Goal: Communication & Community: Answer question/provide support

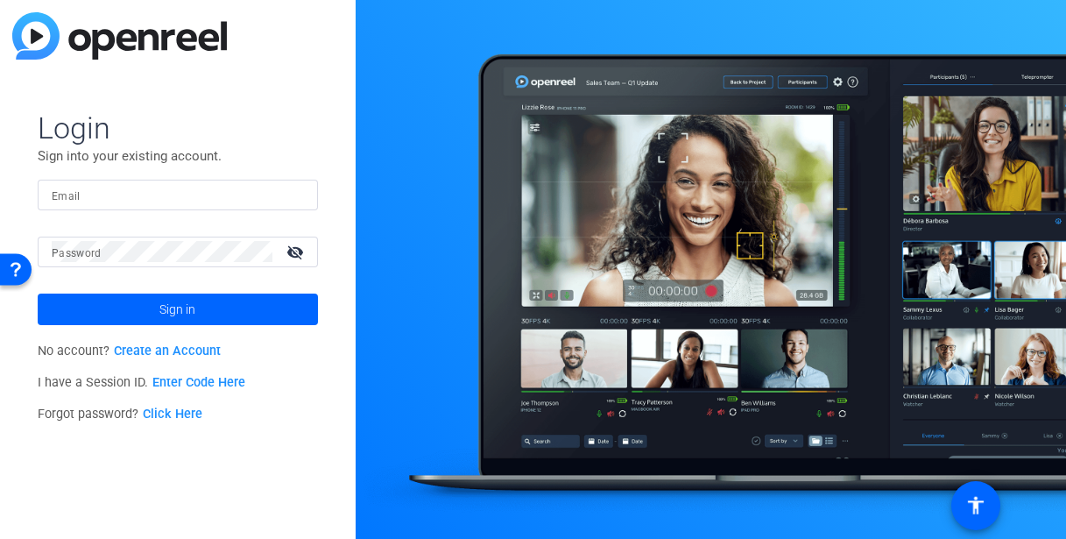
click at [202, 200] on input "Email" at bounding box center [178, 194] width 252 height 21
type input "[PERSON_NAME][EMAIL_ADDRESS][DOMAIN_NAME]"
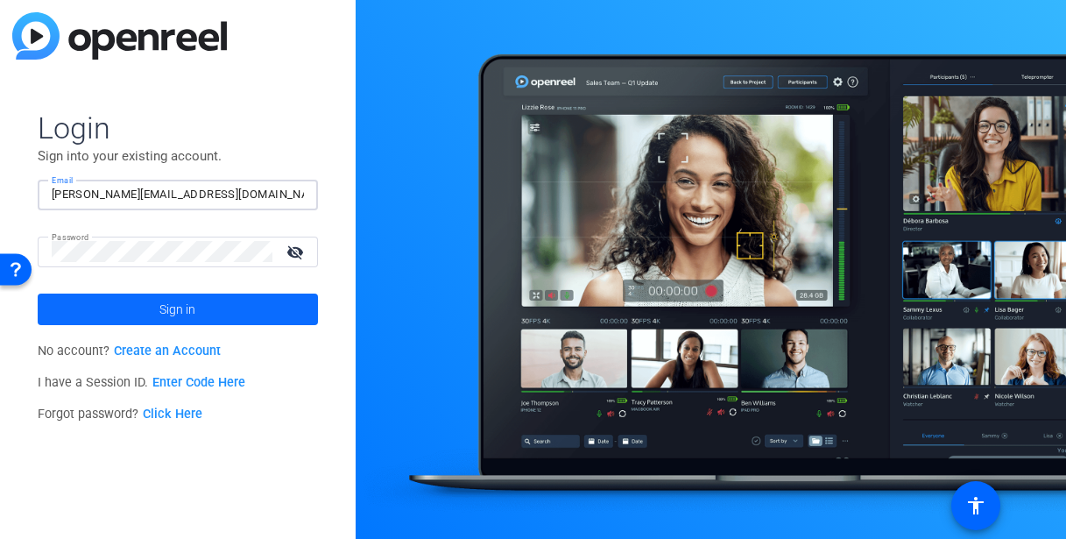
click at [167, 310] on span "Sign in" at bounding box center [177, 309] width 36 height 44
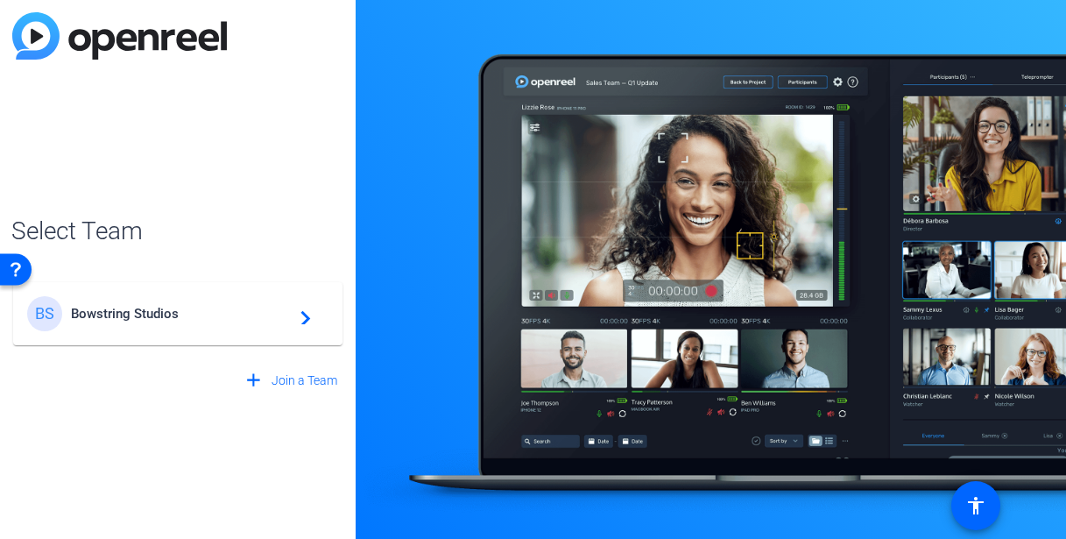
click at [160, 325] on div "BS Bowstring Studios navigate_next" at bounding box center [177, 313] width 301 height 35
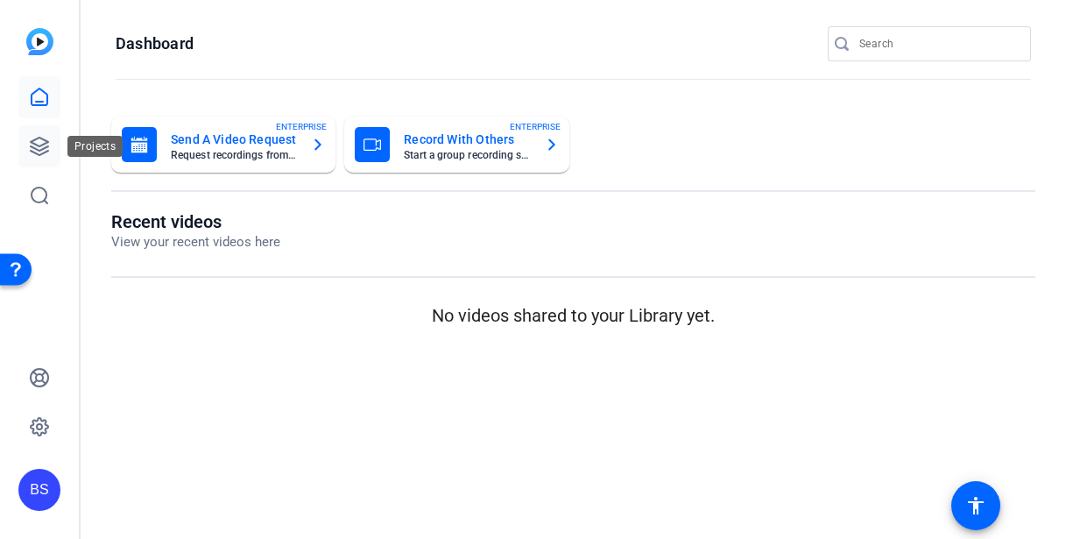
click at [40, 146] on icon at bounding box center [39, 146] width 21 height 21
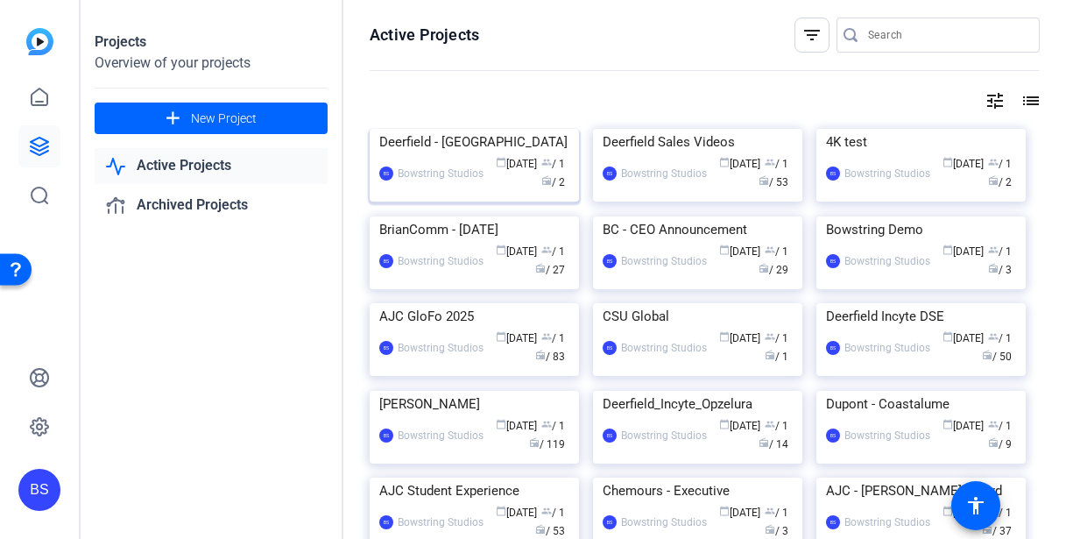
click at [456, 155] on div "Deerfield - Kiniska" at bounding box center [474, 142] width 190 height 26
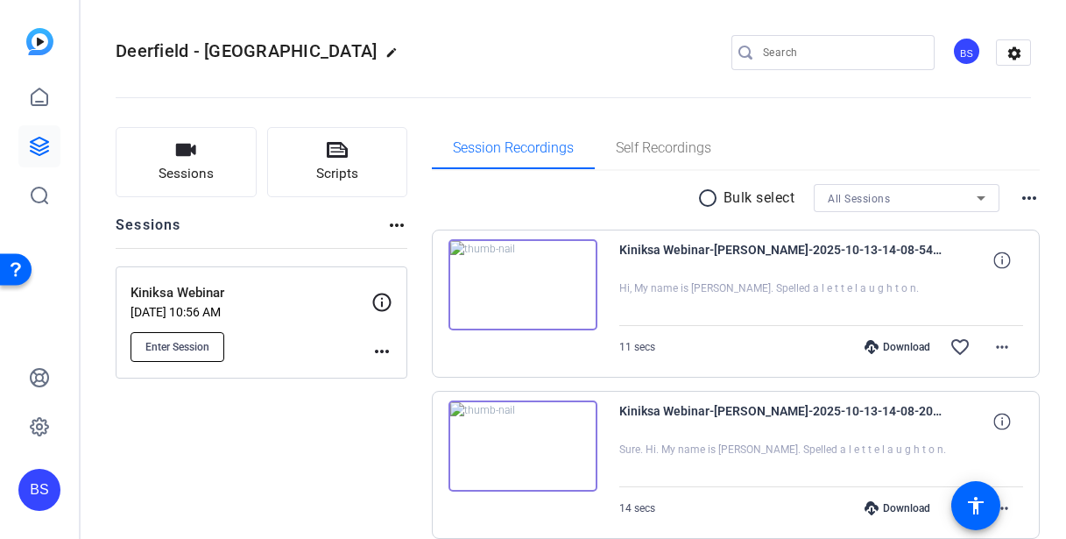
click at [189, 346] on span "Enter Session" at bounding box center [177, 347] width 64 height 14
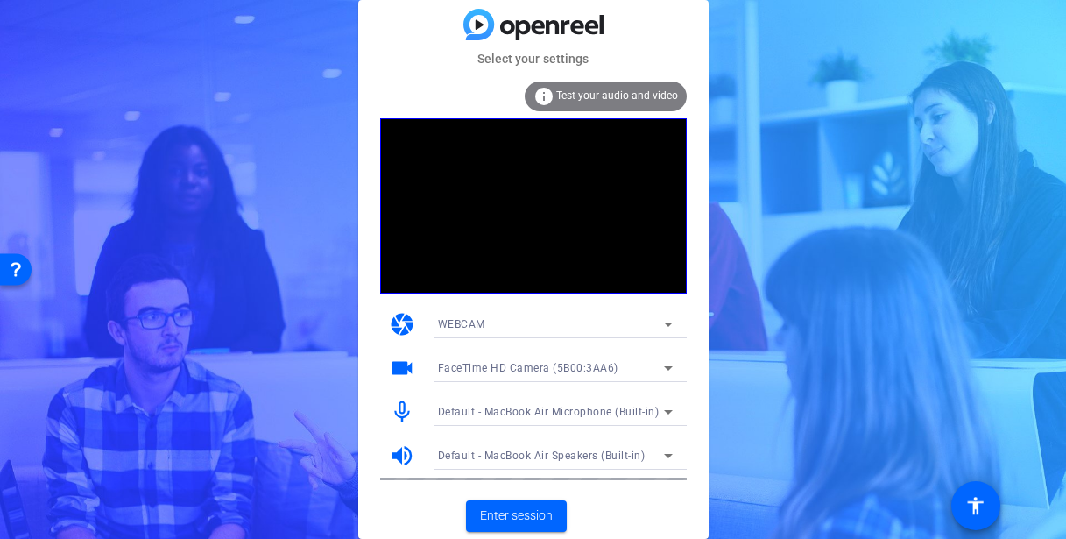
click at [660, 409] on icon at bounding box center [668, 411] width 21 height 21
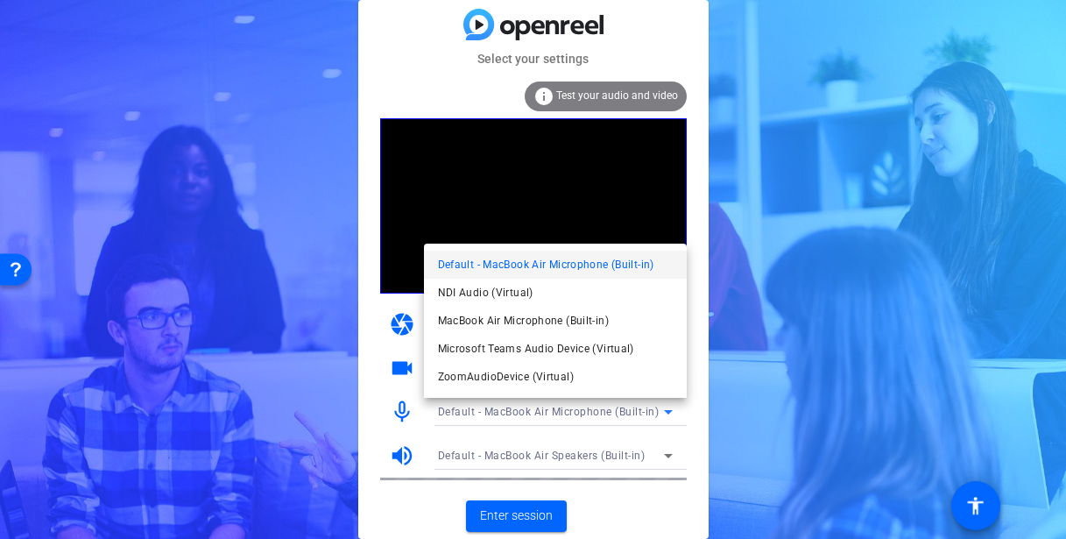
click at [379, 296] on div at bounding box center [533, 269] width 1066 height 539
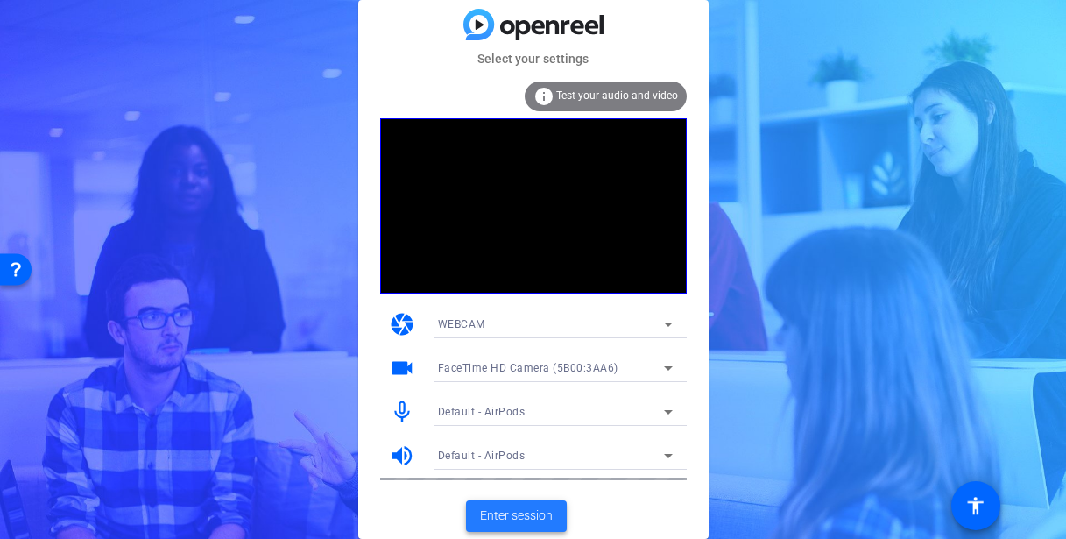
click at [519, 519] on span "Enter session" at bounding box center [516, 515] width 73 height 18
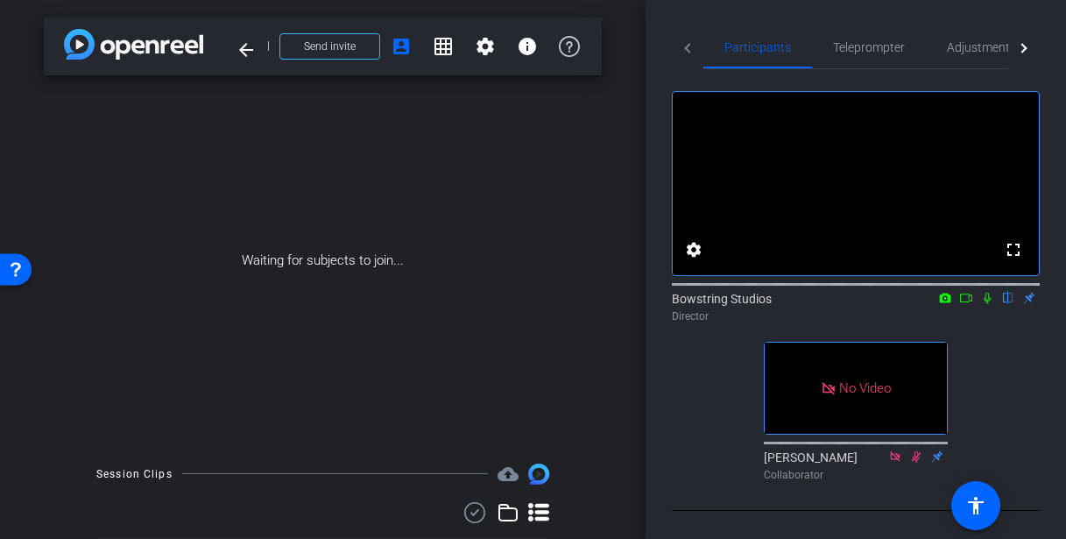
click at [983, 304] on icon at bounding box center [987, 298] width 14 height 12
click at [967, 304] on icon at bounding box center [966, 298] width 14 height 12
click at [987, 304] on icon at bounding box center [987, 298] width 14 height 12
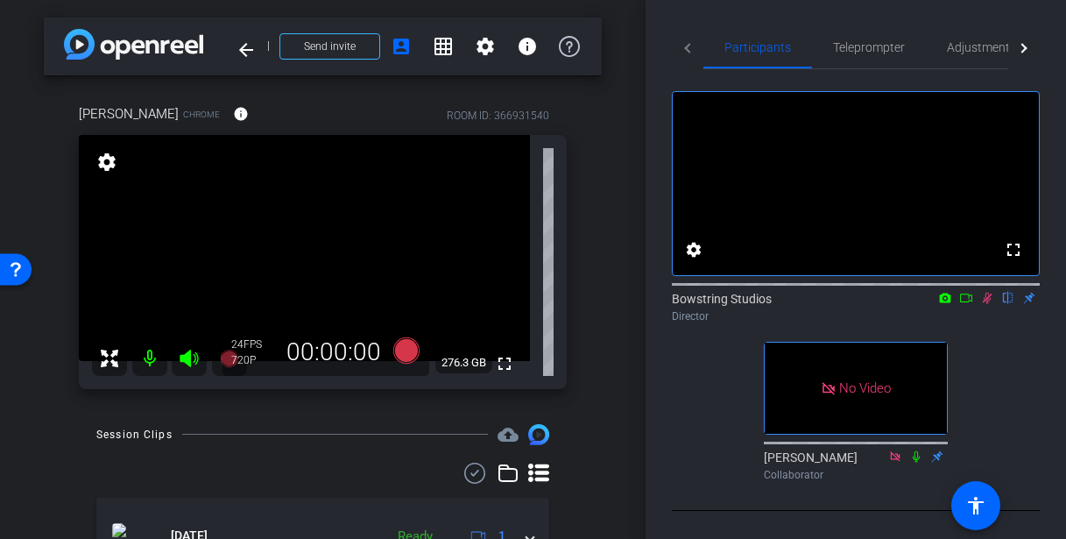
click at [976, 380] on div "fullscreen settings Bowstring Studios flip Director No Video [PERSON_NAME] Coll…" at bounding box center [856, 278] width 368 height 419
click at [990, 304] on icon at bounding box center [988, 297] width 10 height 11
click at [987, 304] on icon at bounding box center [987, 298] width 14 height 12
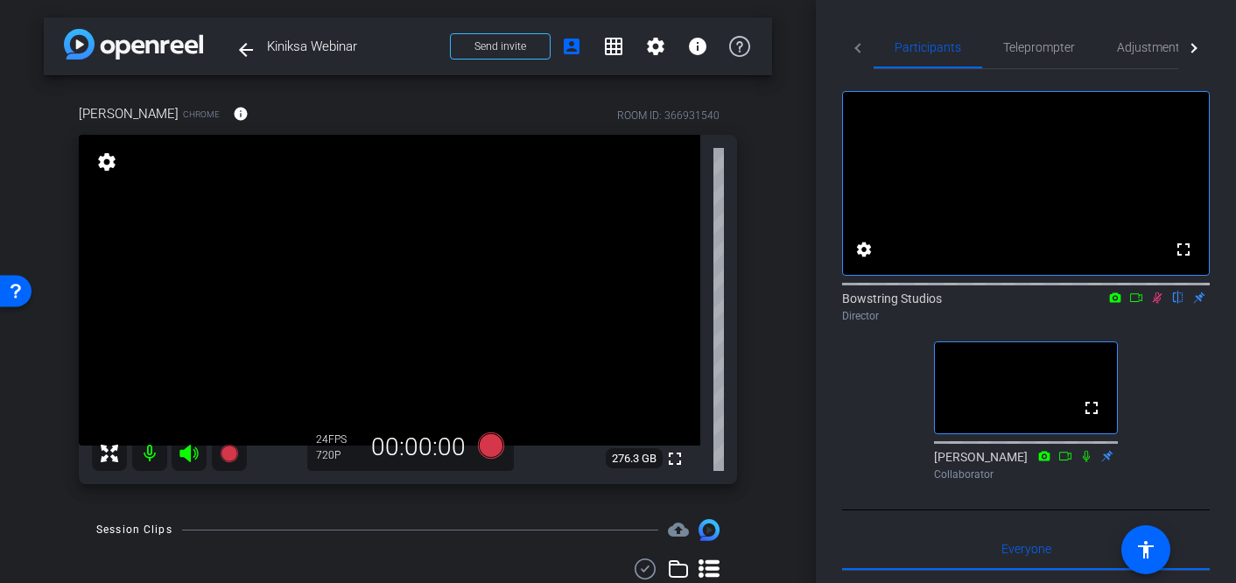
type input "Default title 9499"
click at [325, 445] on div "24 FPS" at bounding box center [338, 440] width 44 height 14
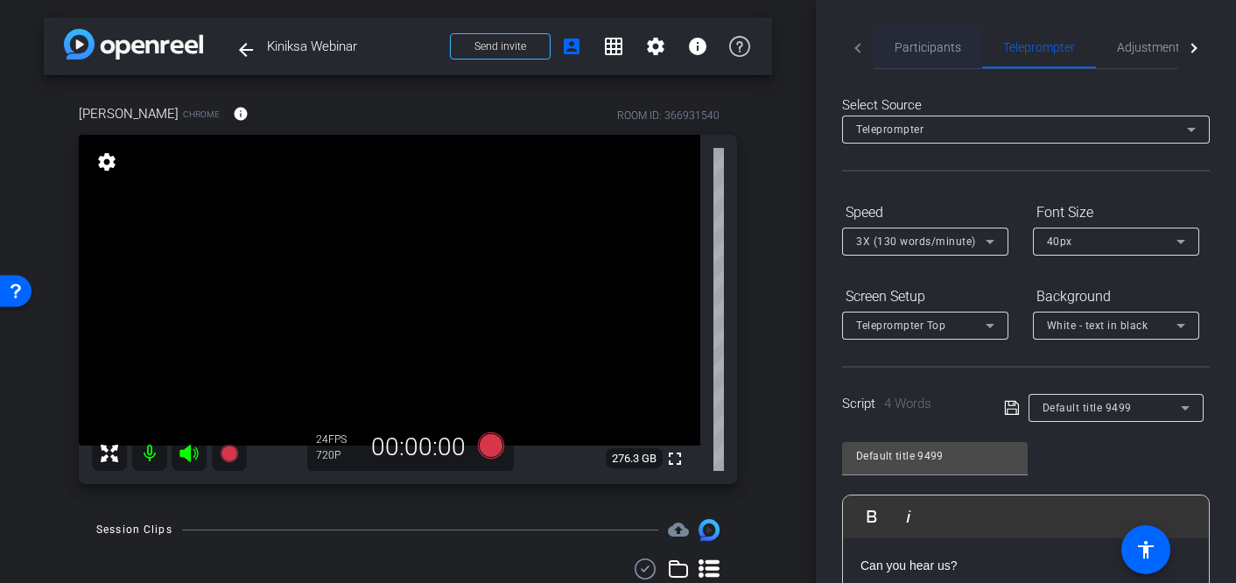
click at [917, 51] on span "Participants" at bounding box center [928, 47] width 67 height 12
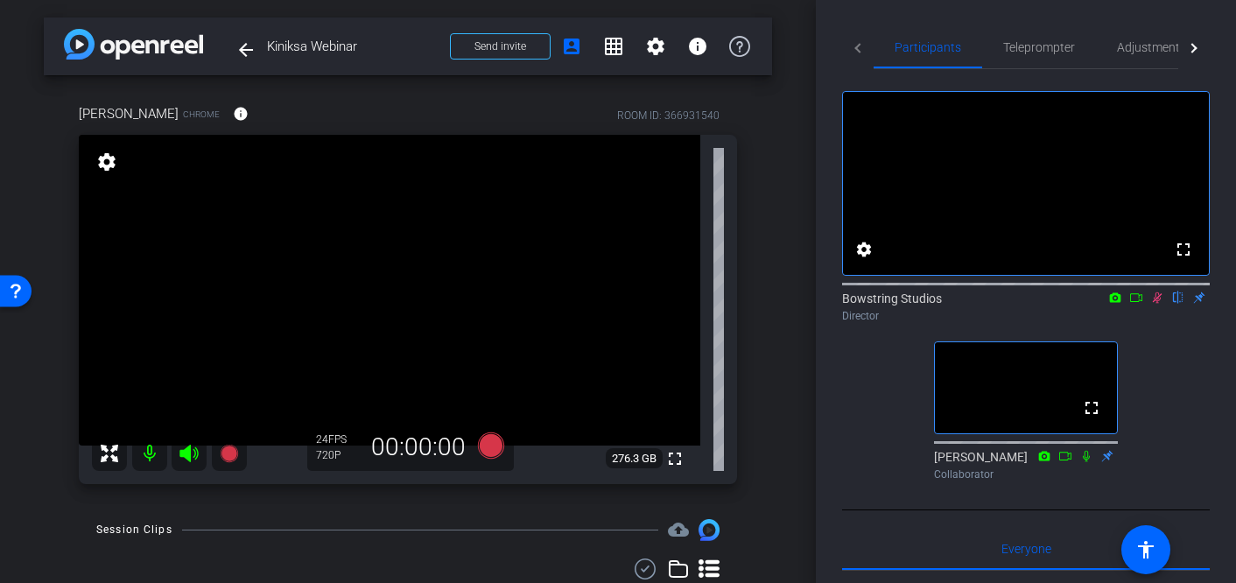
click at [328, 446] on span "FPS" at bounding box center [337, 439] width 18 height 12
click at [109, 165] on mat-icon "settings" at bounding box center [107, 161] width 25 height 21
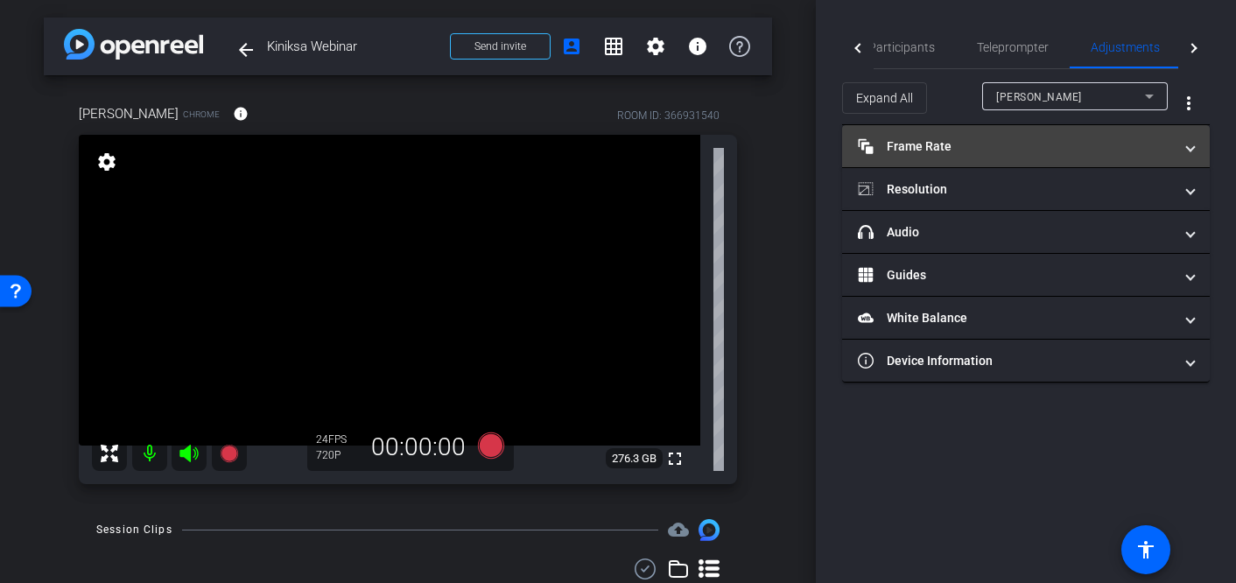
click at [1065, 137] on mat-expansion-panel-header "Frame Rate Frame Rate" at bounding box center [1026, 146] width 368 height 42
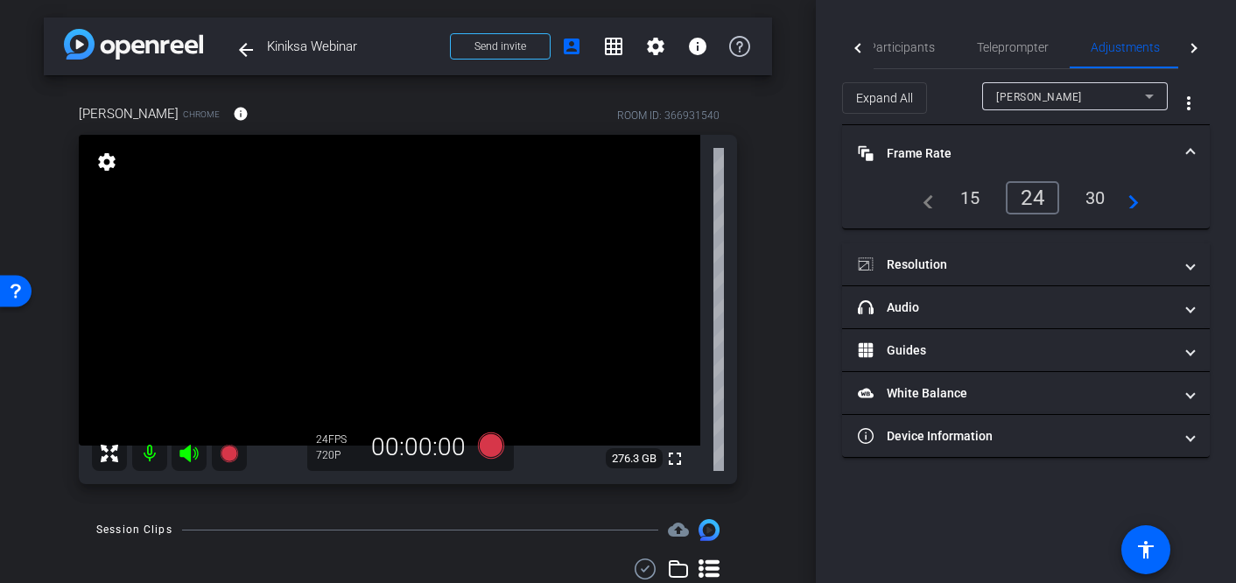
click at [1039, 195] on div "24" at bounding box center [1032, 197] width 53 height 33
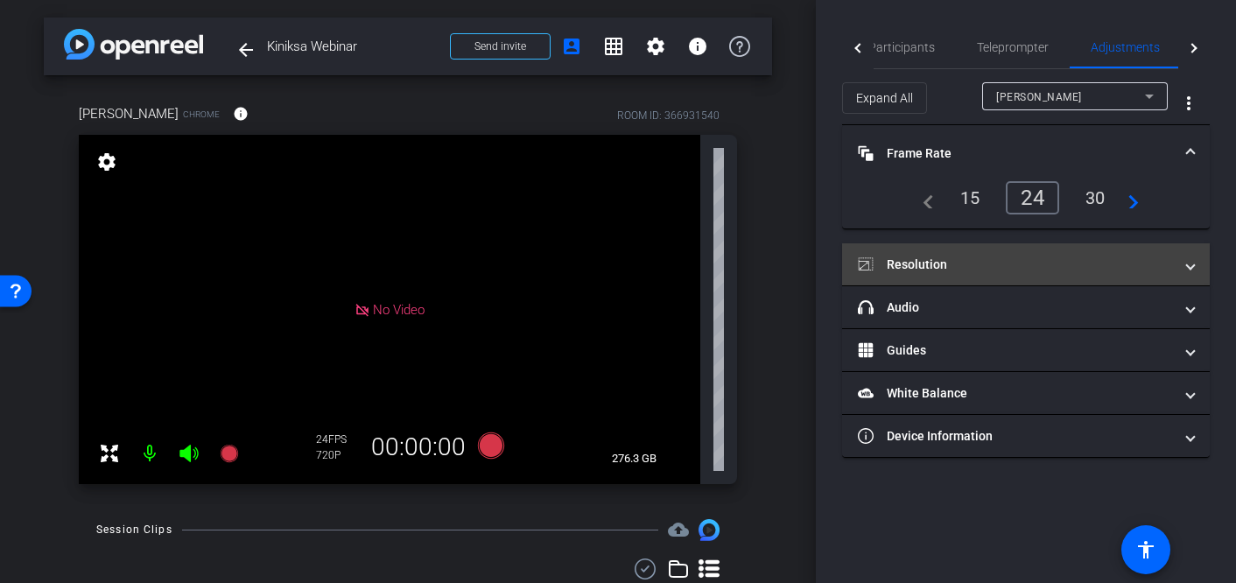
click at [1065, 251] on mat-expansion-panel-header "Resolution" at bounding box center [1026, 264] width 368 height 42
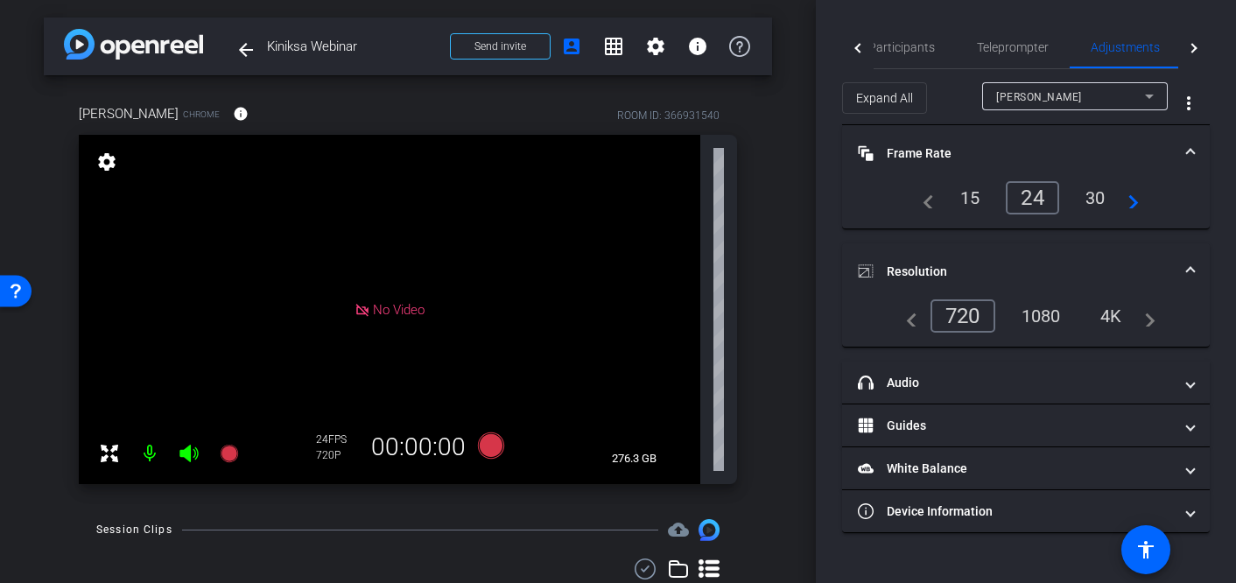
click at [1049, 319] on div "1080" at bounding box center [1042, 316] width 66 height 30
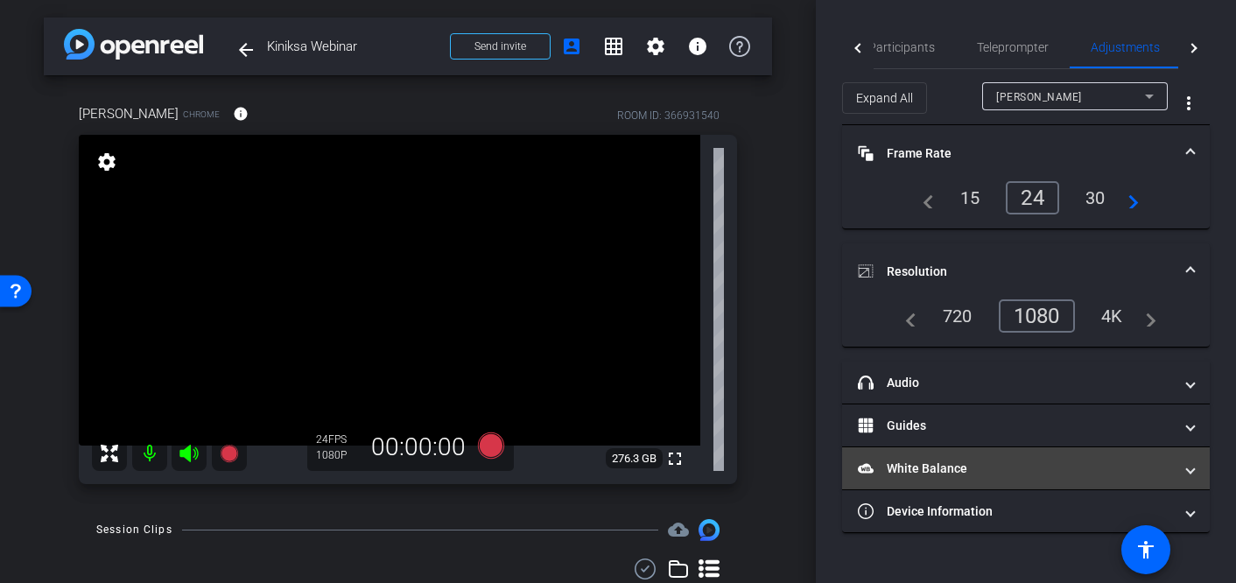
click at [955, 463] on mat-panel-title "White Balance White Balance" at bounding box center [1015, 469] width 315 height 18
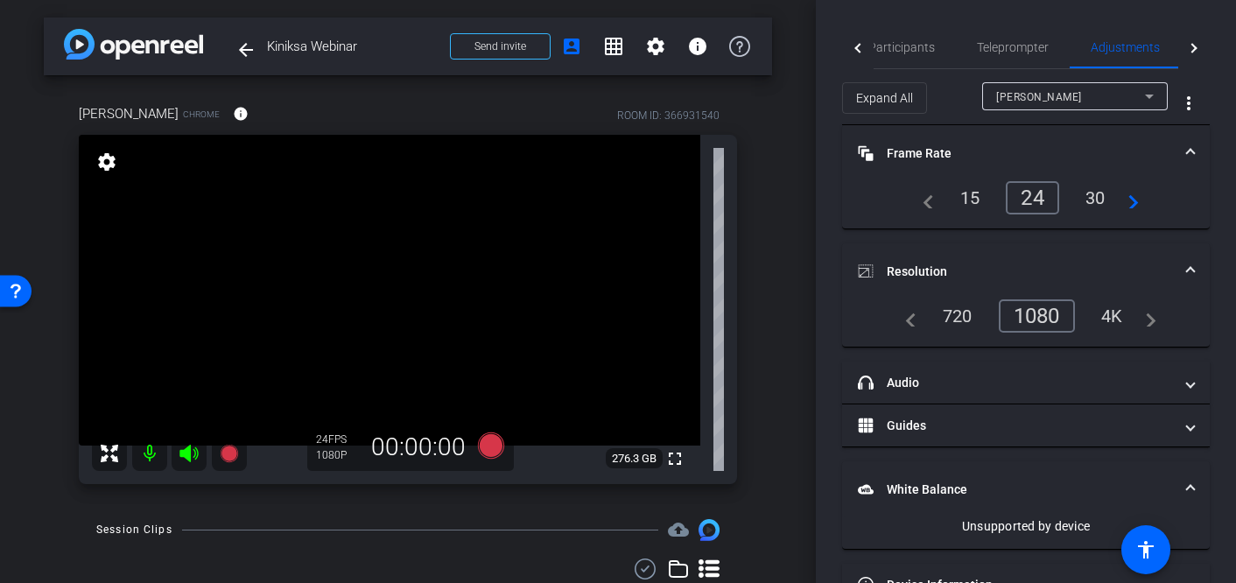
click at [834, 437] on div "Participants Teleprompter Adjustments Live settings [GEOGRAPHIC_DATA] flip Dire…" at bounding box center [1026, 291] width 420 height 583
click at [927, 487] on mat-panel-title "White Balance White Balance" at bounding box center [1015, 490] width 315 height 18
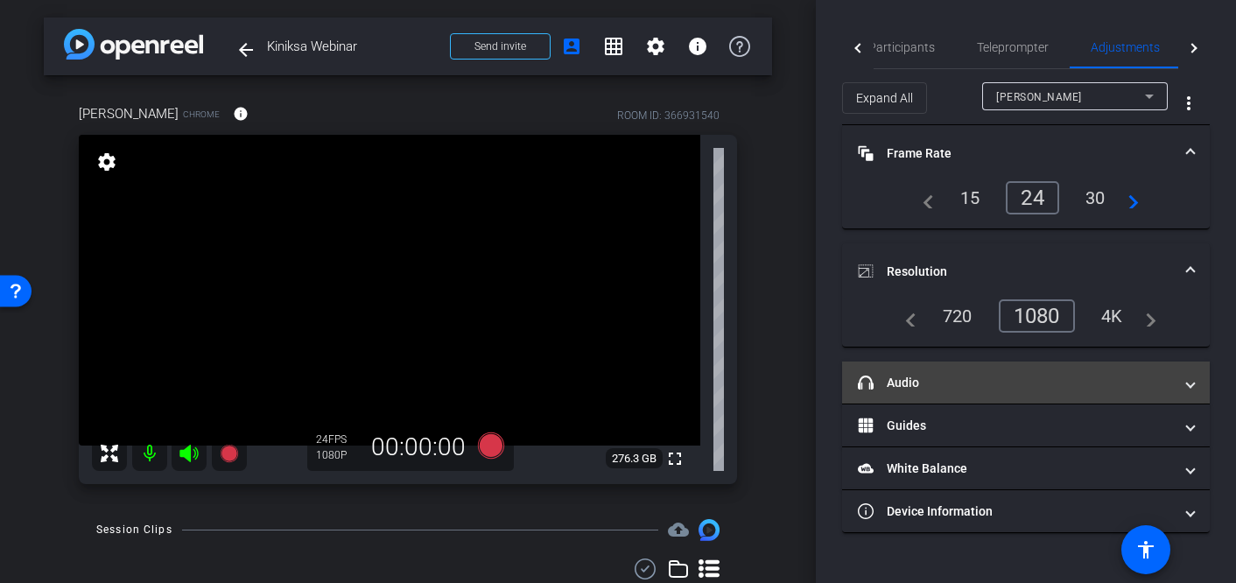
click at [930, 374] on mat-panel-title "headphone icon Audio" at bounding box center [1015, 383] width 315 height 18
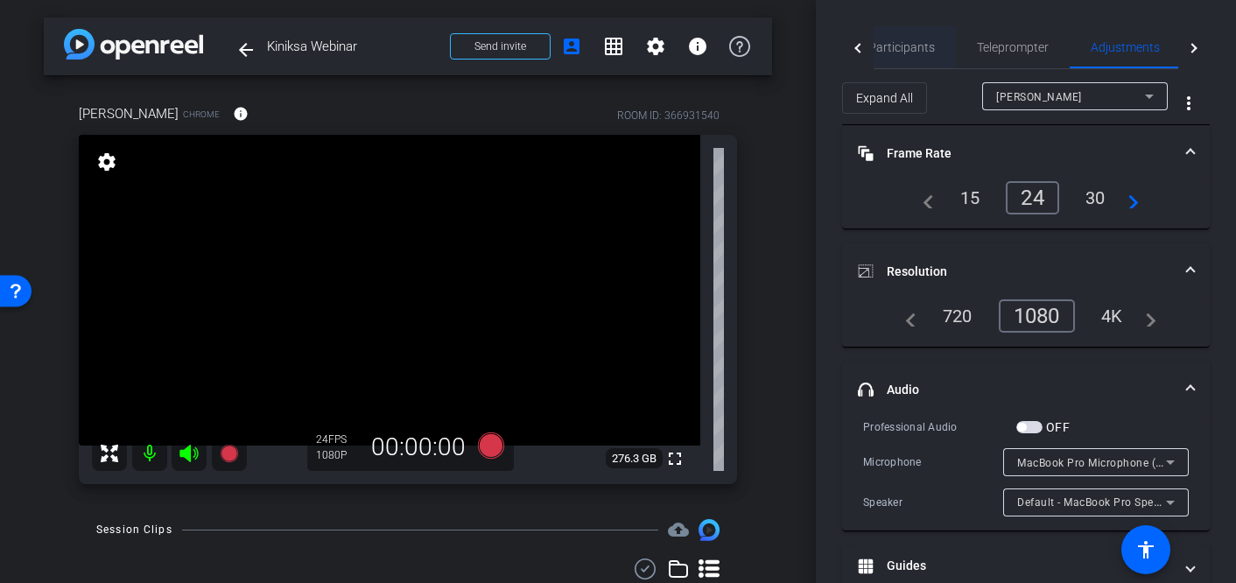
click at [880, 53] on span "Participants" at bounding box center [902, 47] width 67 height 12
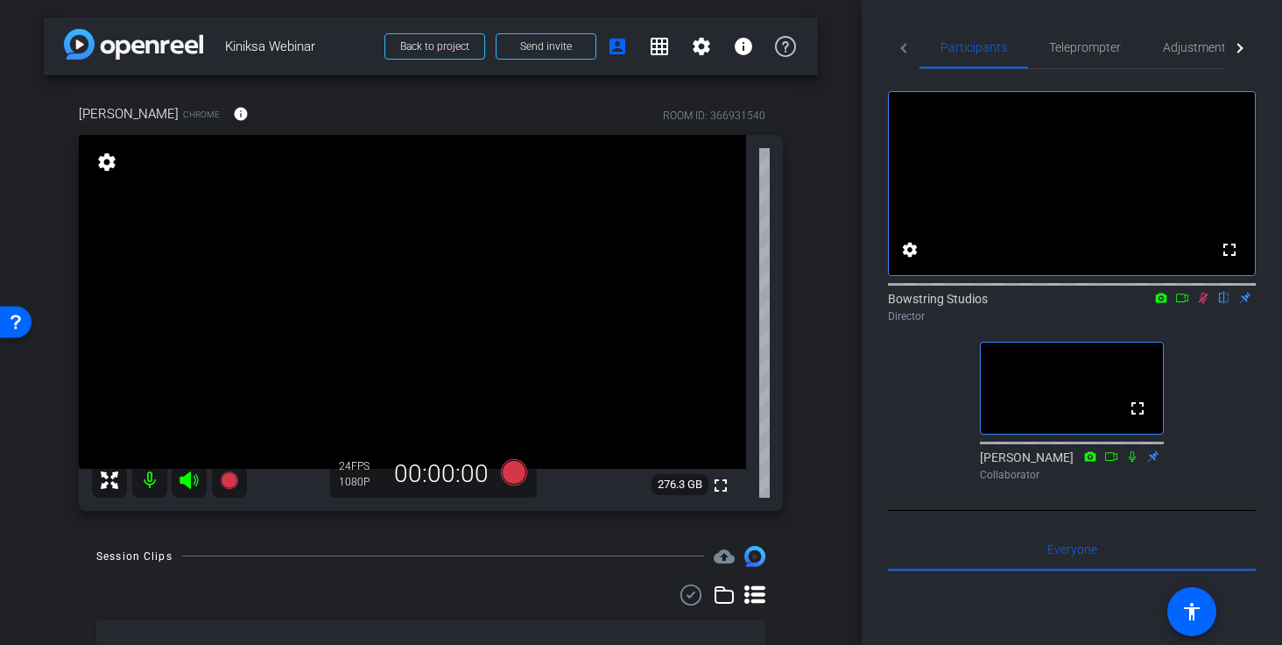
click at [1065, 304] on icon at bounding box center [1204, 297] width 10 height 11
click at [1065, 304] on icon at bounding box center [1203, 297] width 7 height 11
click at [1065, 304] on icon at bounding box center [1203, 298] width 14 height 12
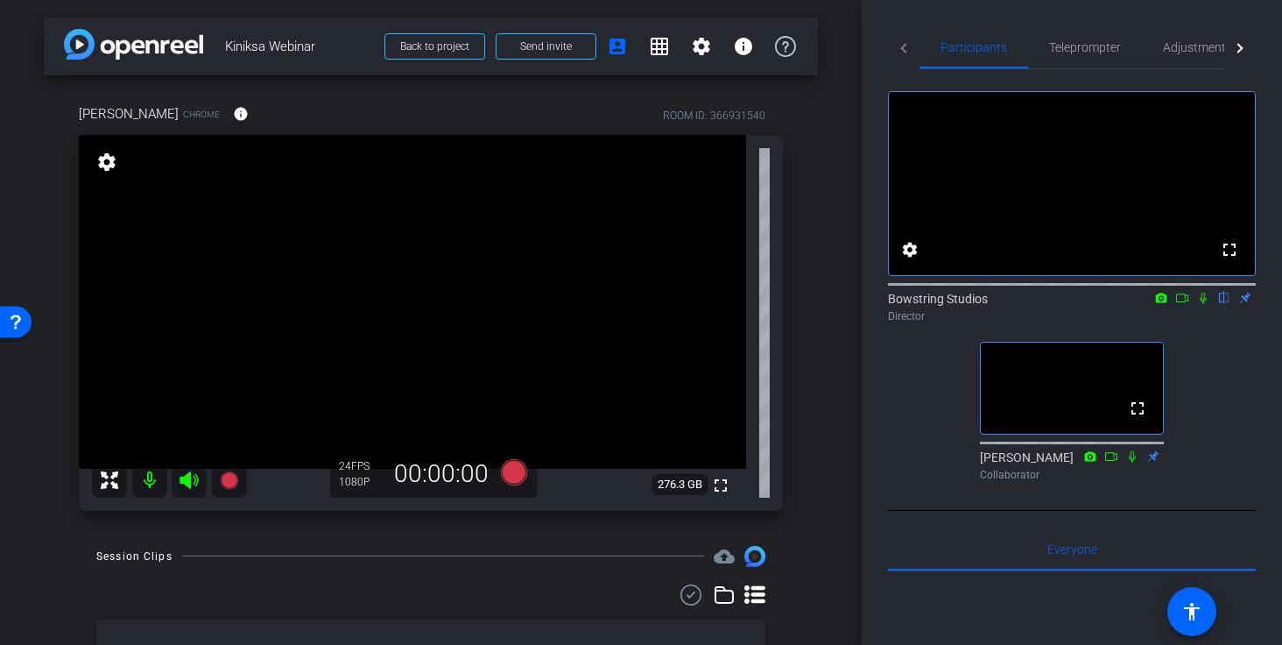
click at [1065, 304] on icon at bounding box center [1203, 297] width 7 height 11
click at [372, 477] on div "1080P" at bounding box center [361, 482] width 44 height 14
click at [1065, 50] on span "Teleprompter" at bounding box center [1085, 47] width 72 height 12
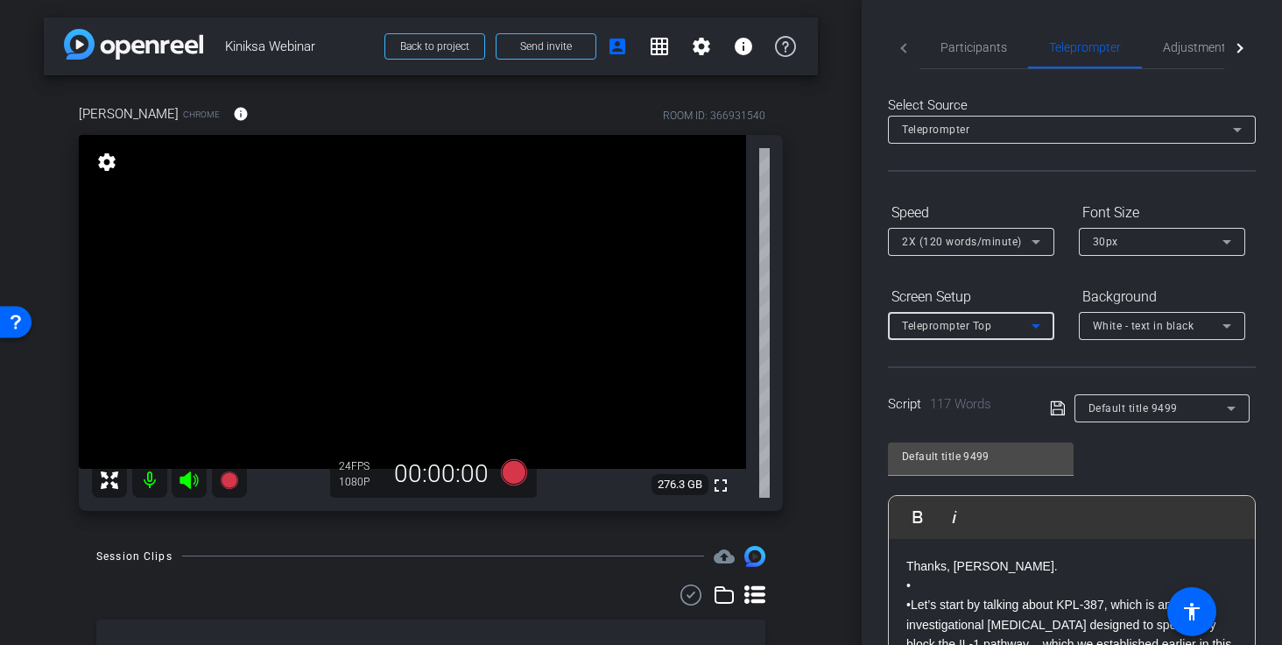
click at [1039, 321] on icon at bounding box center [1035, 325] width 21 height 21
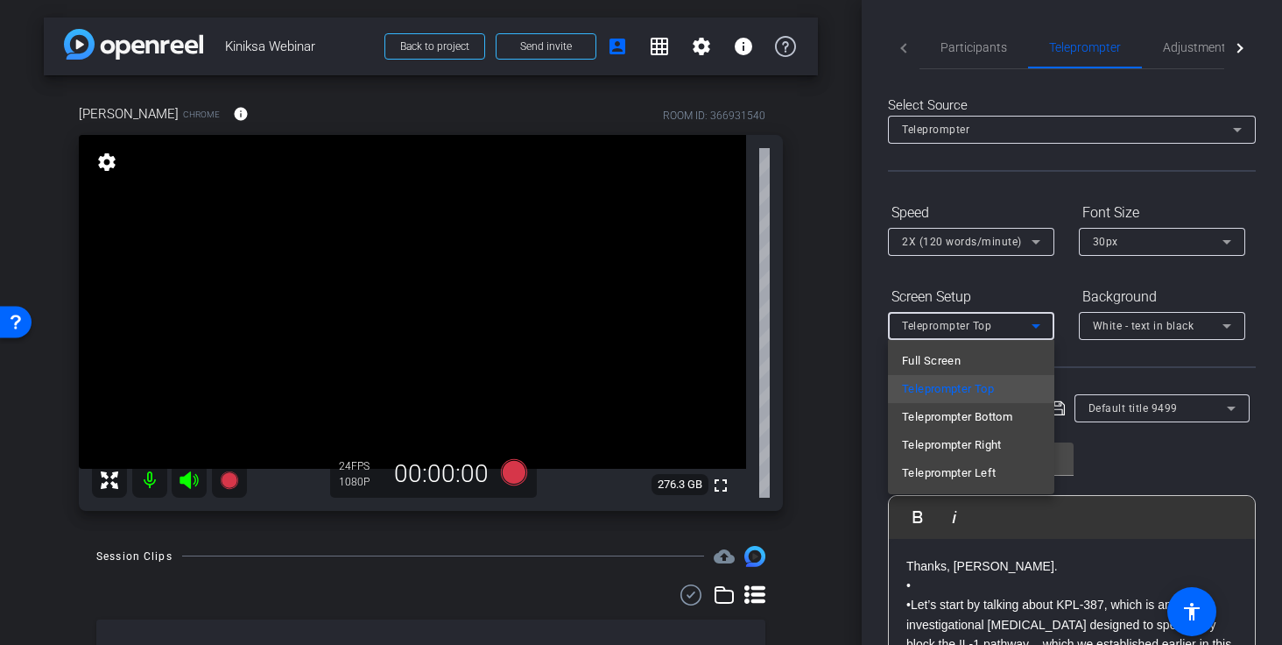
click at [1039, 287] on div at bounding box center [641, 322] width 1282 height 645
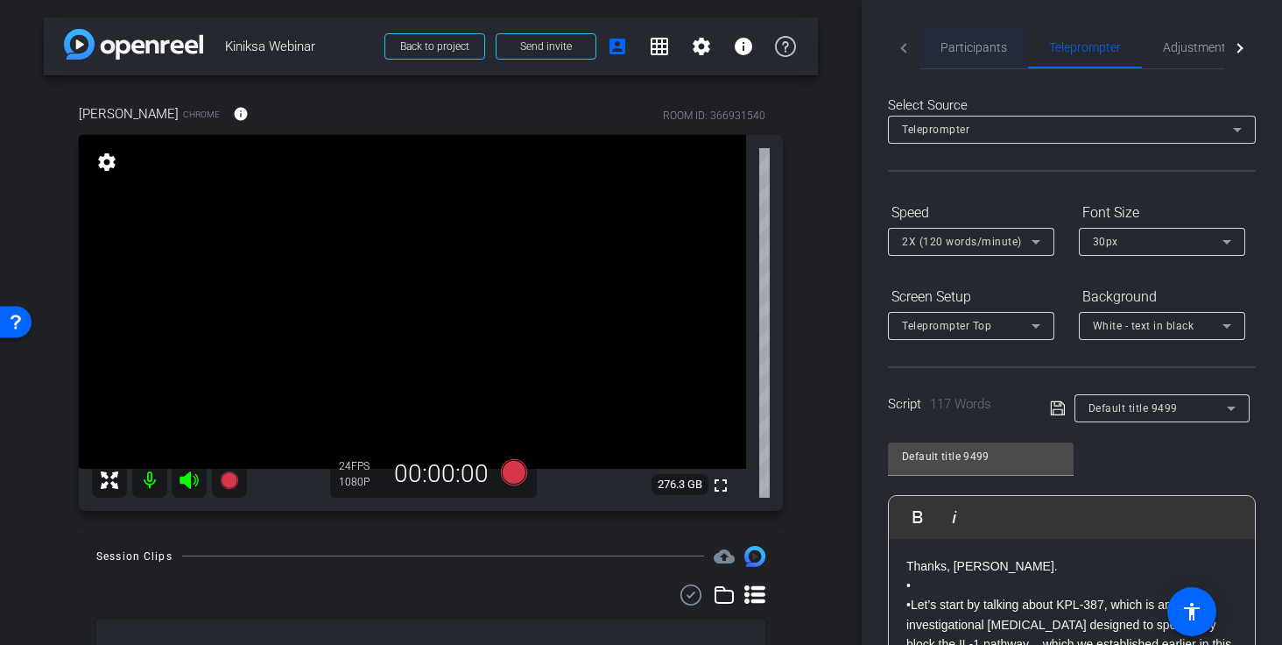
click at [984, 46] on span "Participants" at bounding box center [973, 47] width 67 height 12
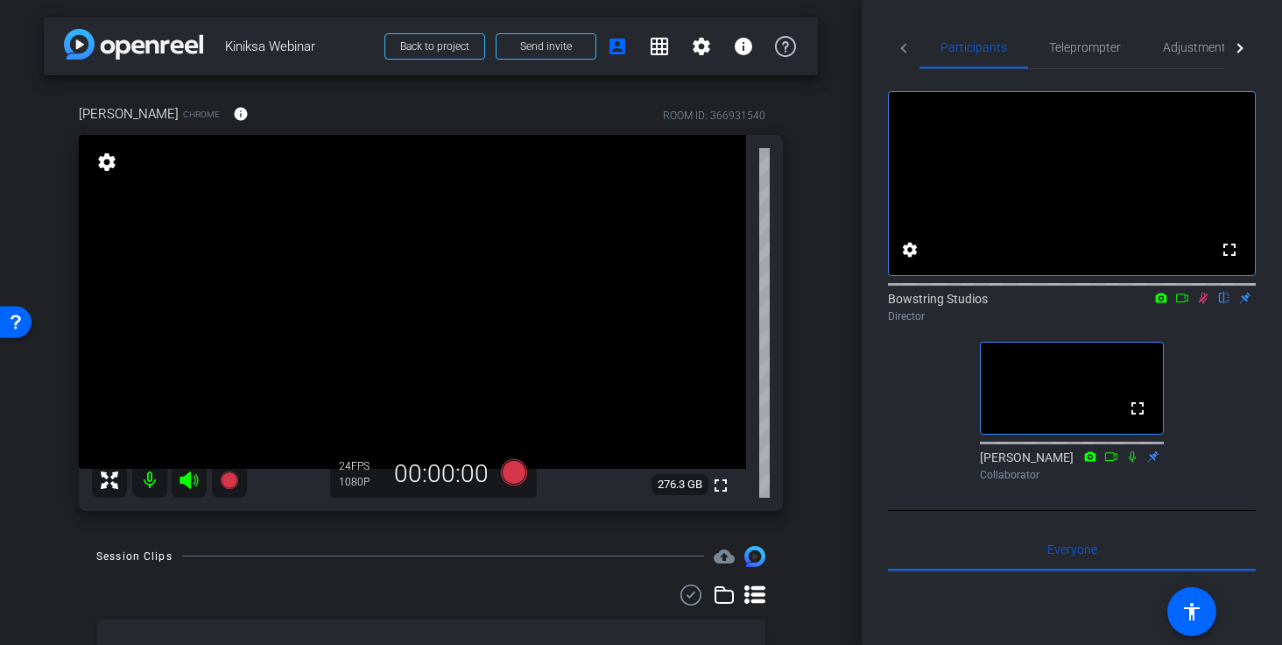
click at [1065, 304] on icon at bounding box center [1203, 298] width 14 height 12
click at [1065, 46] on span "Teleprompter" at bounding box center [1085, 47] width 72 height 12
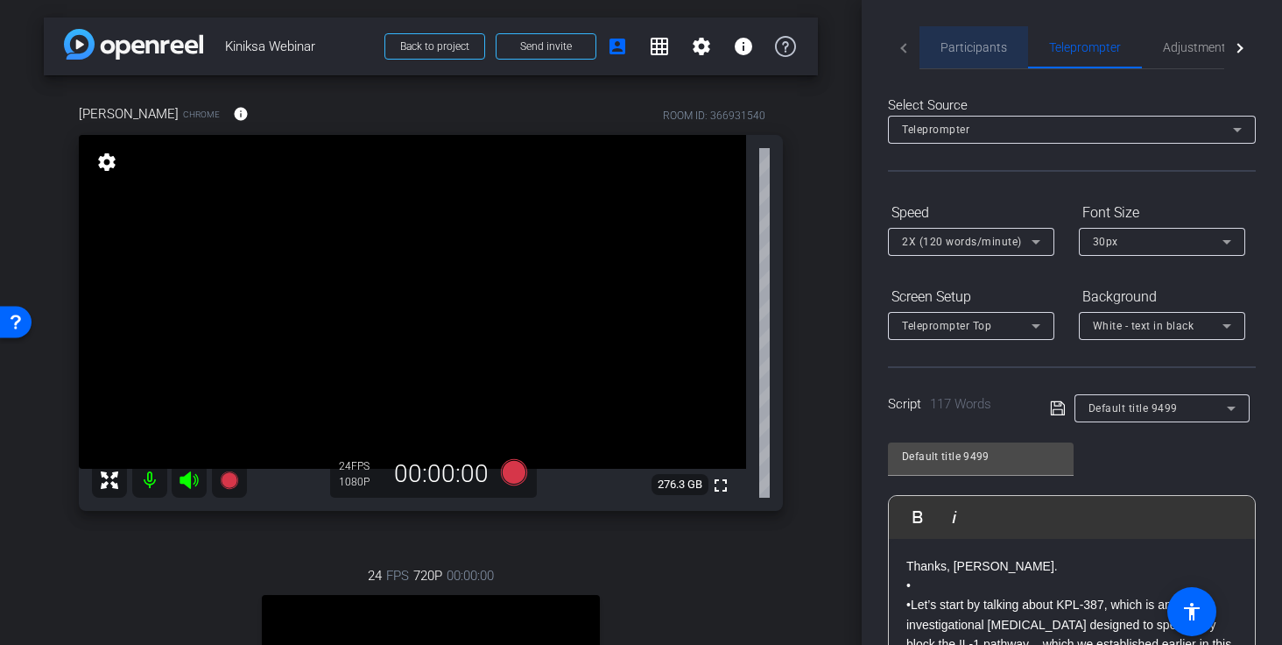
click at [1006, 56] on div "Participants" at bounding box center [973, 47] width 109 height 42
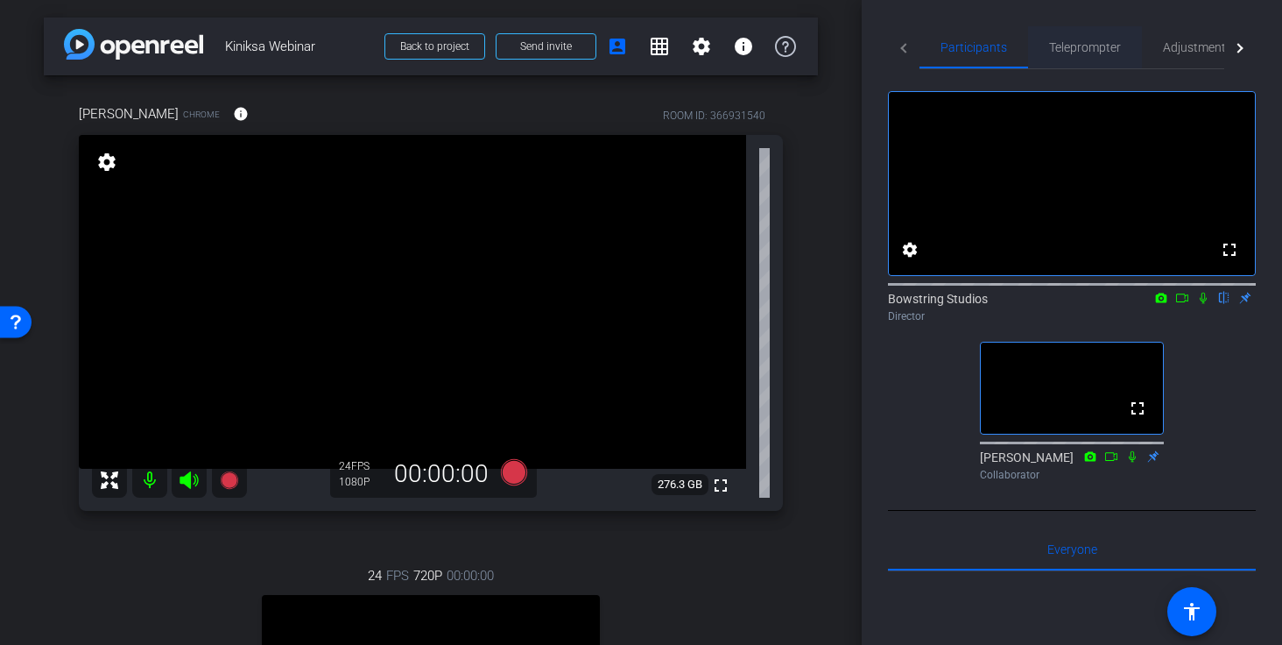
click at [1065, 56] on span "Teleprompter" at bounding box center [1085, 47] width 72 height 42
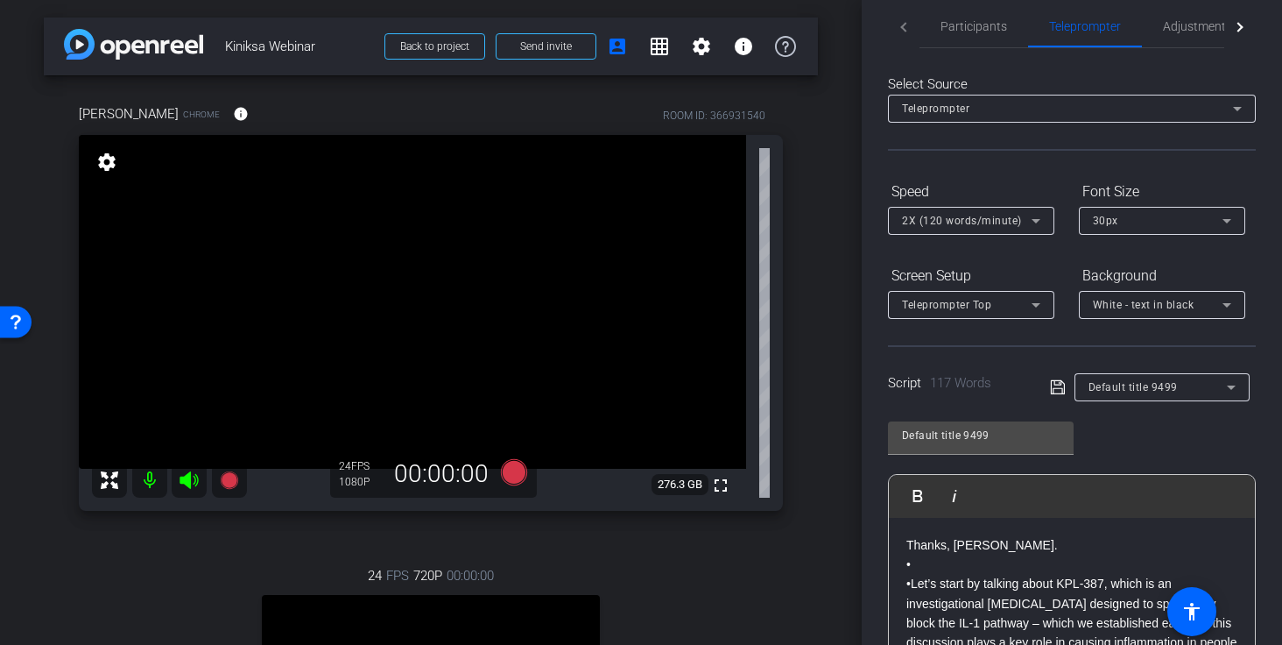
scroll to position [23, 0]
click at [1022, 299] on div "Teleprompter Top" at bounding box center [967, 303] width 130 height 22
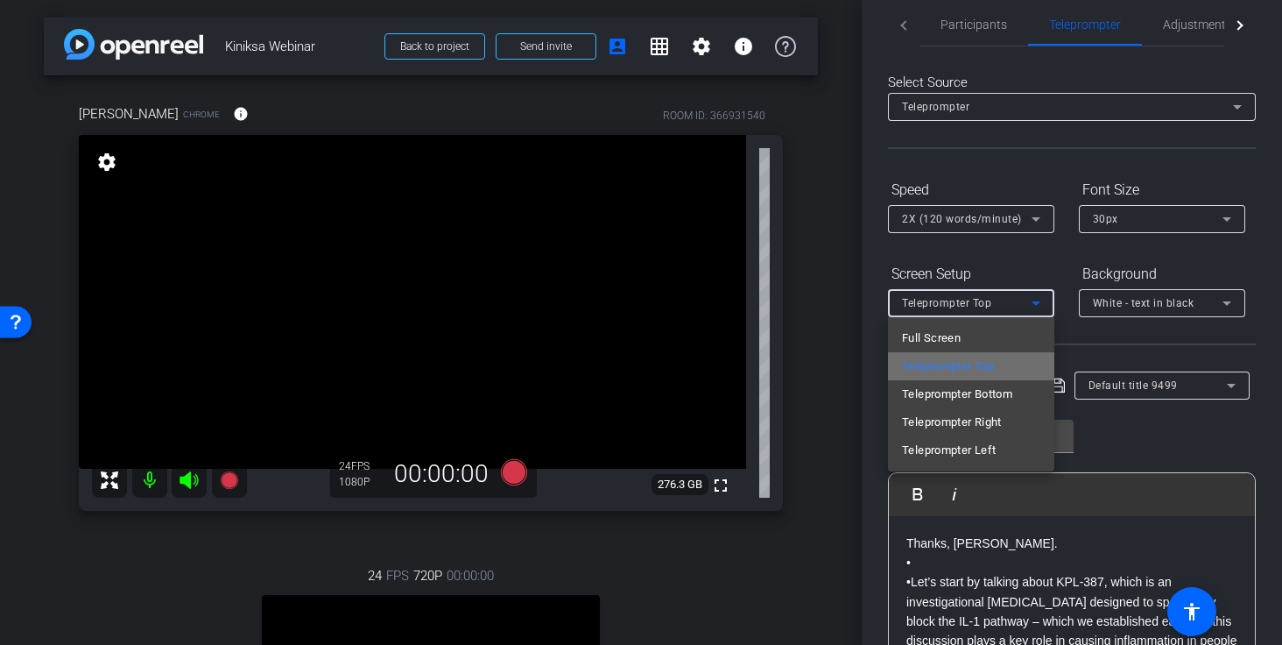
click at [955, 363] on span "Teleprompter Top" at bounding box center [948, 366] width 92 height 21
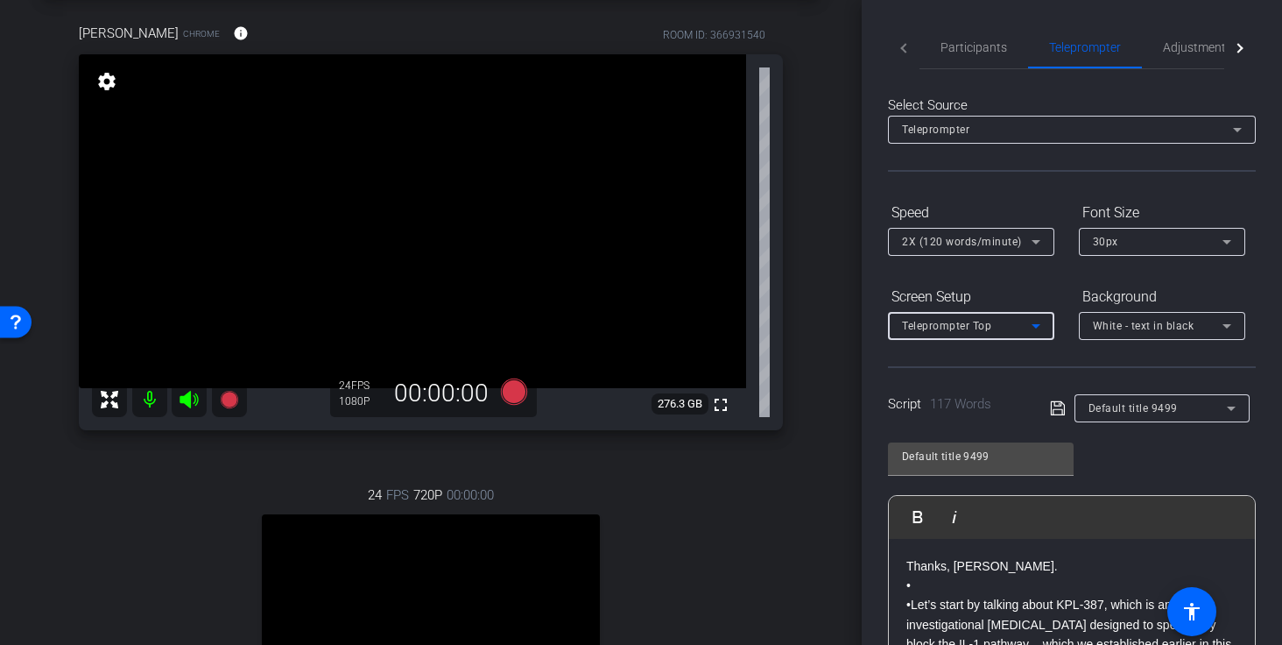
scroll to position [4, 0]
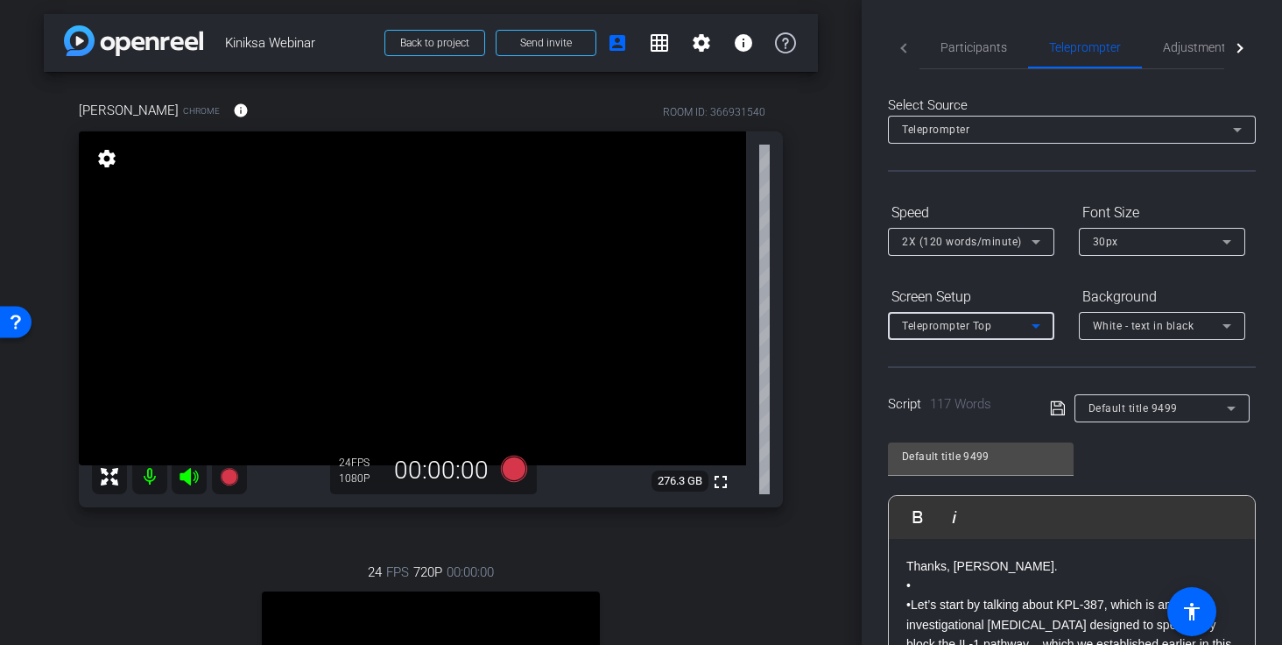
click at [920, 538] on p "•" at bounding box center [1071, 584] width 331 height 19
click at [914, 538] on p "•Let’s start by talking about KPL-387, which is an investigational [MEDICAL_DAT…" at bounding box center [1071, 644] width 331 height 98
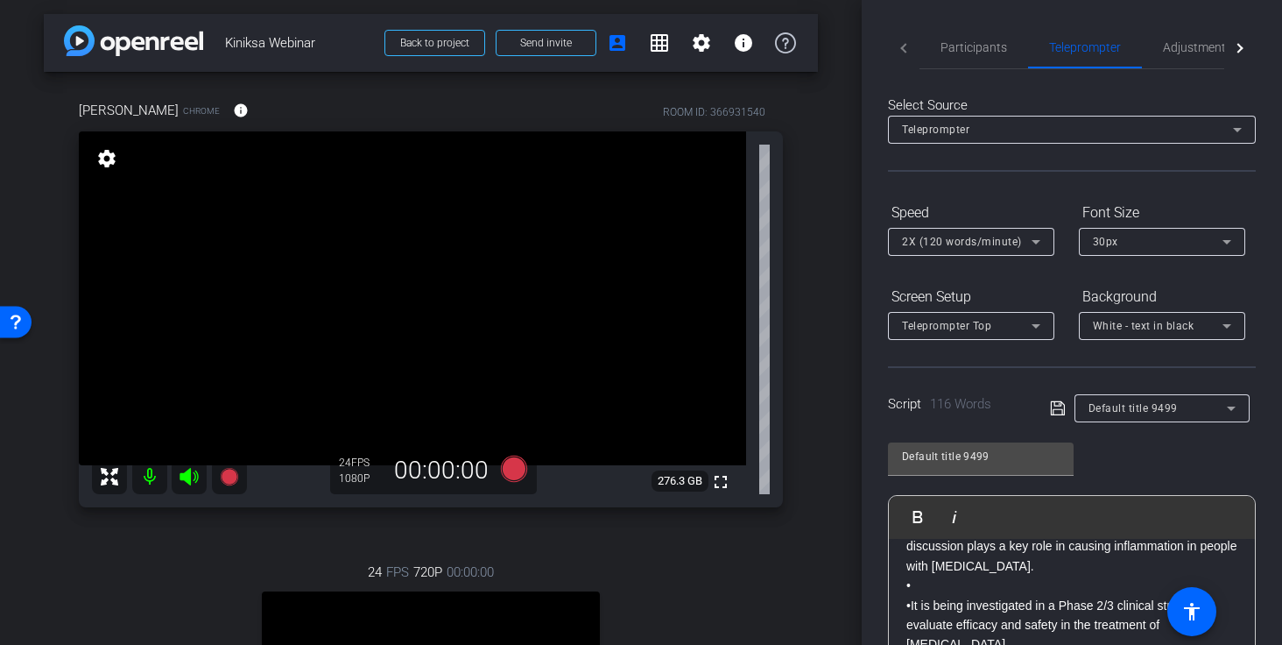
scroll to position [125, 0]
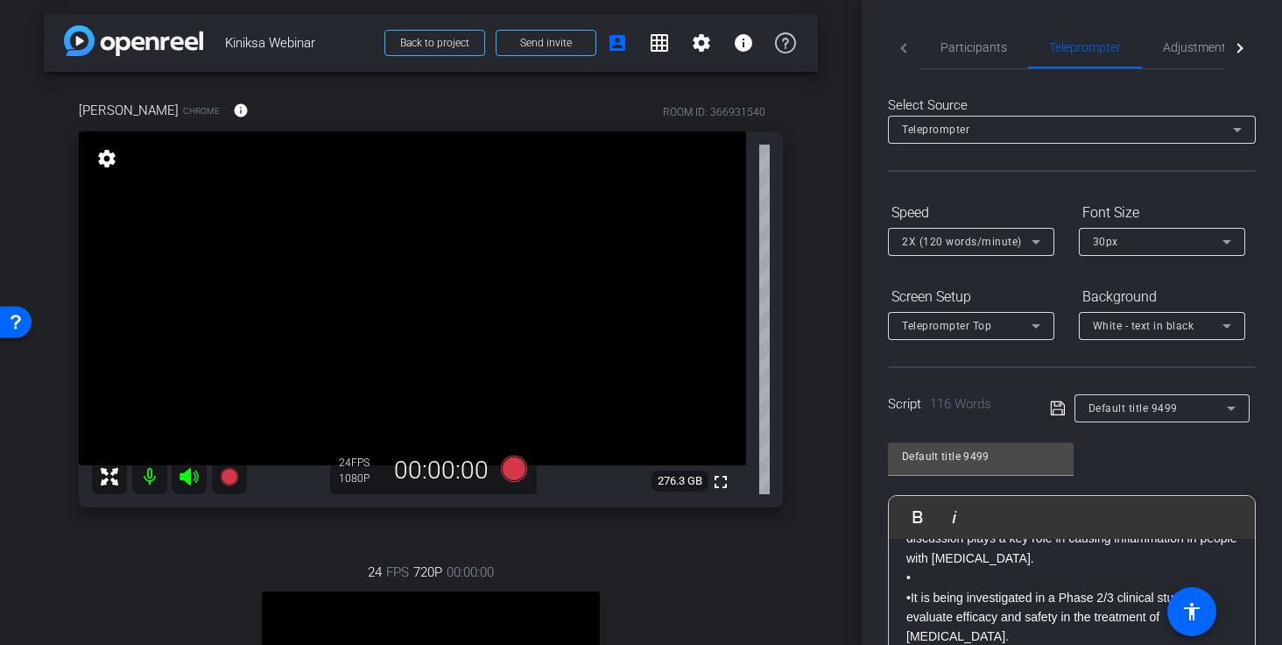
click at [945, 538] on p "•" at bounding box center [1071, 576] width 331 height 19
click at [912, 538] on p "•It is being investigated in a Phase 2/3 clinical study to evaluate efficacy an…" at bounding box center [1071, 617] width 331 height 59
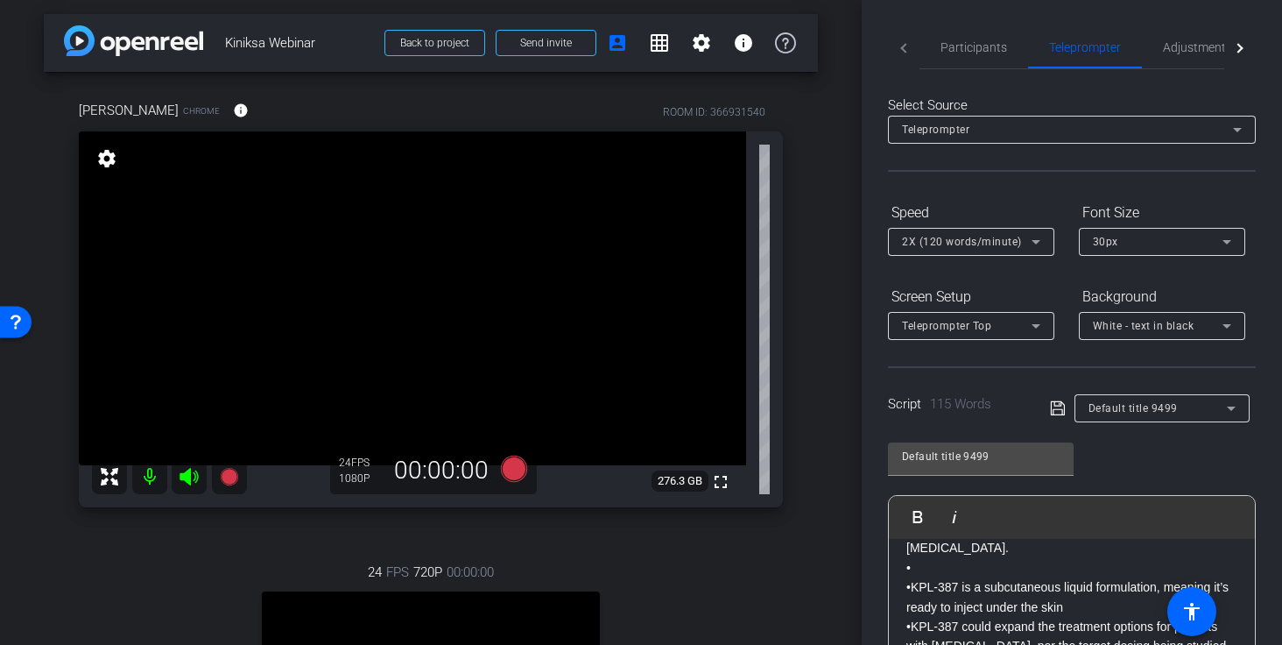
scroll to position [217, 0]
click at [942, 538] on p "•" at bounding box center [1071, 563] width 331 height 19
click at [915, 538] on p "•KPL-387 is a subcutaneous liquid formulation, meaning it’s ready to inject und…" at bounding box center [1071, 593] width 331 height 39
click at [914, 538] on p "•KPL-387 could expand the treatment options for patients with [MEDICAL_DATA], p…" at bounding box center [1071, 632] width 331 height 39
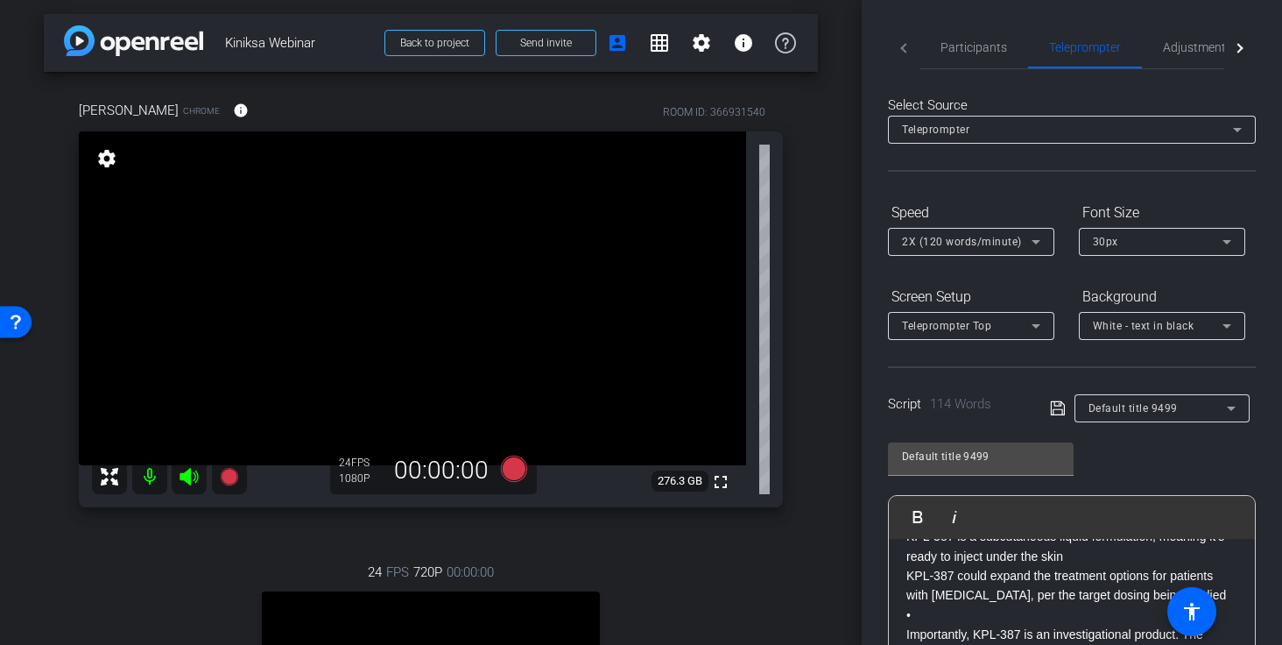
scroll to position [292, 0]
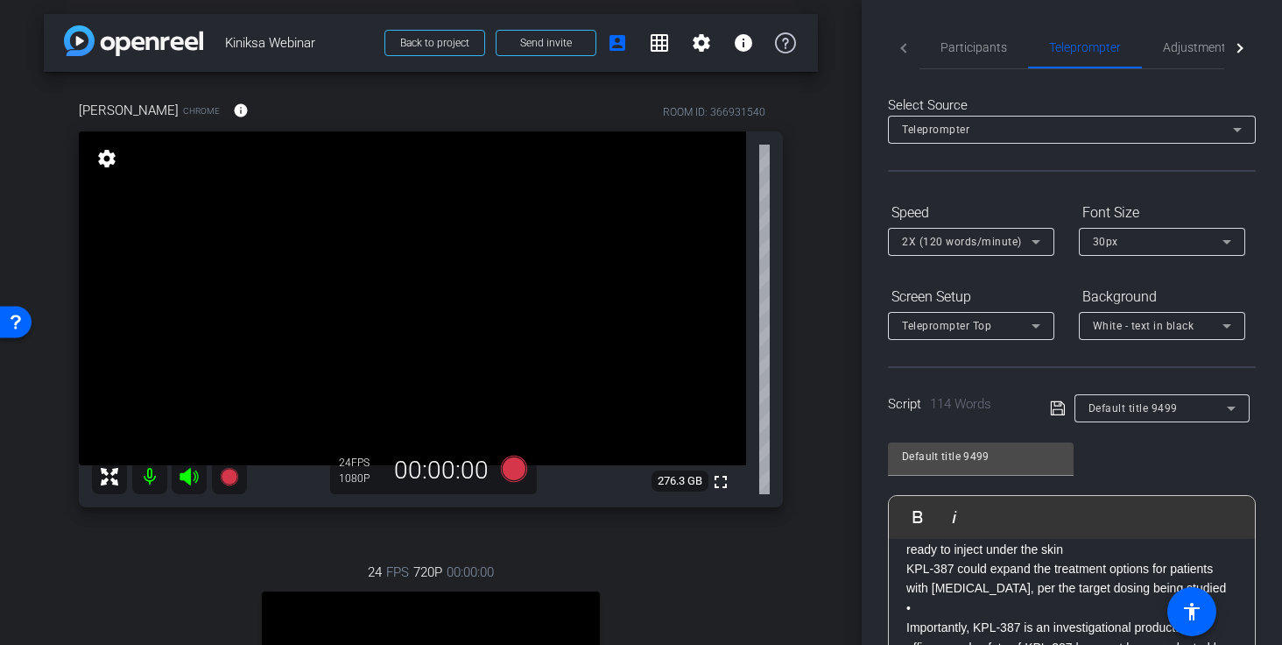
click at [932, 538] on p "•" at bounding box center [1071, 607] width 331 height 19
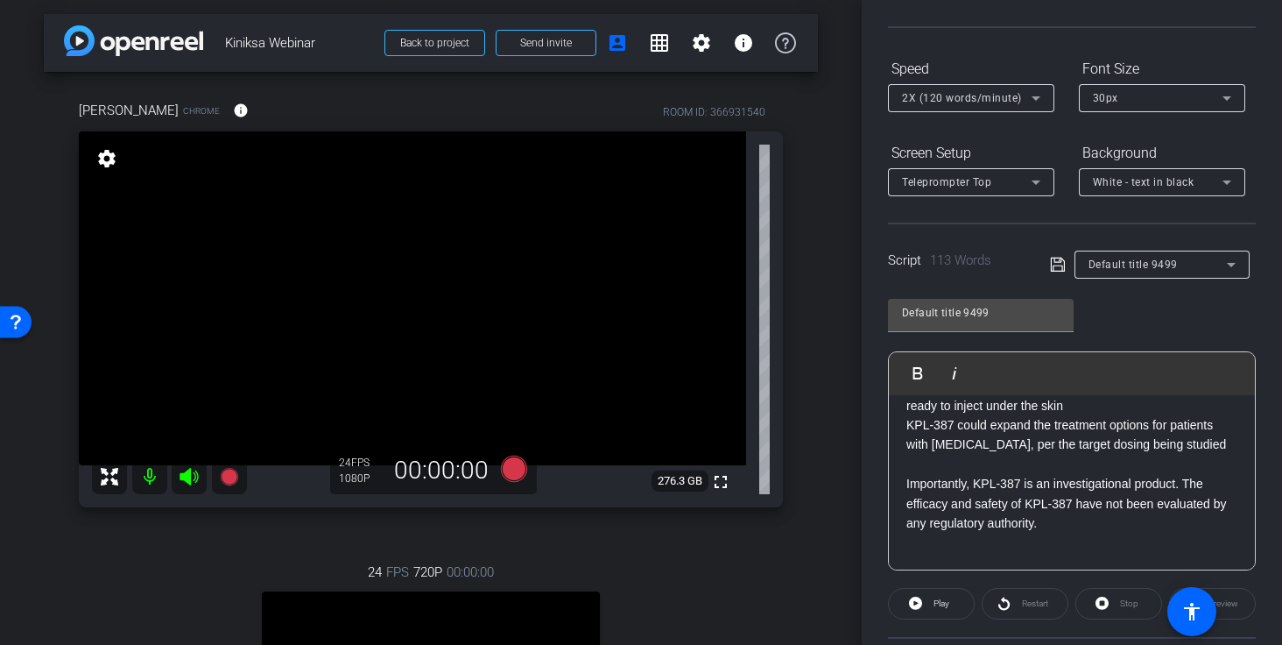
scroll to position [144, 0]
click at [836, 194] on div "arrow_back Kiniksa Webinar Back to project Send invite account_box grid_on sett…" at bounding box center [431, 318] width 862 height 645
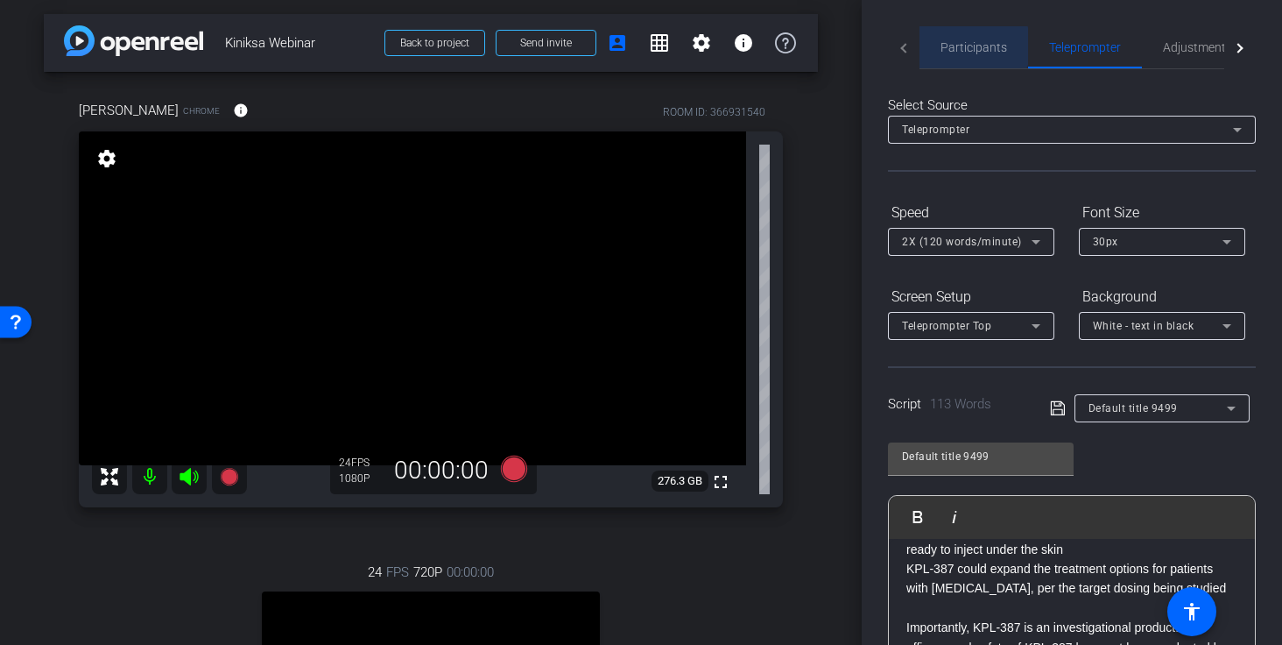
click at [967, 46] on span "Participants" at bounding box center [973, 47] width 67 height 12
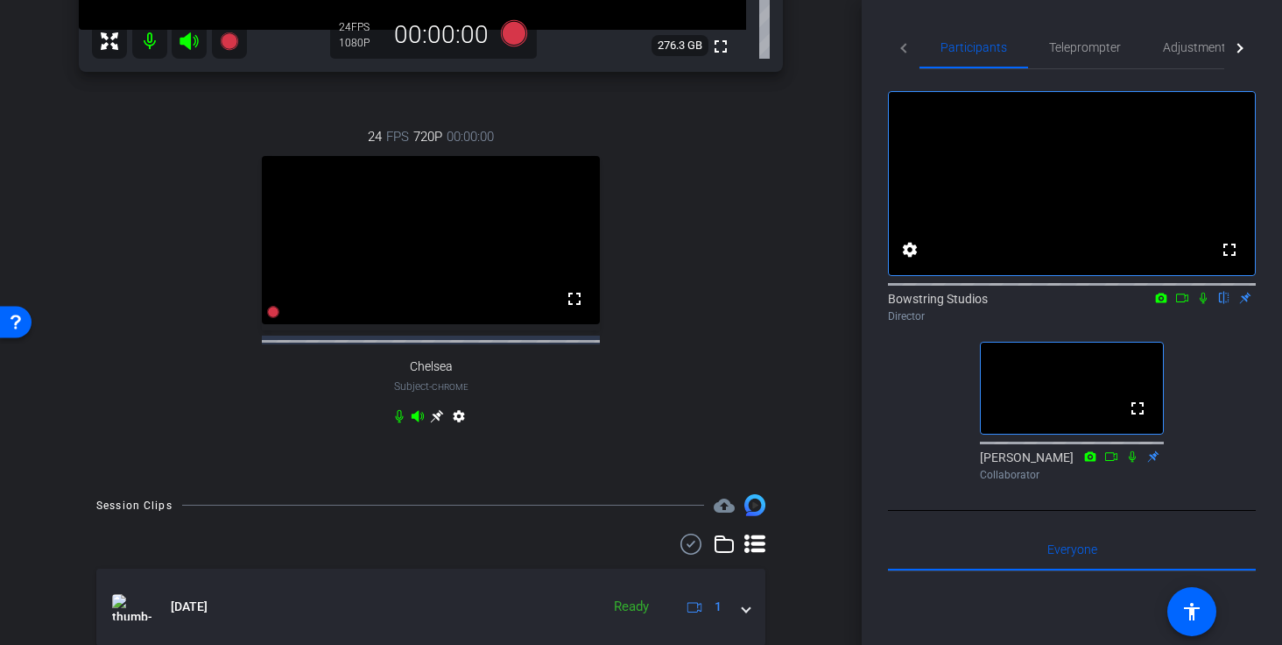
scroll to position [447, 0]
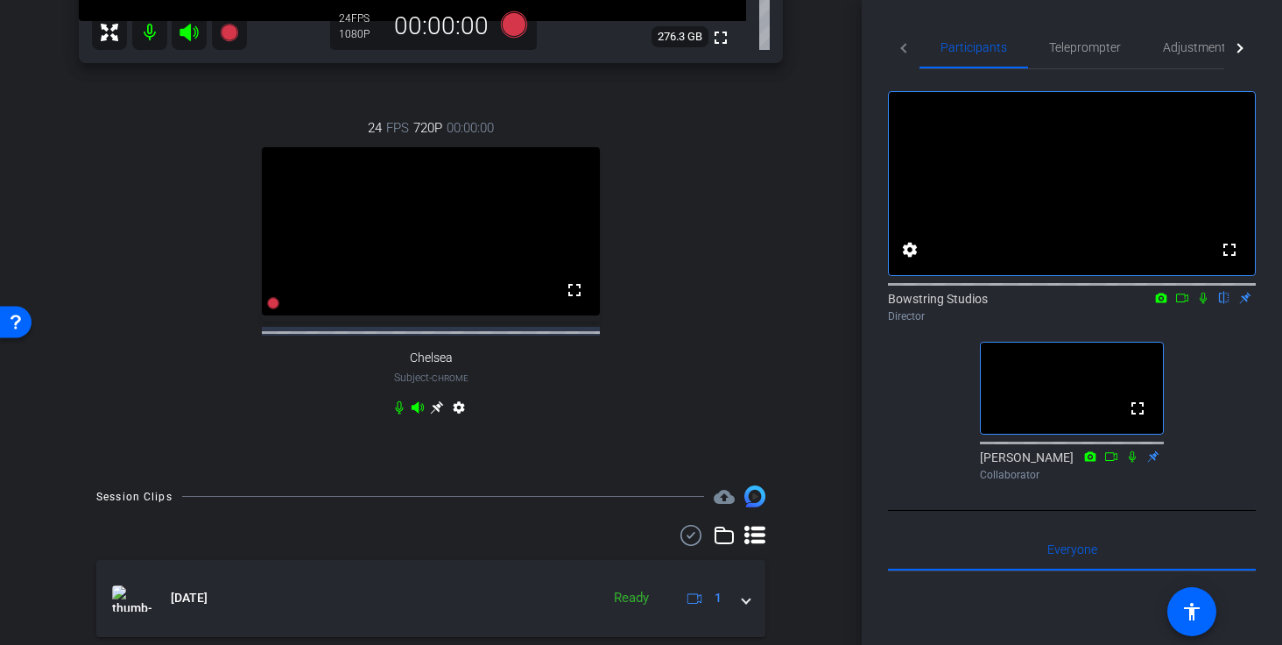
click at [1065, 304] on icon at bounding box center [1203, 298] width 14 height 12
click at [1065, 304] on icon at bounding box center [1204, 297] width 10 height 11
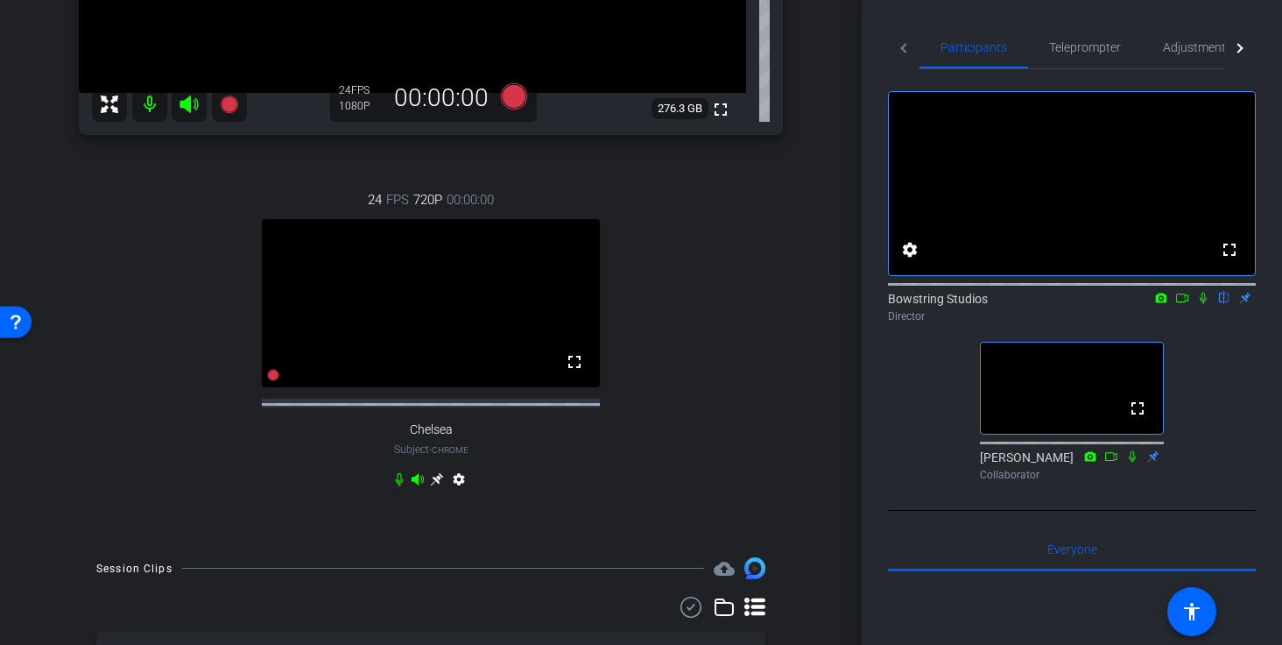
scroll to position [0, 0]
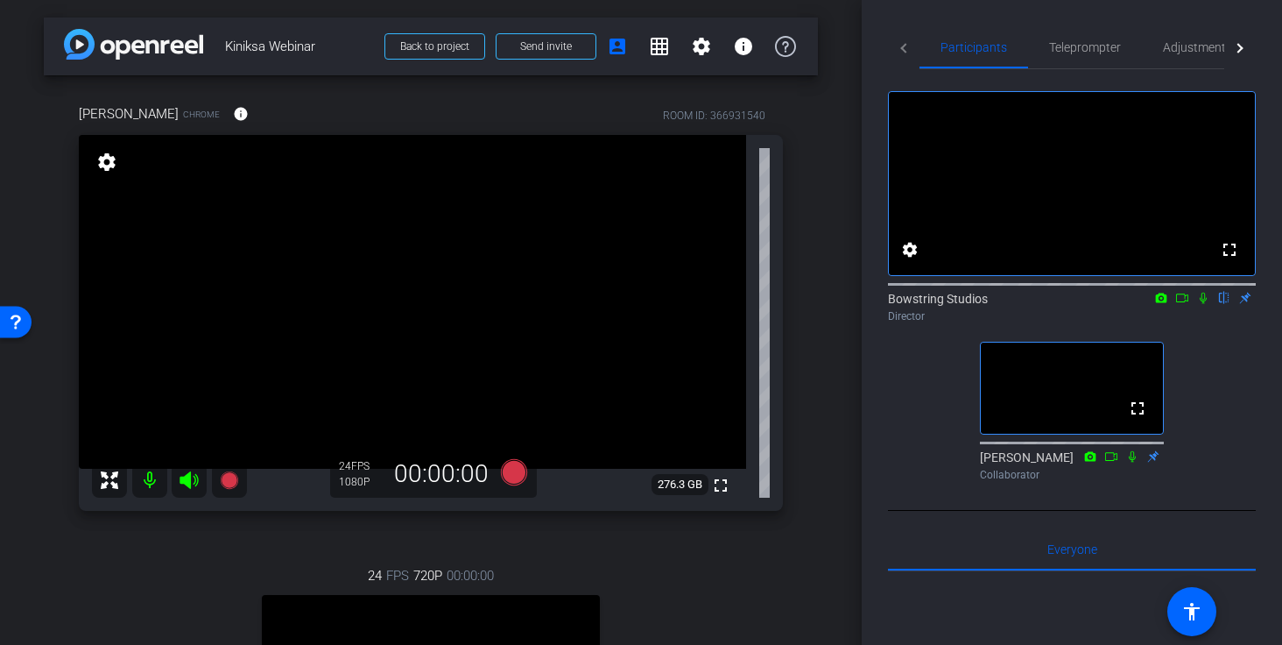
click at [117, 166] on mat-icon "settings" at bounding box center [107, 161] width 25 height 21
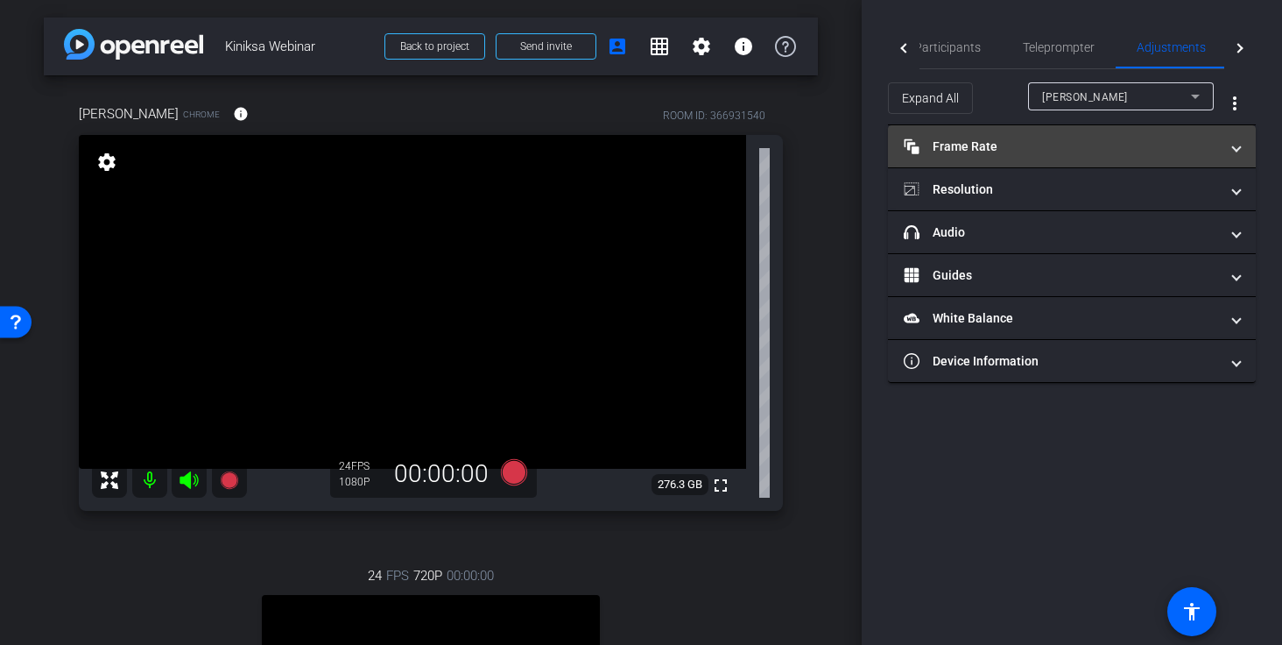
click at [962, 151] on mat-panel-title "Frame Rate Frame Rate" at bounding box center [1061, 146] width 315 height 18
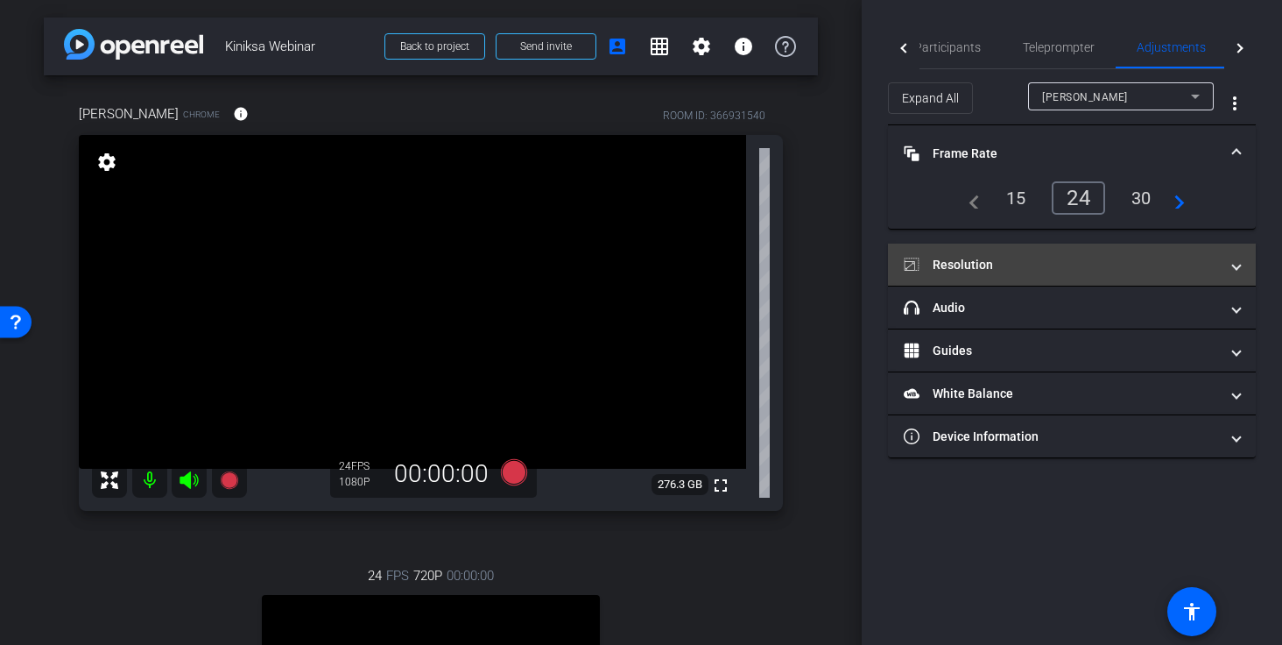
click at [1065, 259] on mat-panel-title "Resolution" at bounding box center [1061, 265] width 315 height 18
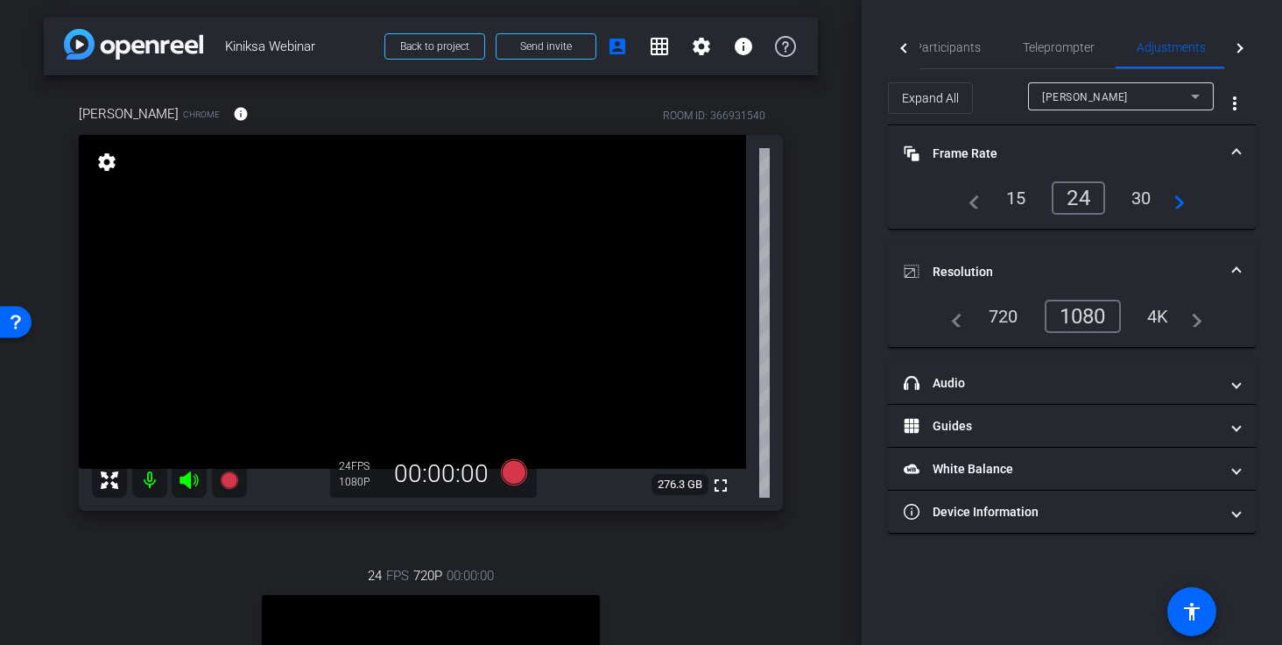
click at [1065, 314] on div "4K" at bounding box center [1158, 316] width 48 height 30
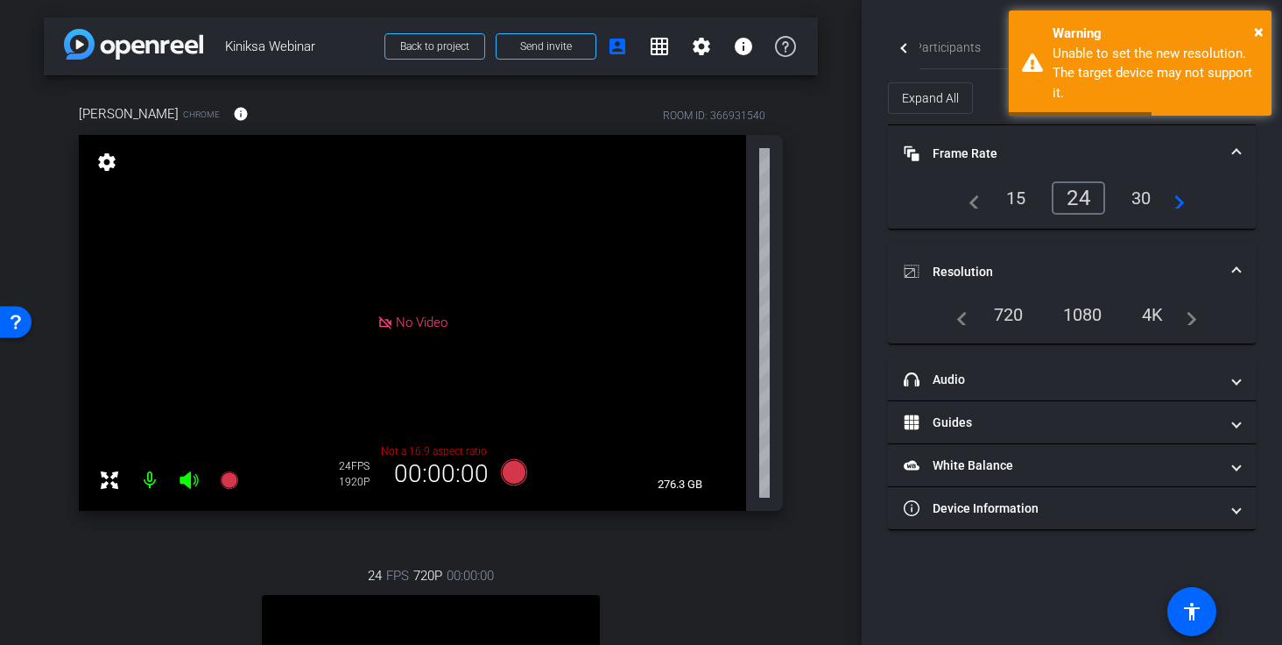
click at [1065, 311] on div "1080" at bounding box center [1083, 314] width 66 height 30
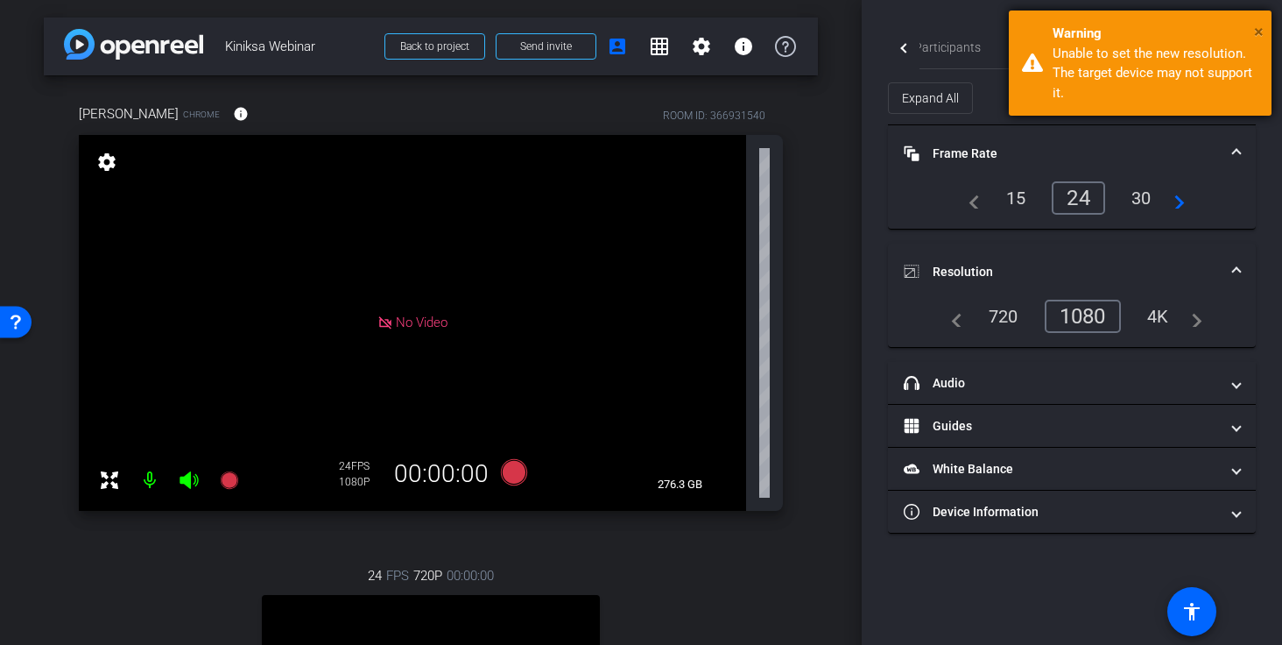
click at [1065, 31] on span "×" at bounding box center [1259, 31] width 10 height 21
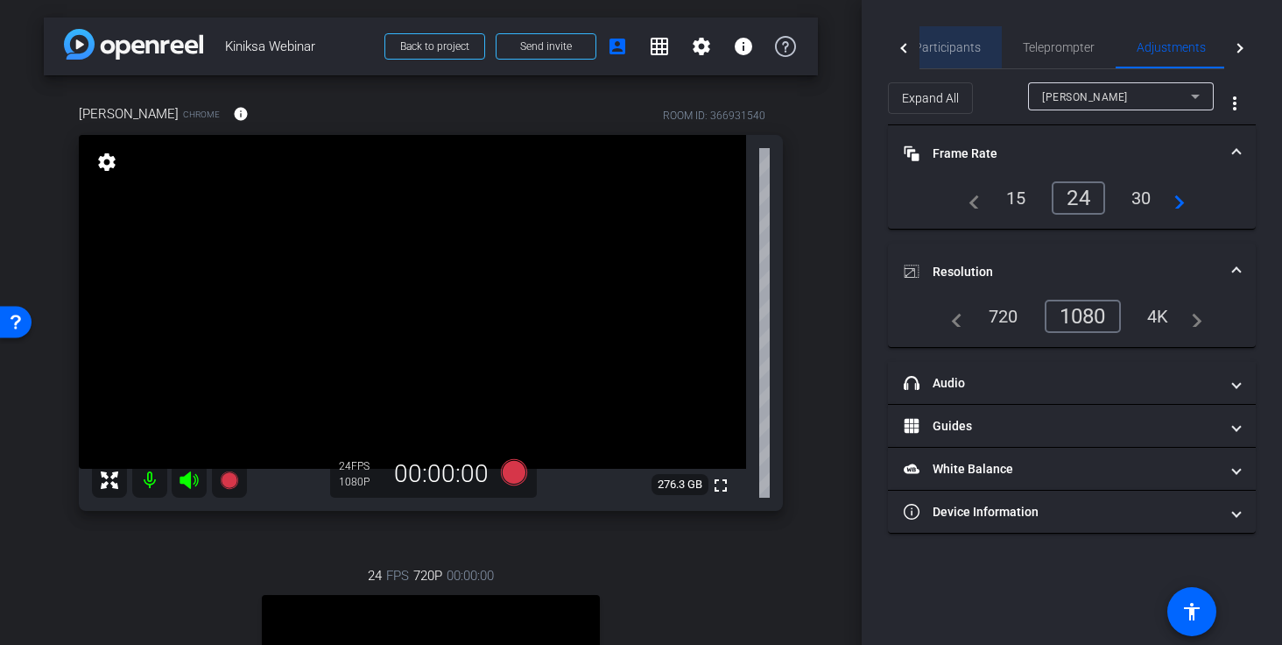
click at [969, 37] on span "Participants" at bounding box center [947, 47] width 67 height 42
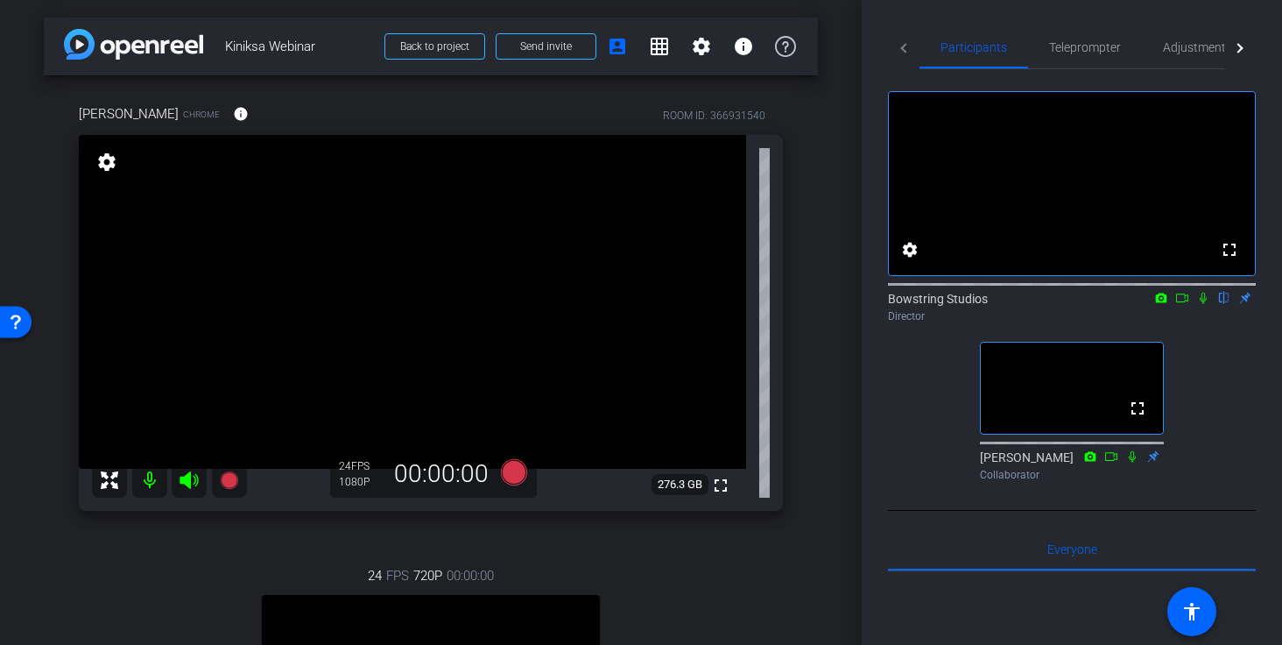
click at [102, 166] on mat-icon "settings" at bounding box center [107, 161] width 25 height 21
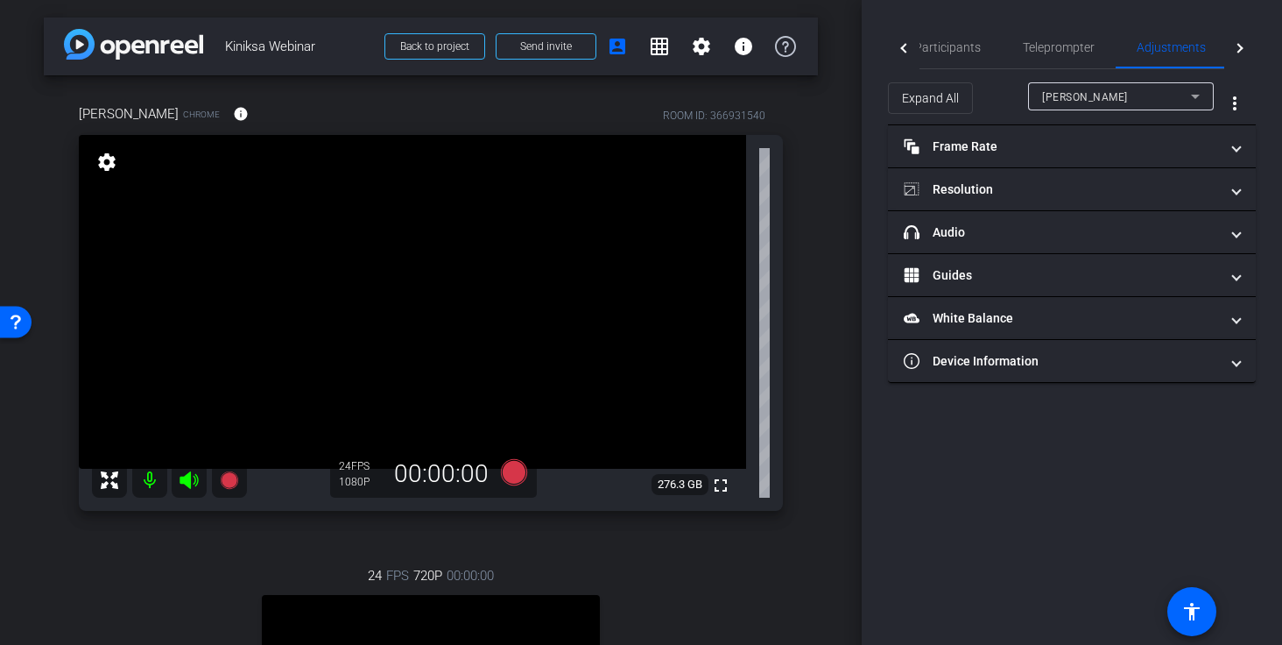
click at [1065, 96] on div "[PERSON_NAME]" at bounding box center [1116, 97] width 149 height 22
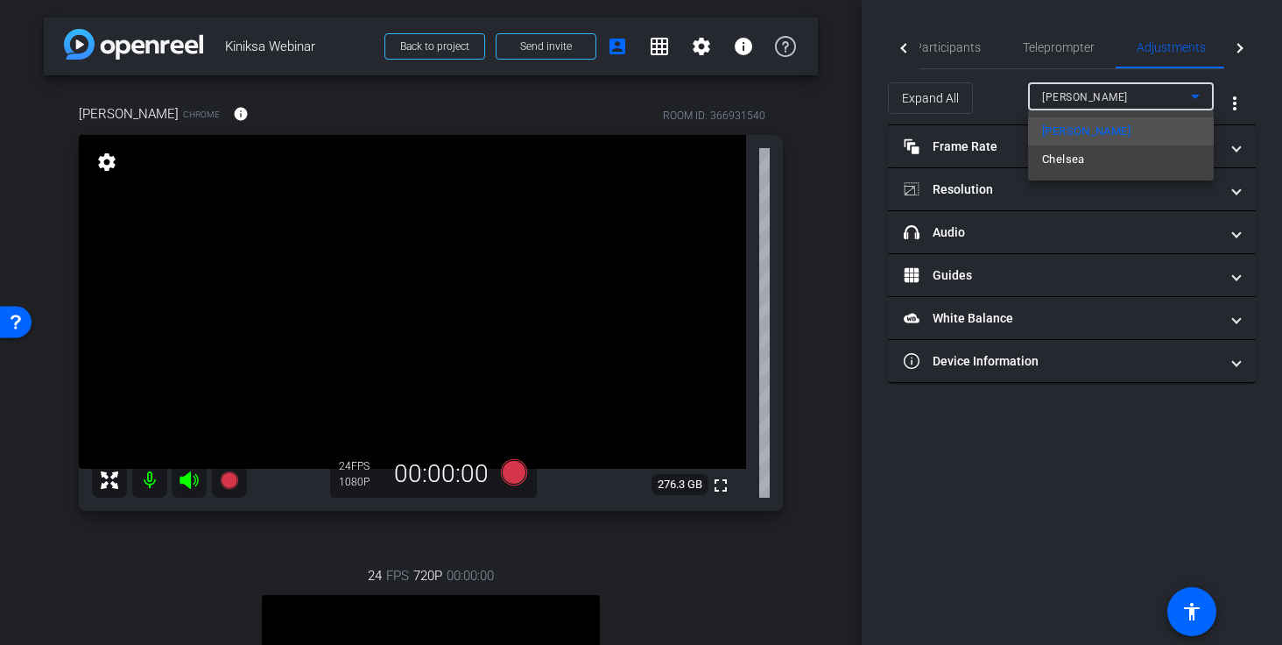
click at [877, 122] on div at bounding box center [641, 322] width 1282 height 645
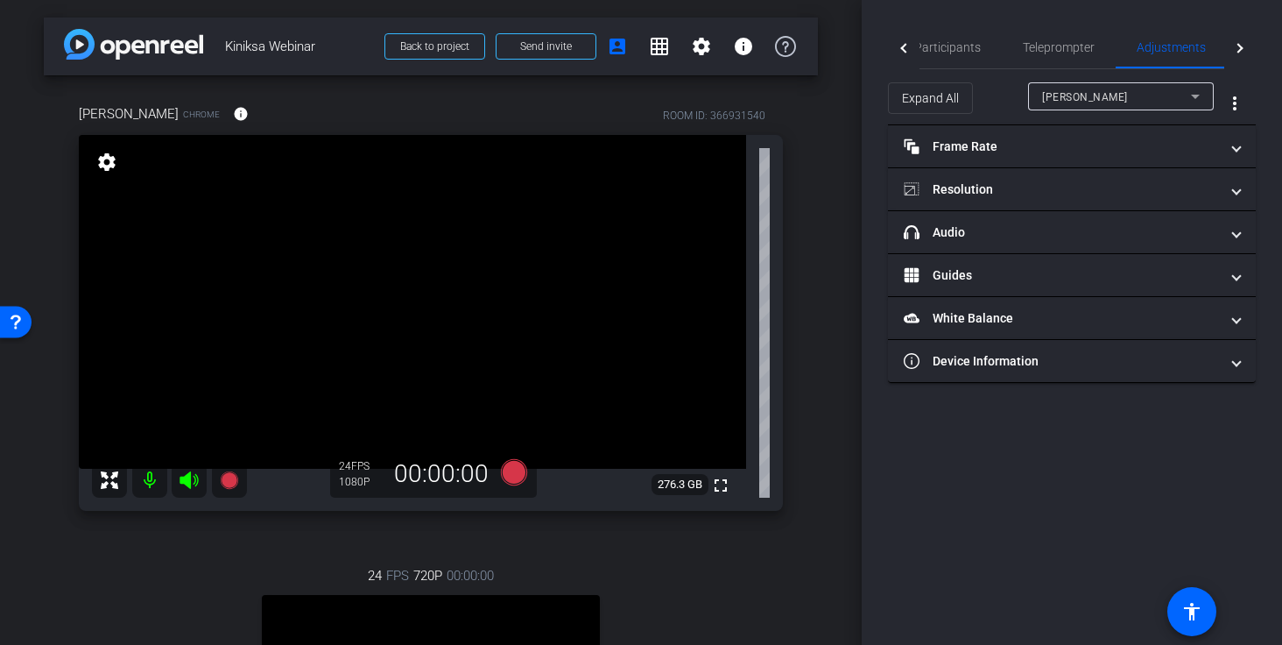
click at [901, 42] on div at bounding box center [904, 47] width 32 height 43
click at [967, 44] on span "Participants" at bounding box center [973, 47] width 67 height 12
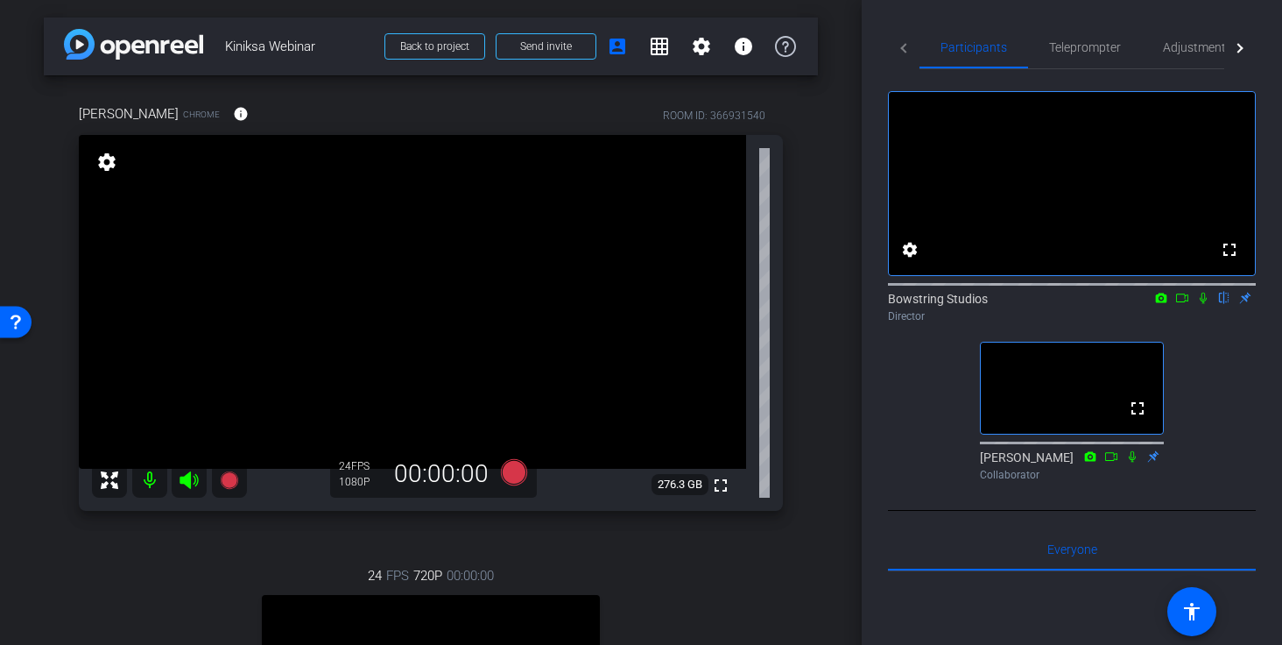
click at [828, 100] on div "arrow_back Kiniksa Webinar Back to project Send invite account_box grid_on sett…" at bounding box center [431, 322] width 862 height 645
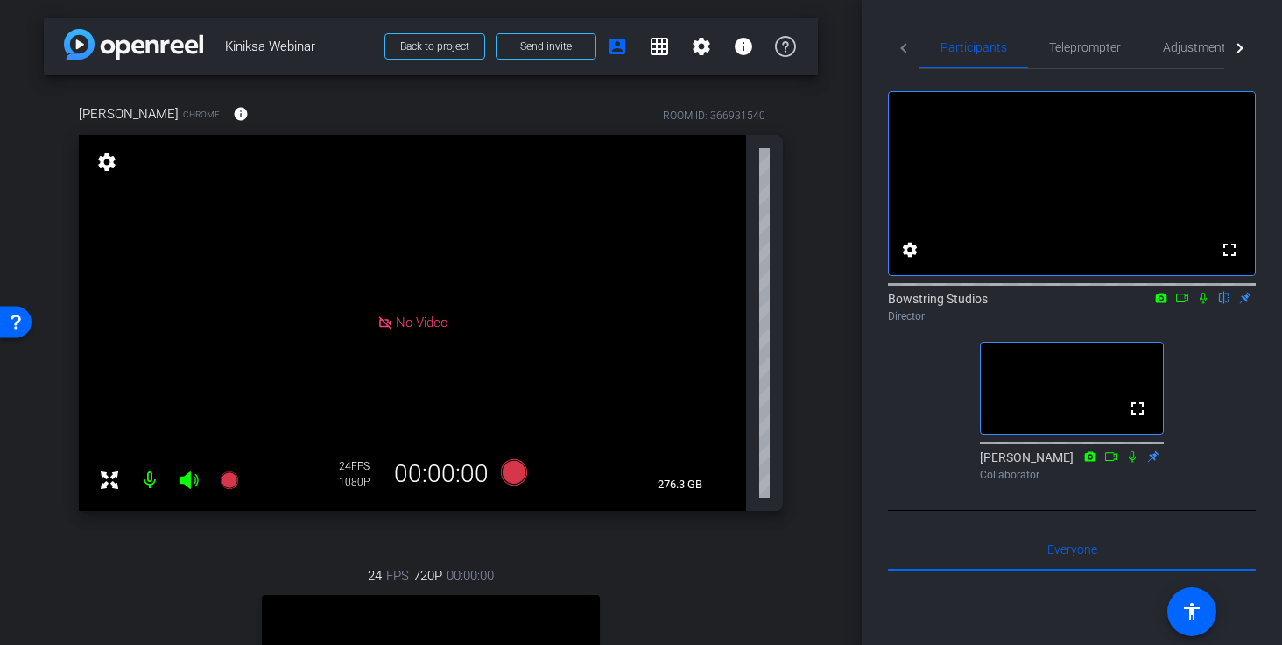
click at [107, 162] on mat-icon "settings" at bounding box center [107, 161] width 25 height 21
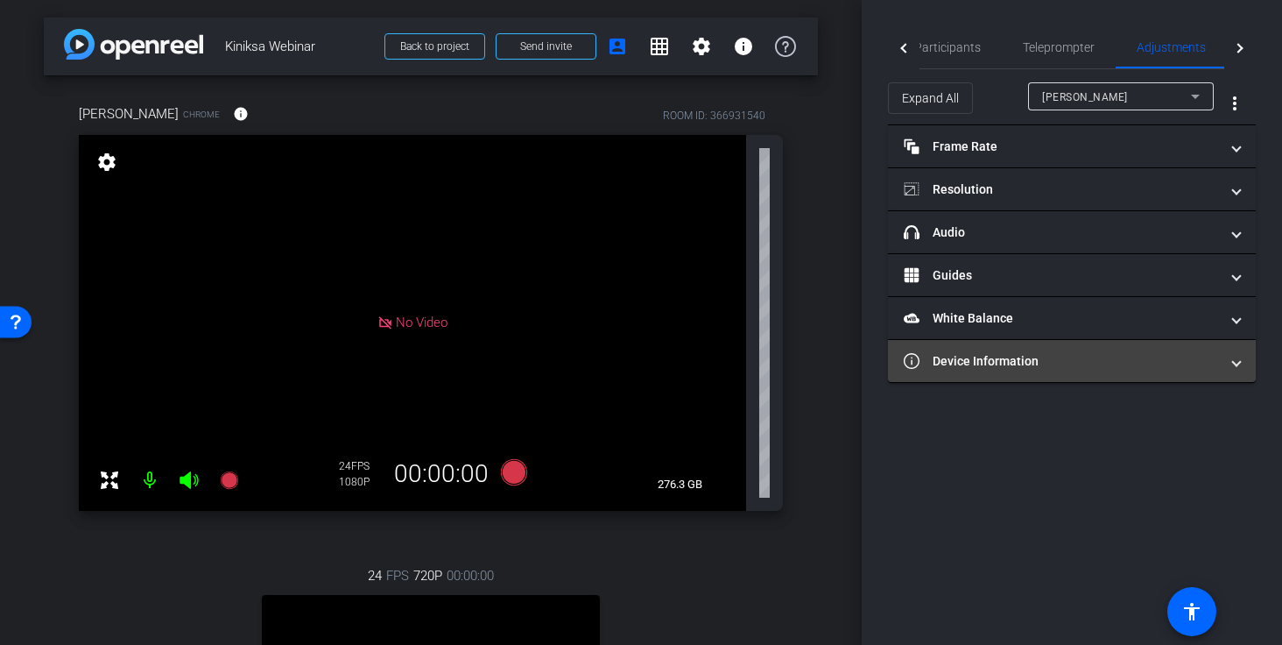
click at [997, 360] on mat-panel-title "Device Information" at bounding box center [1061, 361] width 315 height 18
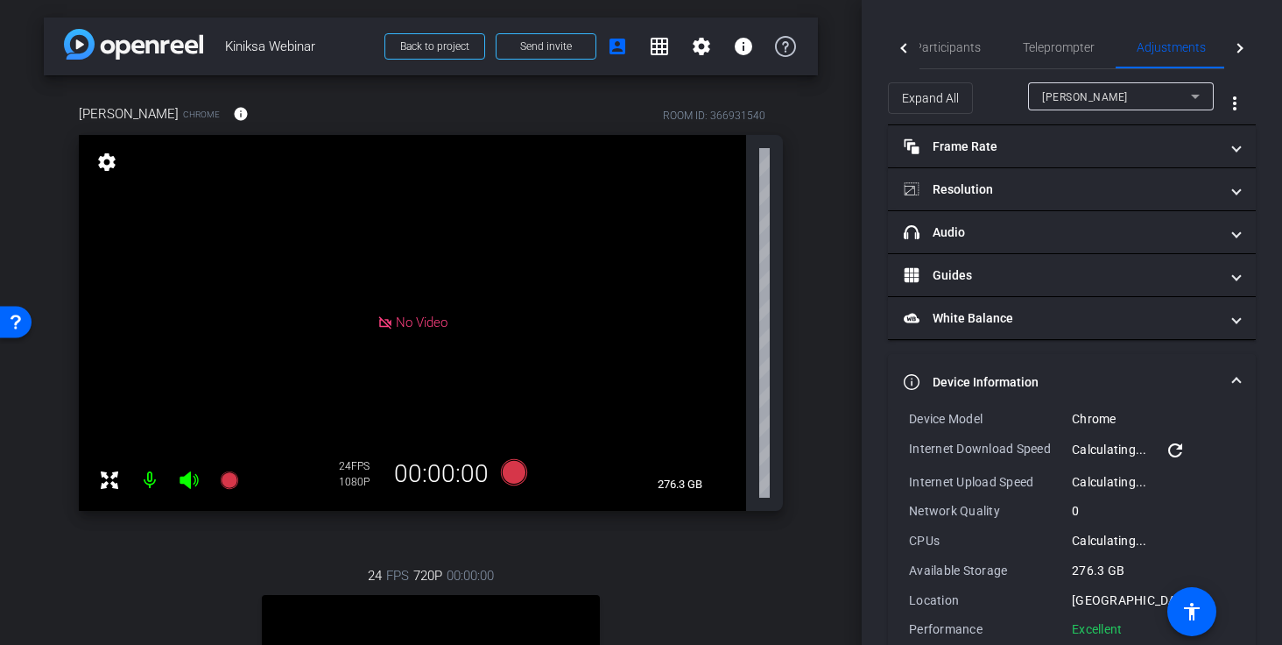
click at [997, 360] on mat-expansion-panel-header "Device Information" at bounding box center [1072, 382] width 368 height 56
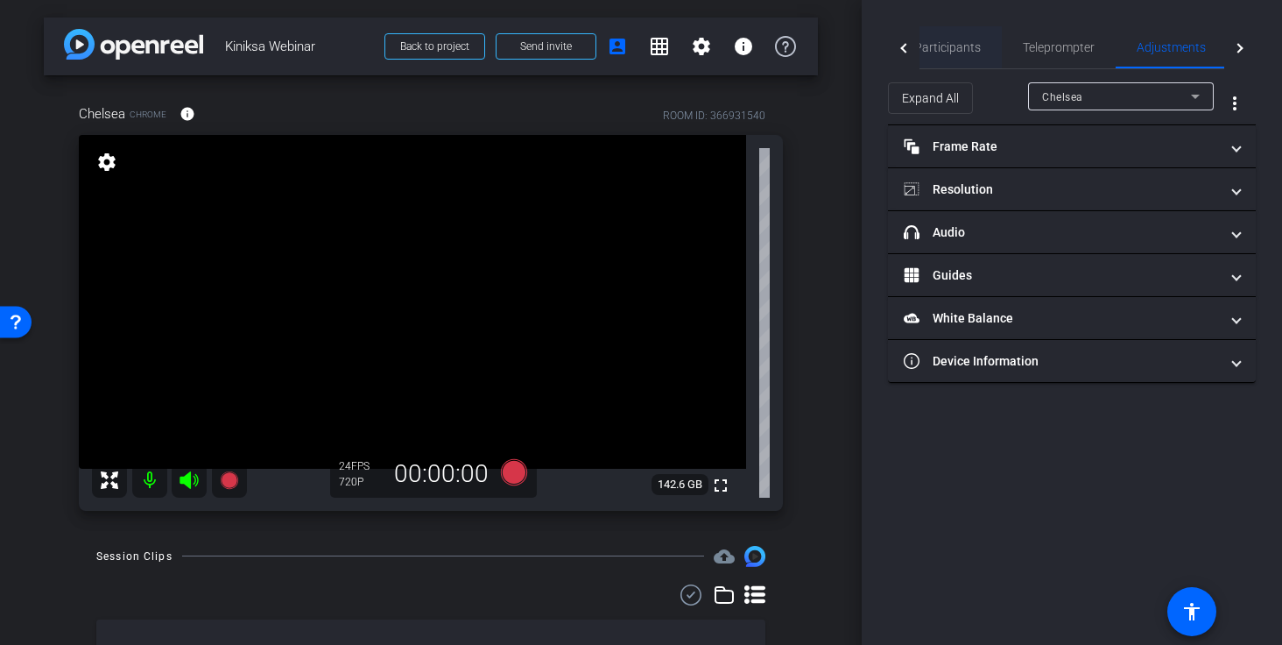
click at [956, 48] on span "Participants" at bounding box center [947, 47] width 67 height 12
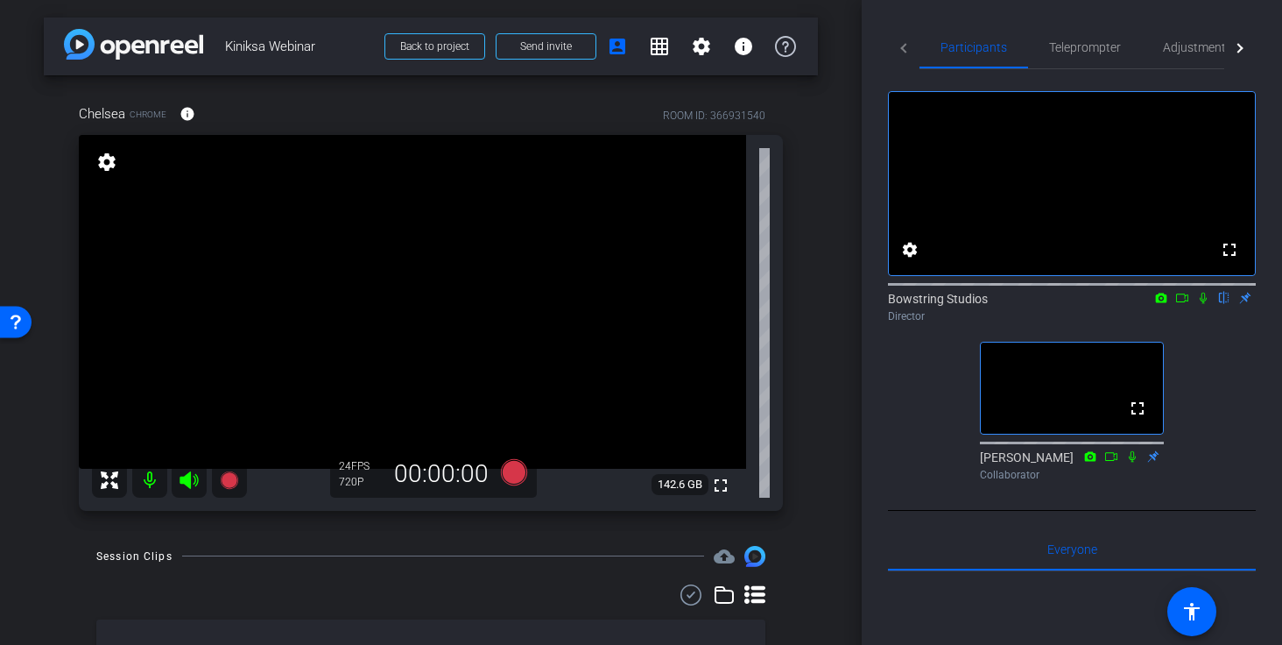
click at [1065, 304] on icon at bounding box center [1203, 297] width 7 height 11
click at [799, 390] on div "Chelsea Chrome info ROOM ID: 366931540 fullscreen settings 142.6 GB 24 FPS 1080…" at bounding box center [431, 301] width 774 height 453
click at [559, 45] on span "Send invite" at bounding box center [546, 46] width 52 height 14
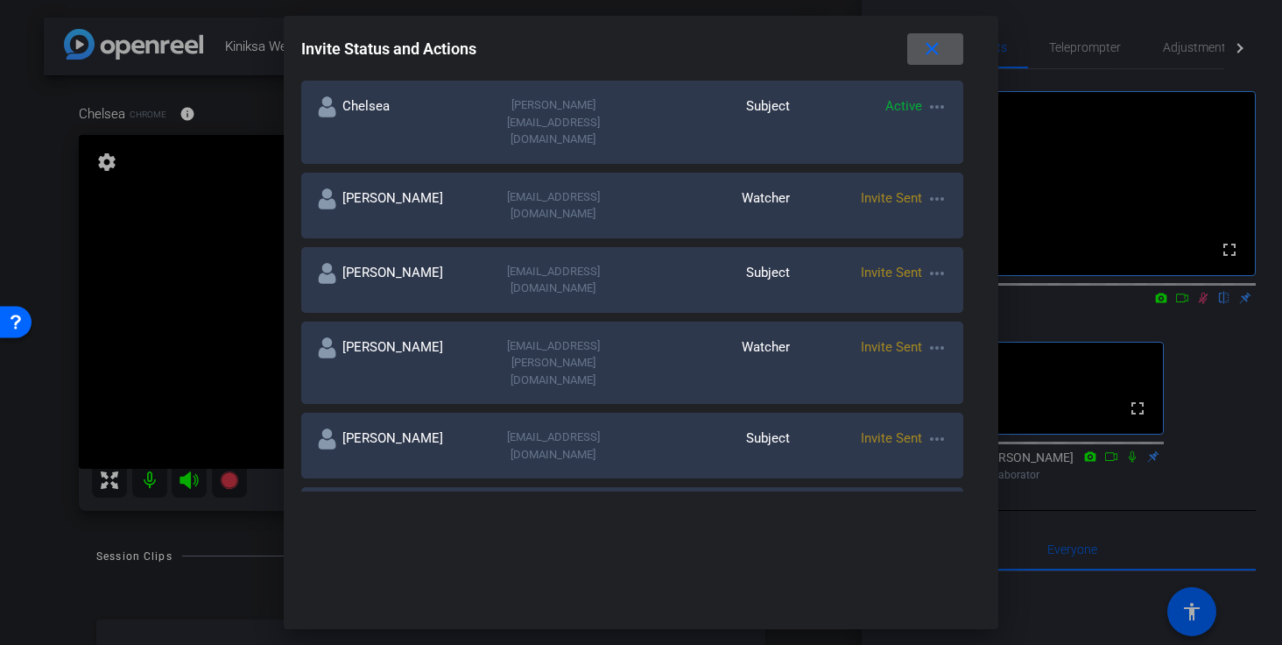
scroll to position [414, 0]
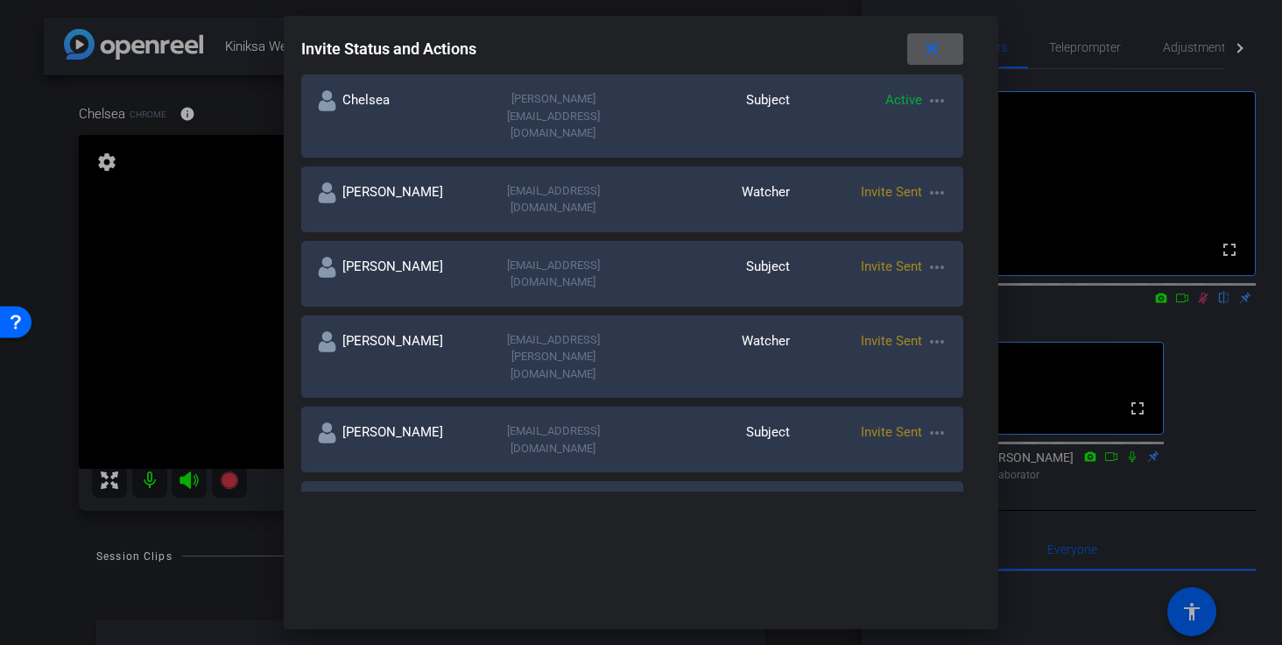
click at [936, 497] on mat-icon "more_horiz" at bounding box center [936, 507] width 21 height 21
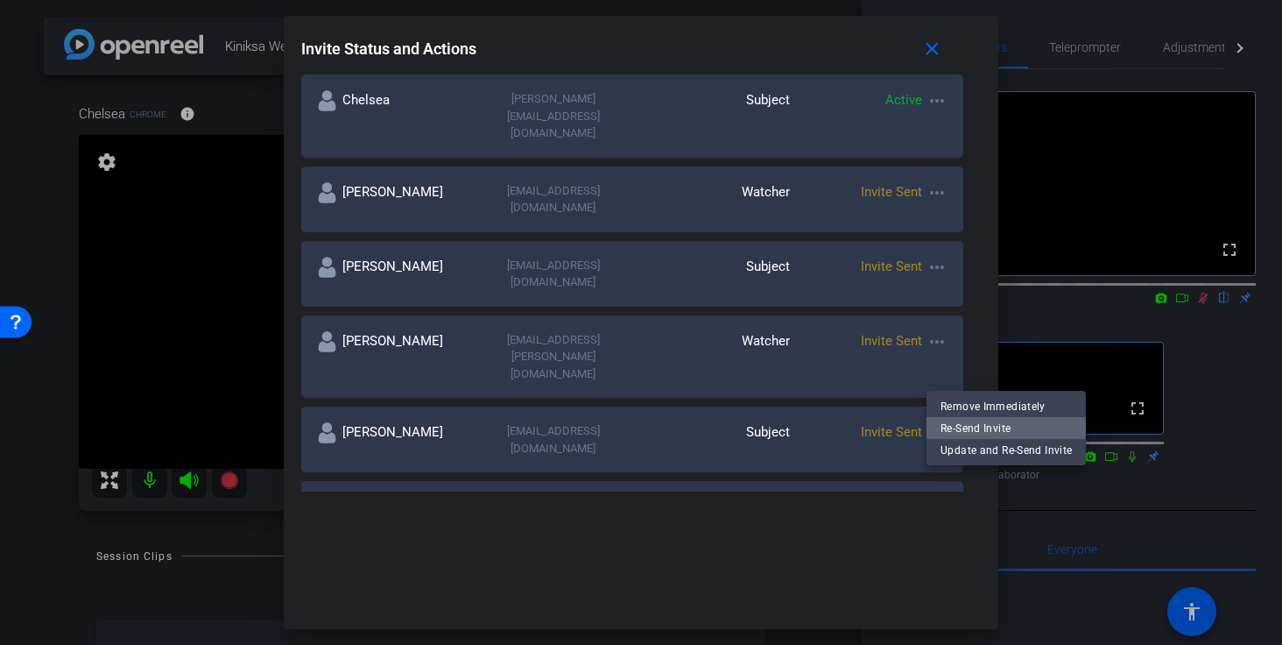
click at [962, 427] on span "Re-Send Invite" at bounding box center [1005, 428] width 131 height 21
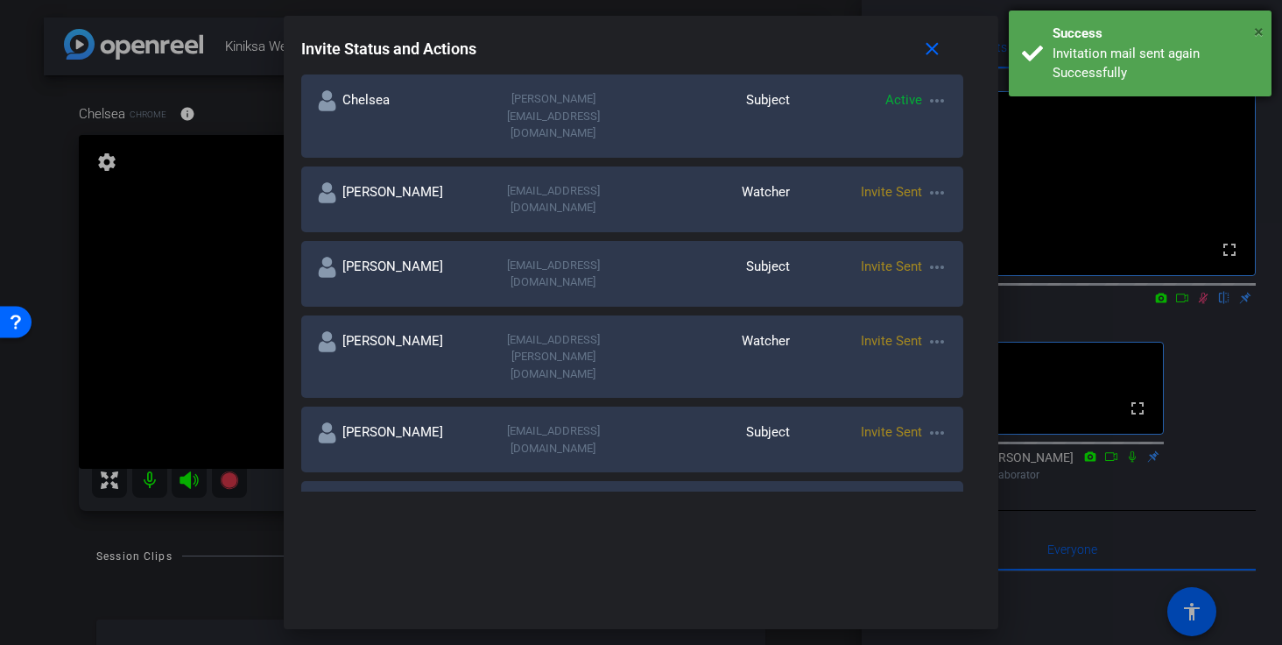
click at [1065, 35] on span "×" at bounding box center [1259, 31] width 10 height 21
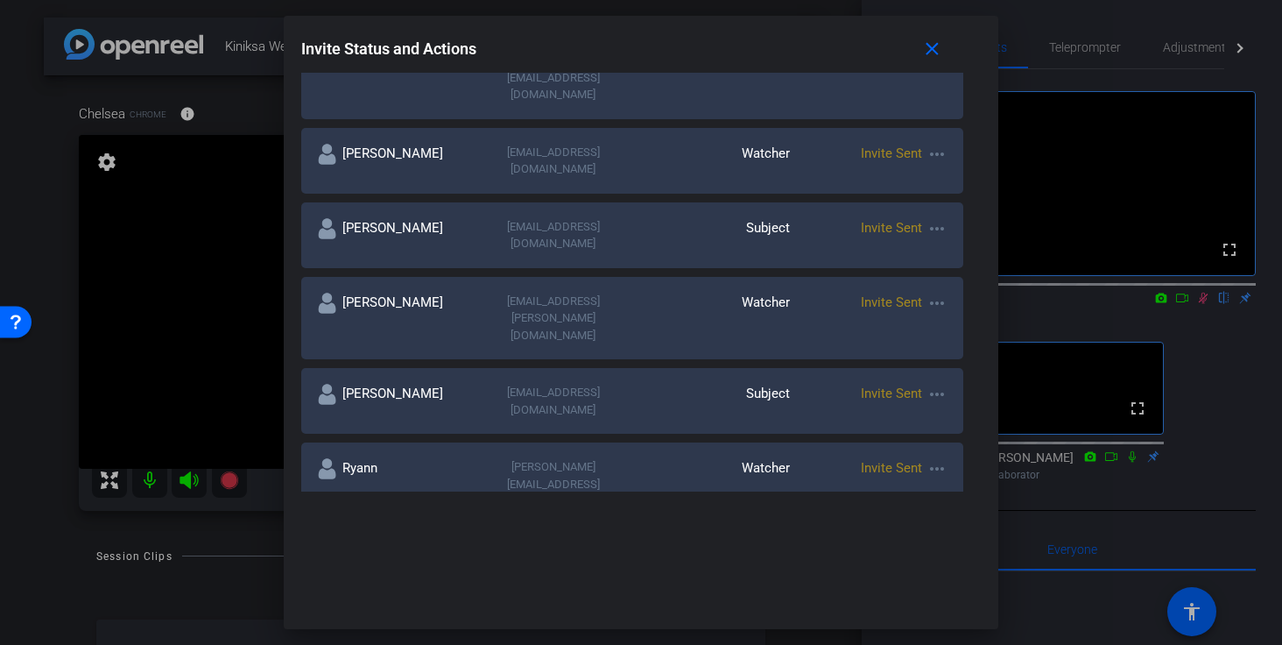
scroll to position [451, 0]
click at [936, 52] on mat-icon "close" at bounding box center [932, 50] width 22 height 22
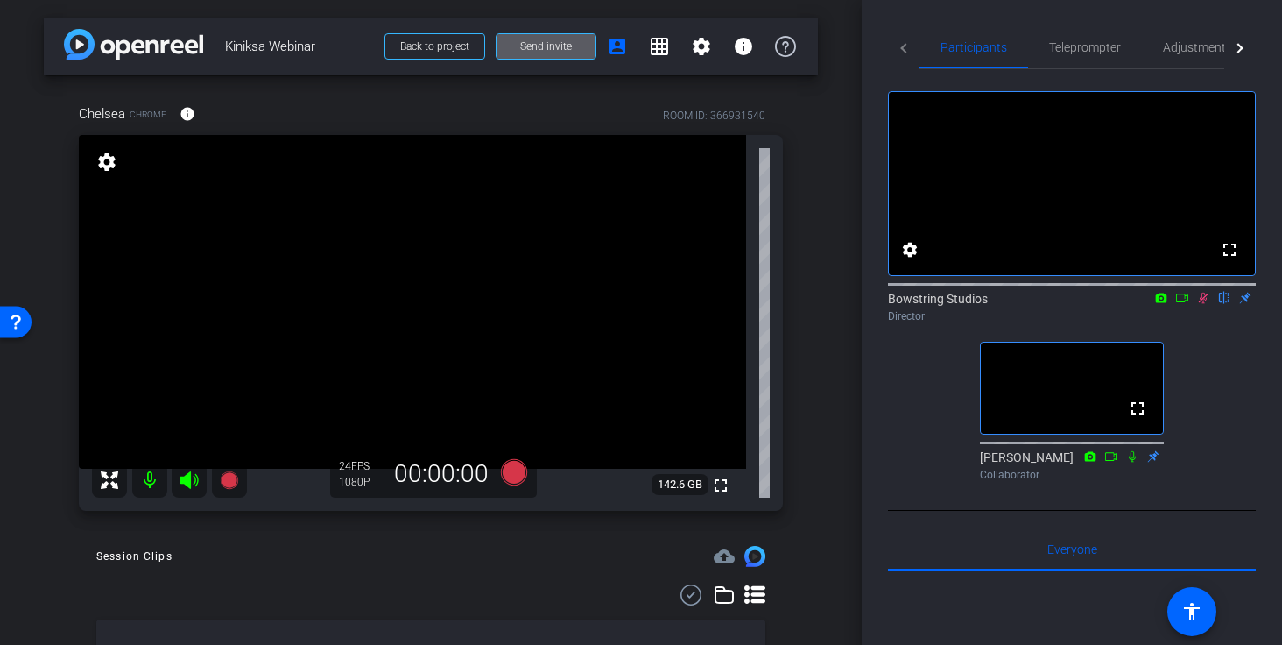
click at [792, 437] on div "Chelsea Chrome info ROOM ID: 366931540 fullscreen settings 142.6 GB 24 FPS 1080…" at bounding box center [431, 301] width 774 height 453
click at [1065, 304] on icon at bounding box center [1203, 298] width 14 height 12
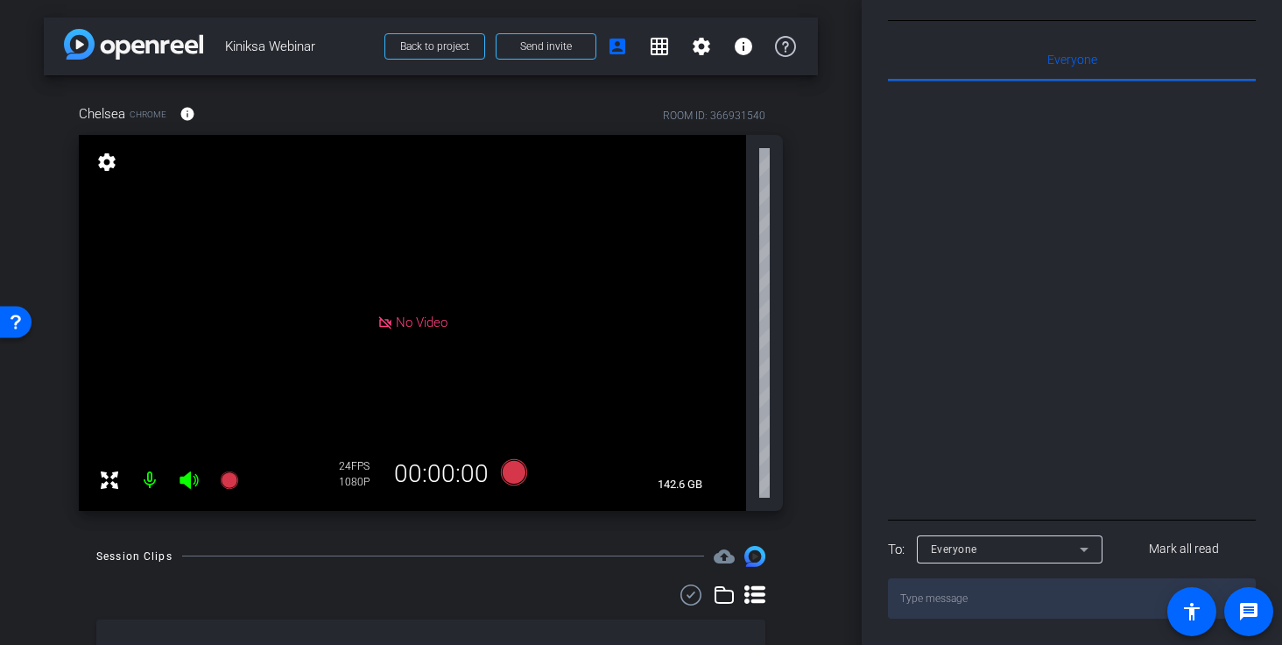
scroll to position [0, 0]
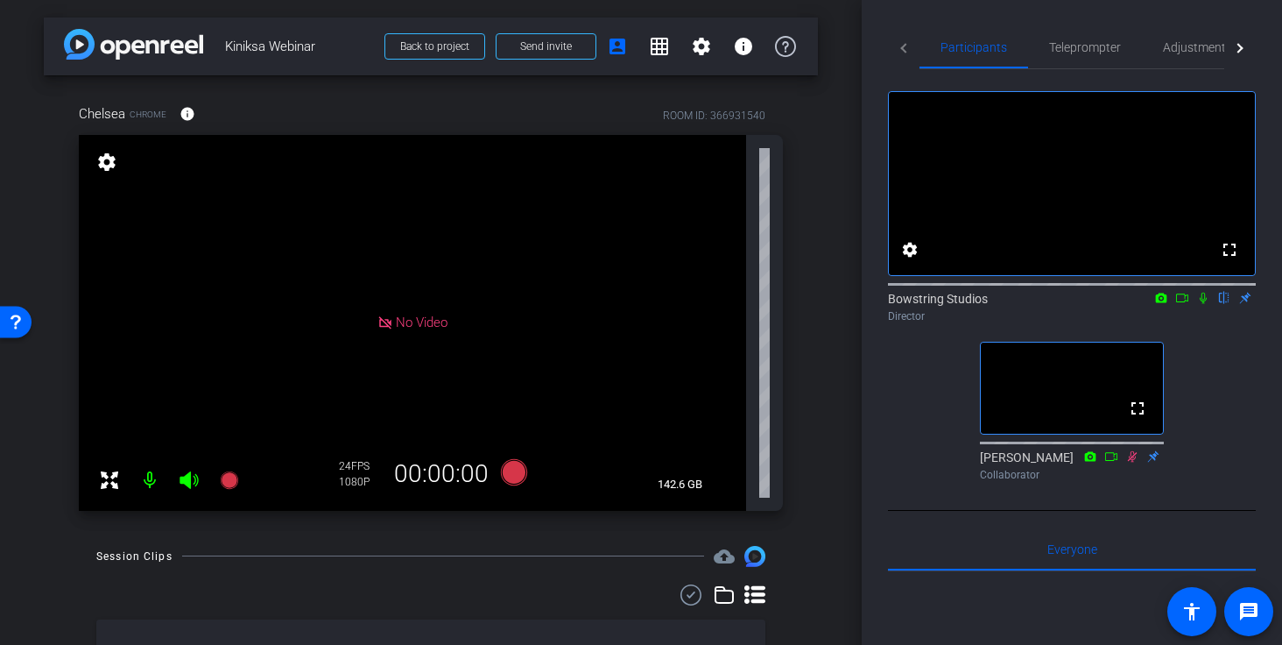
click at [546, 67] on div "arrow_back Kiniksa Webinar Back to project Send invite account_box grid_on sett…" at bounding box center [431, 47] width 774 height 58
click at [552, 48] on span "Send invite" at bounding box center [546, 46] width 52 height 14
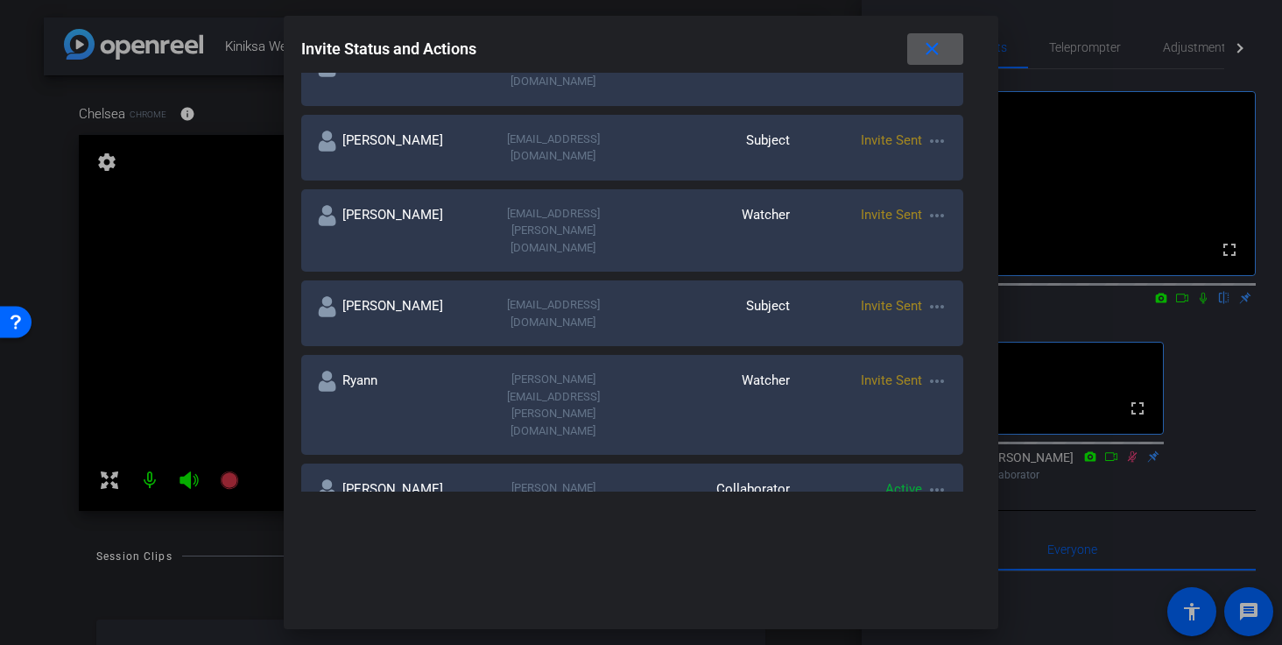
scroll to position [541, 0]
click at [947, 370] on mat-icon "more_horiz" at bounding box center [936, 380] width 21 height 21
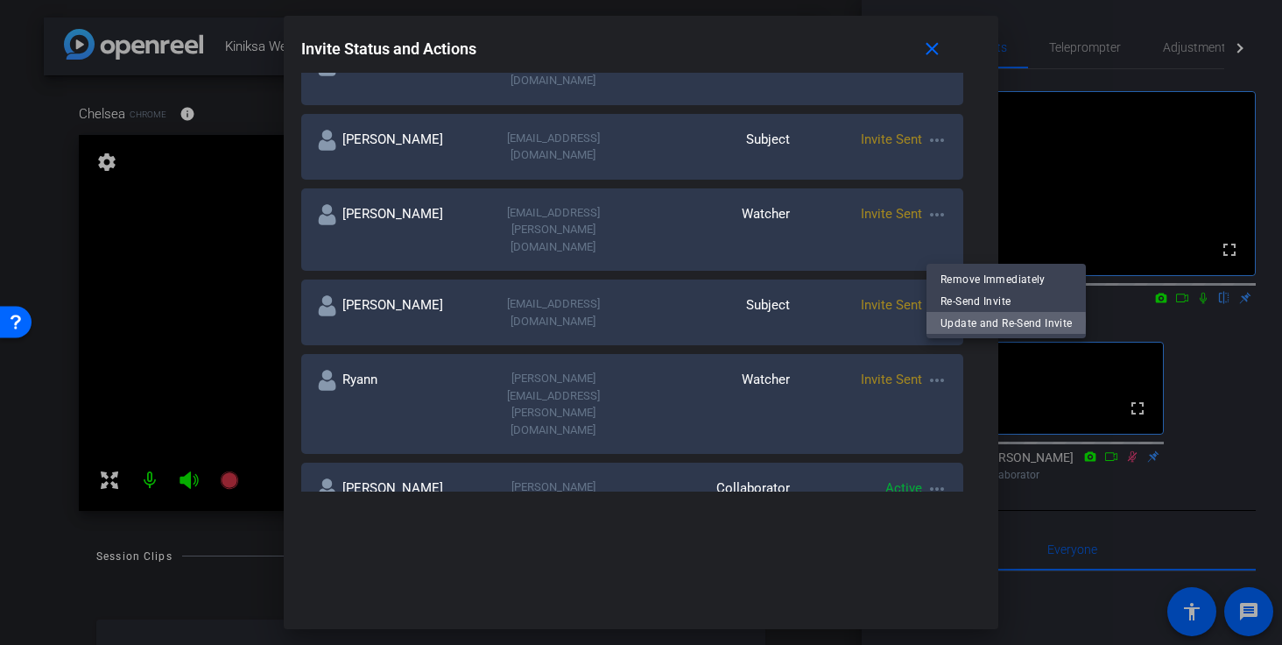
click at [954, 321] on span "Update and Re-Send Invite" at bounding box center [1005, 323] width 131 height 21
type input "Ryann"
type input "[PERSON_NAME][EMAIL_ADDRESS][PERSON_NAME][DOMAIN_NAME]"
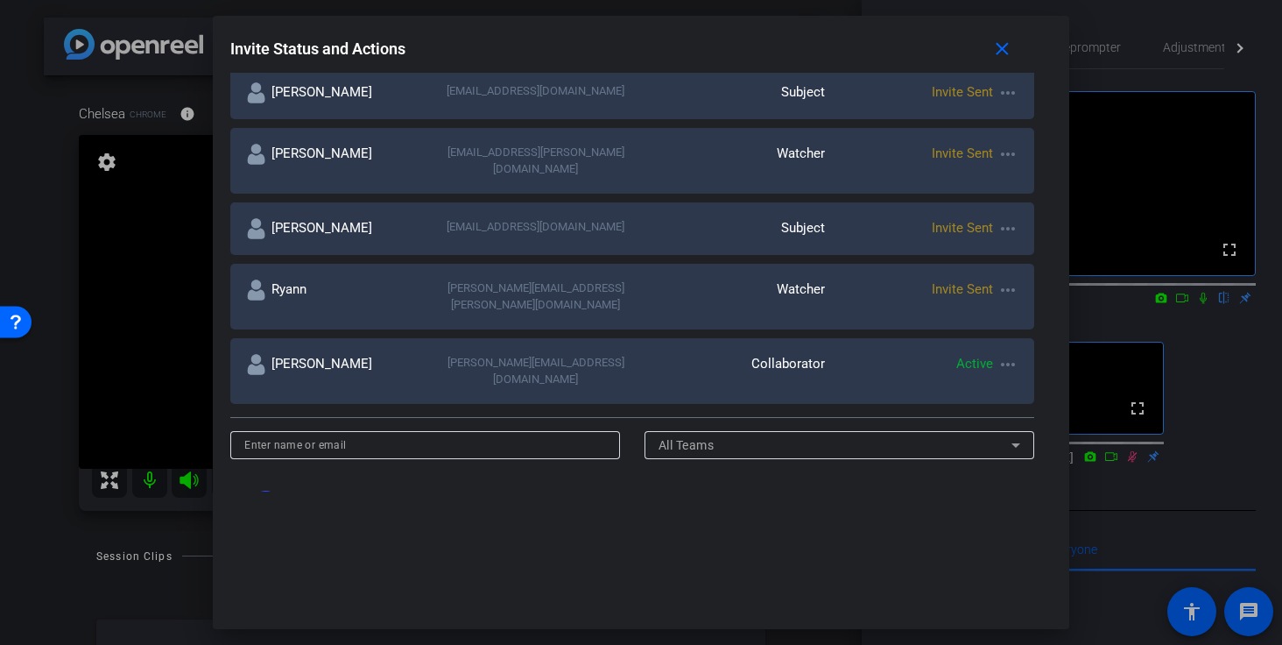
click at [1011, 279] on mat-icon "more_horiz" at bounding box center [1007, 289] width 21 height 21
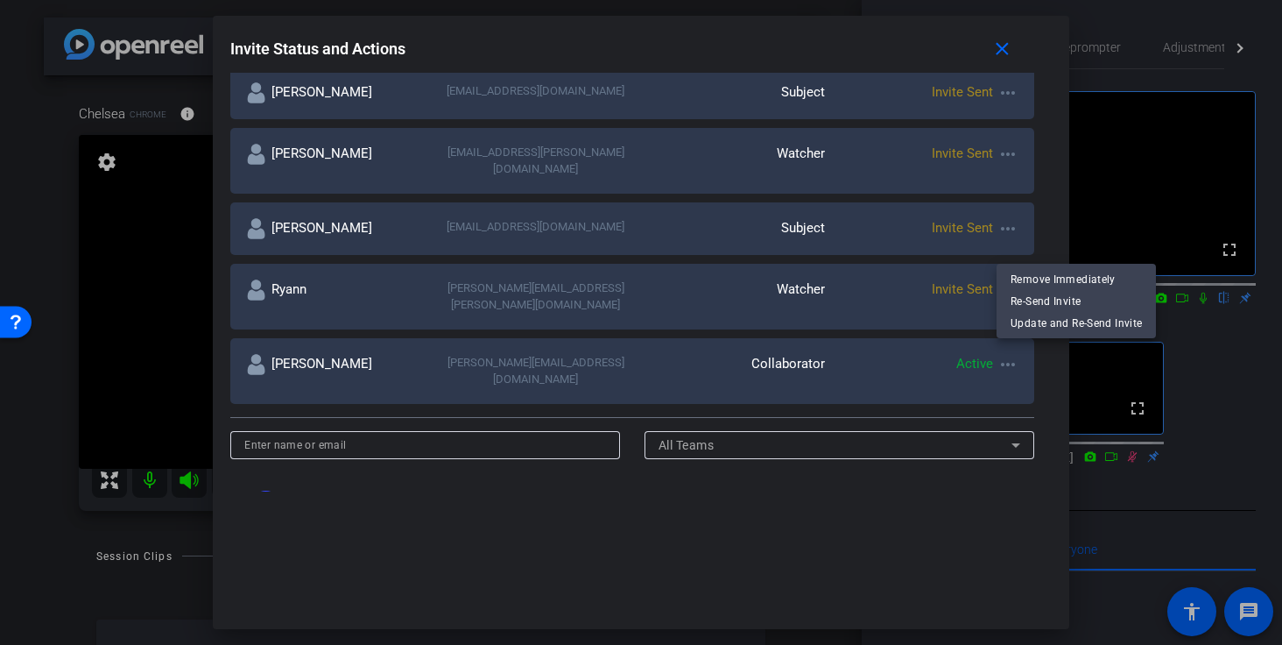
click at [802, 397] on div at bounding box center [641, 322] width 1282 height 645
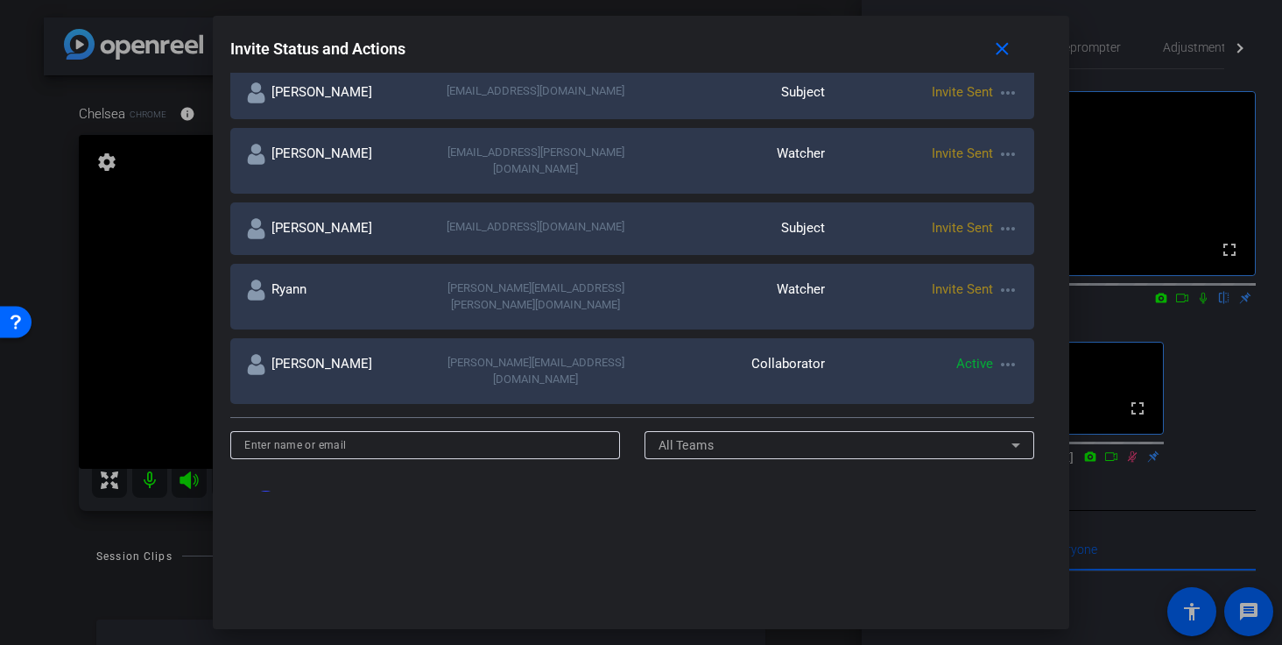
click at [788, 459] on div at bounding box center [840, 468] width 390 height 19
click at [1065, 393] on div at bounding box center [641, 322] width 1282 height 645
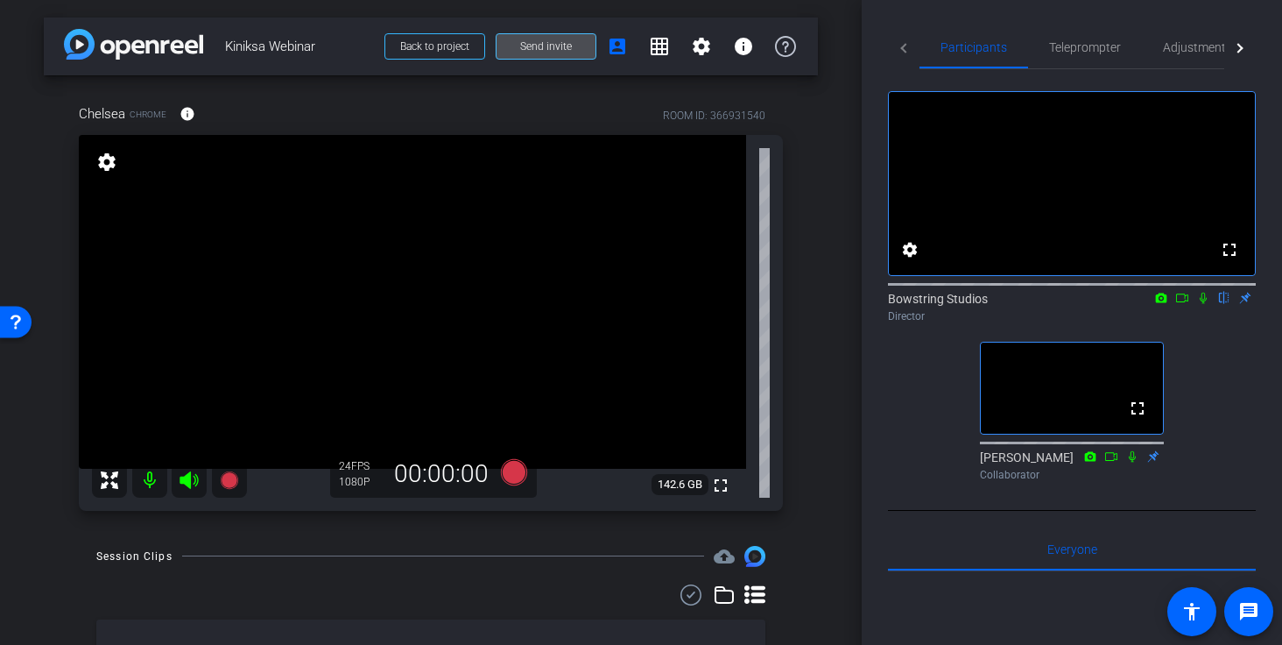
click at [576, 48] on span at bounding box center [546, 46] width 99 height 42
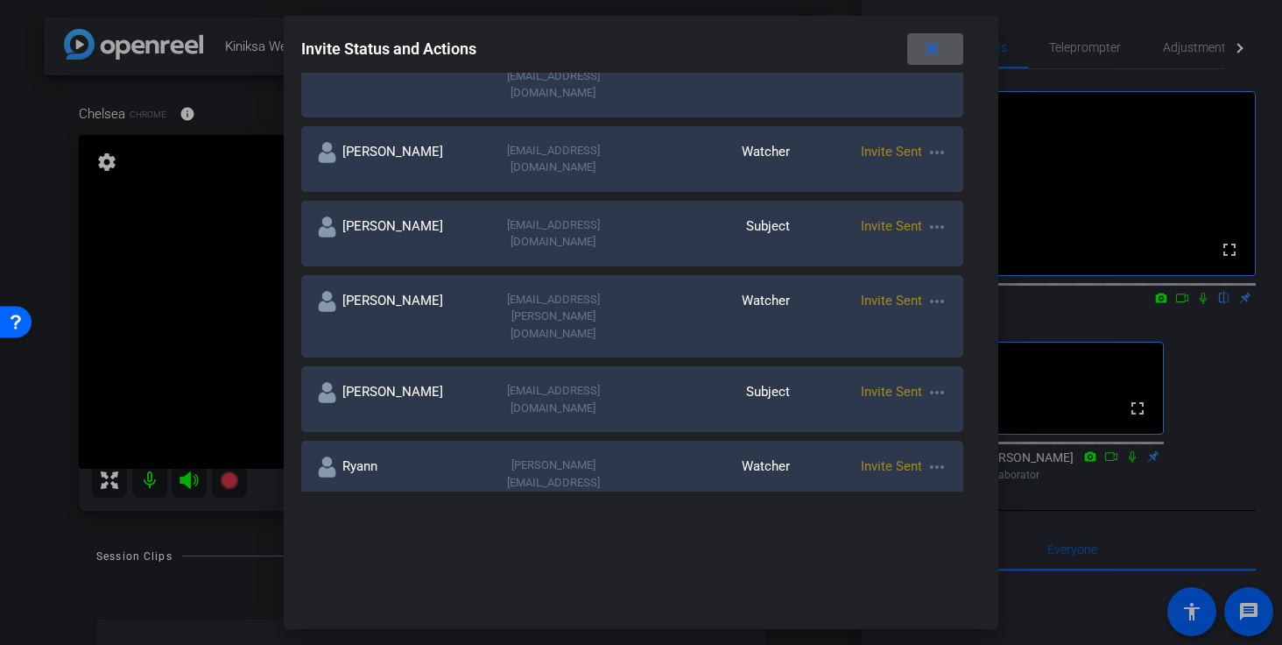
scroll to position [452, 0]
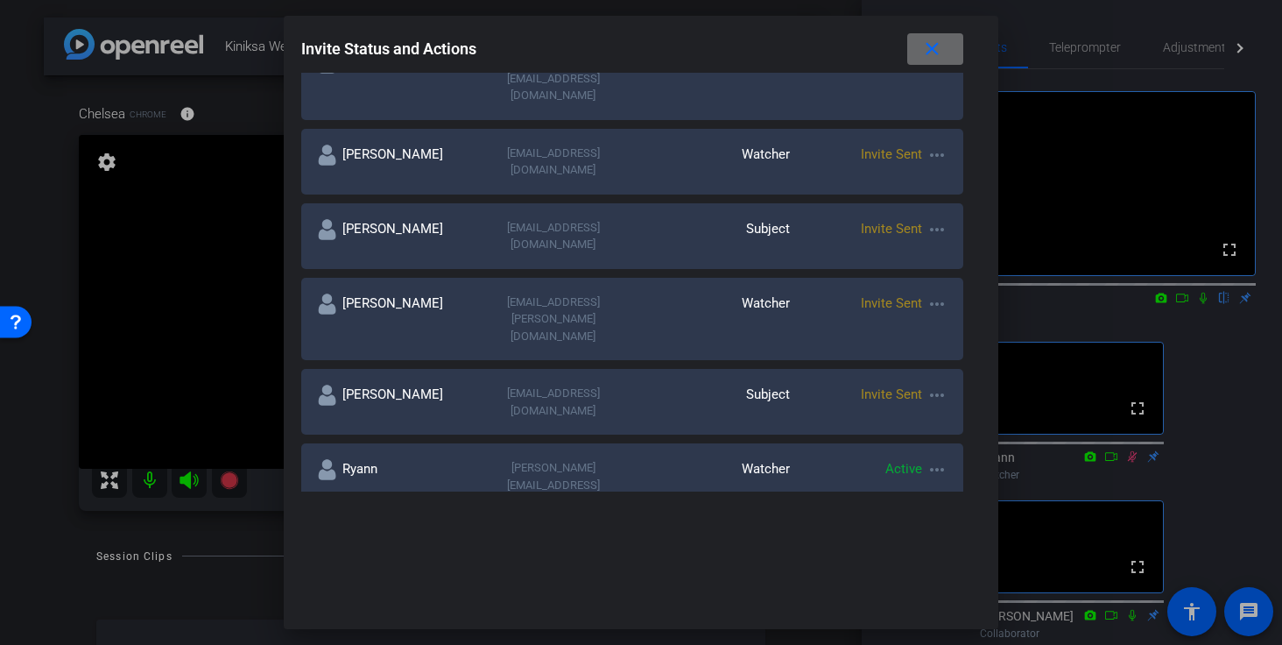
click at [933, 53] on mat-icon "close" at bounding box center [932, 50] width 22 height 22
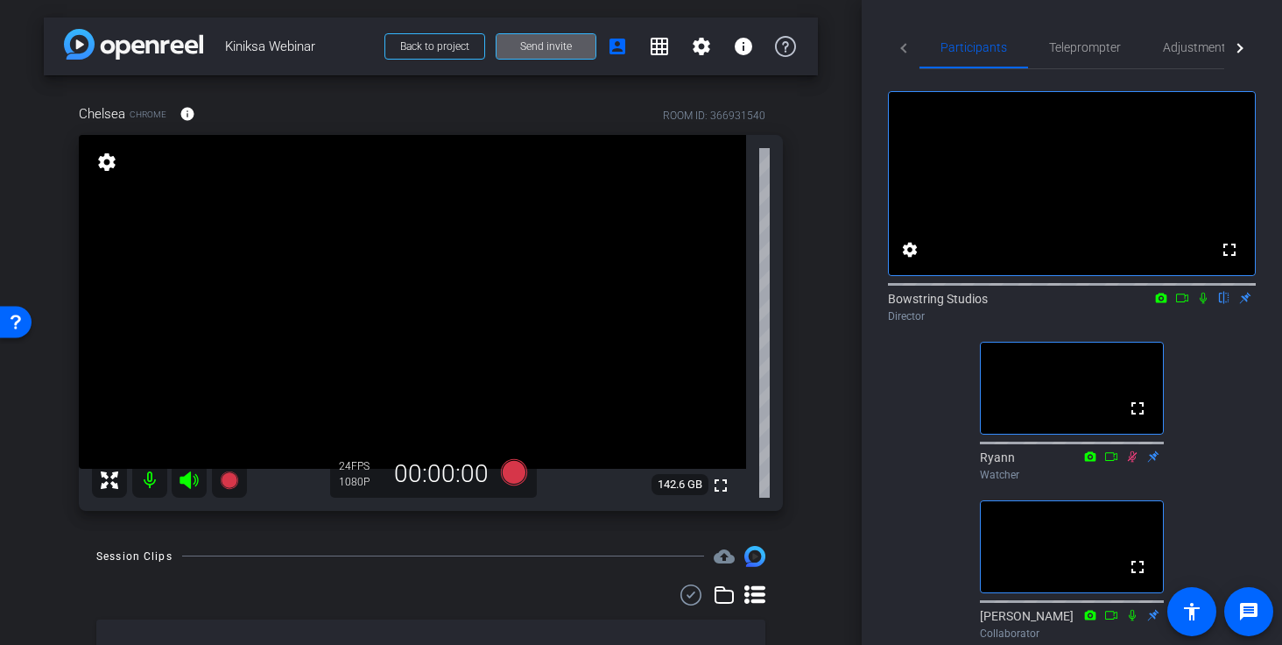
scroll to position [21, 0]
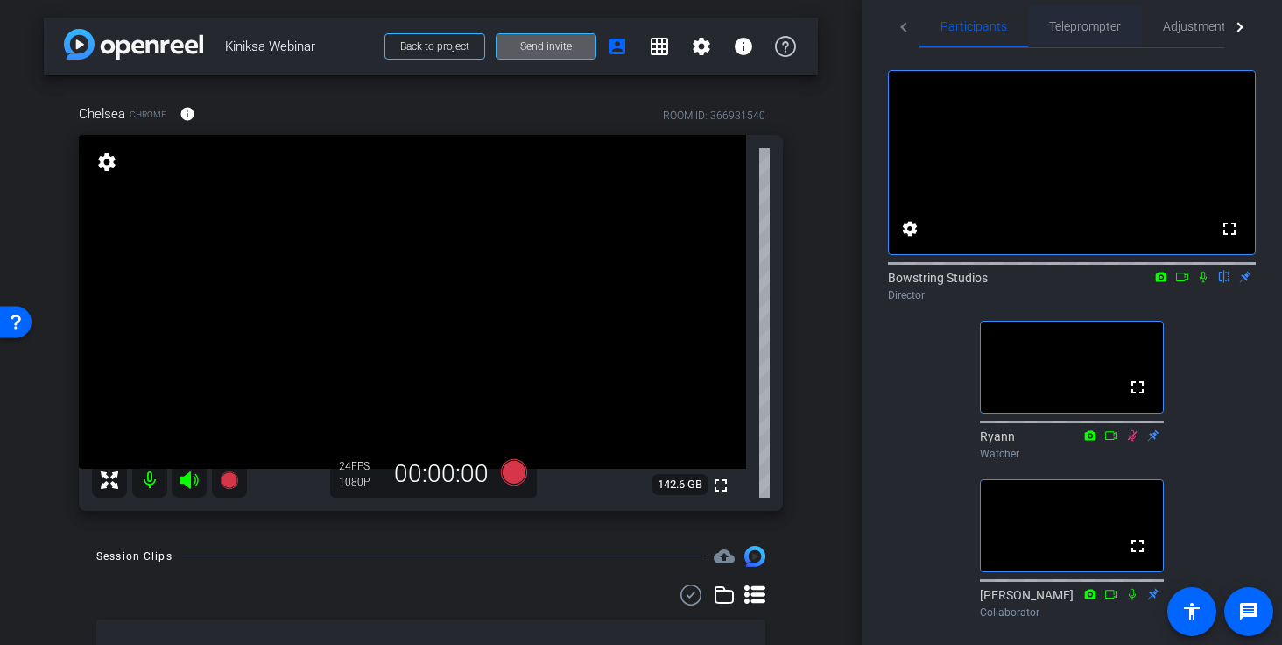
click at [1065, 20] on span "Teleprompter" at bounding box center [1085, 26] width 72 height 12
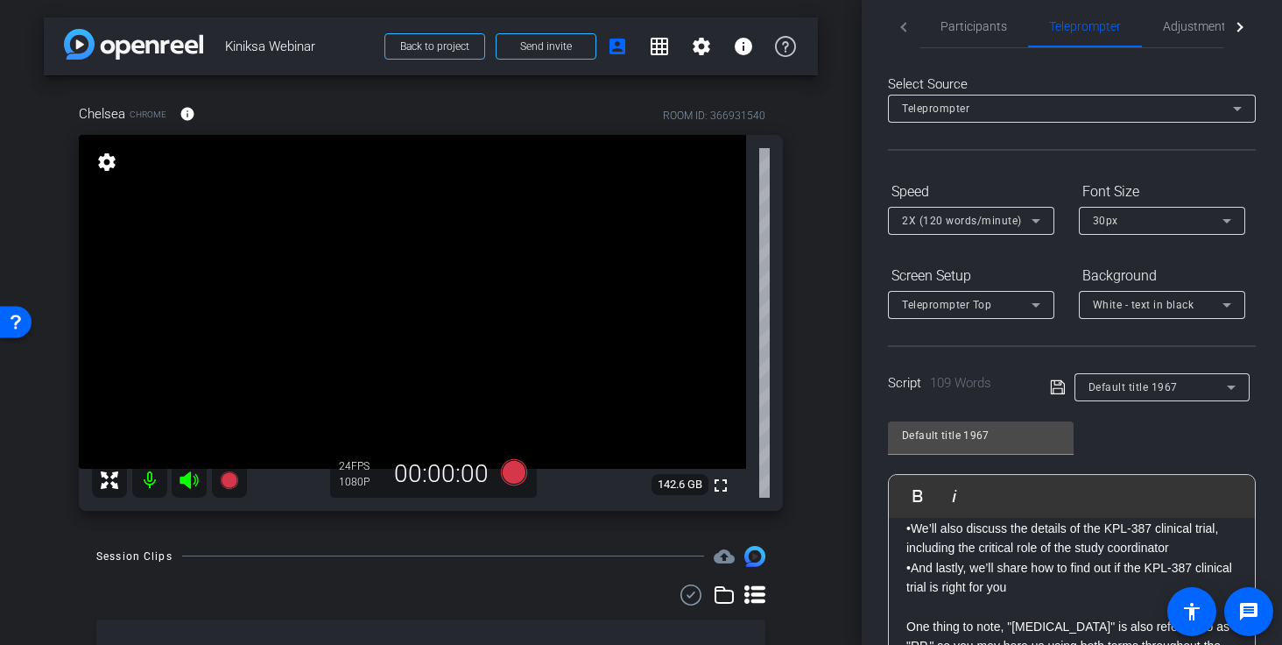
click at [913, 527] on p "•We’ll also discuss the details of the KPL-387 clinical trial, including the cr…" at bounding box center [1071, 537] width 331 height 39
click at [913, 538] on p "•And lastly, we’ll share how to find out if the KPL-387 clinical trial is right…" at bounding box center [1071, 577] width 331 height 39
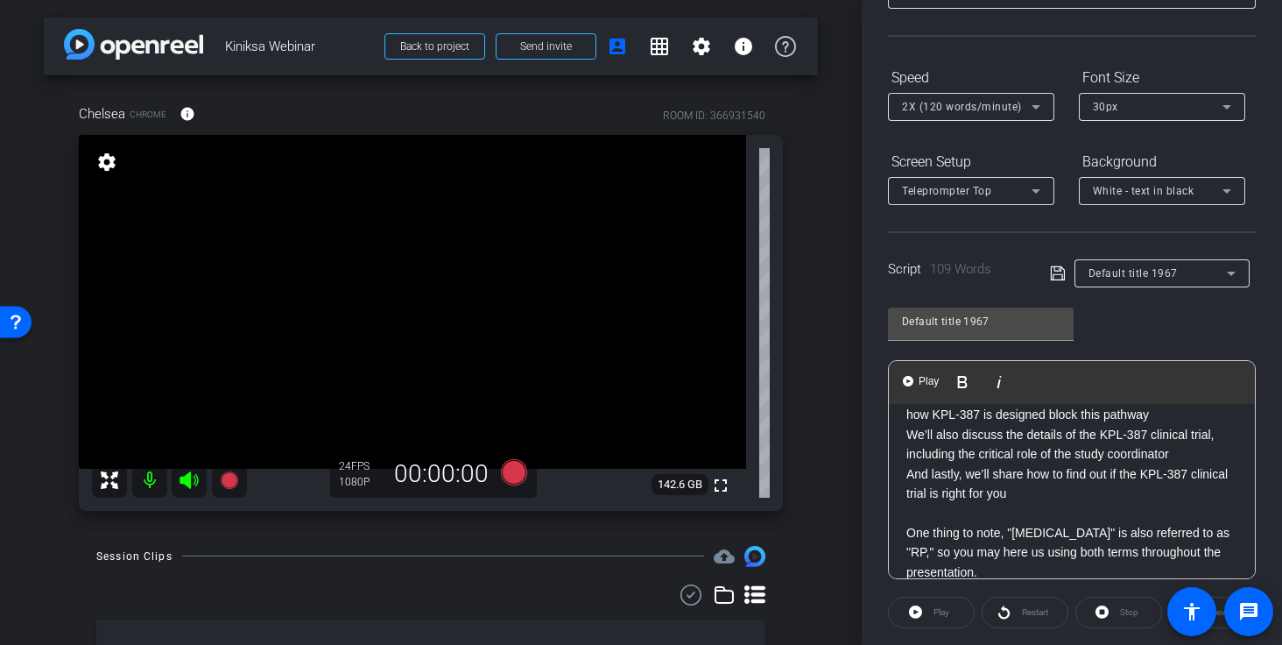
scroll to position [77, 0]
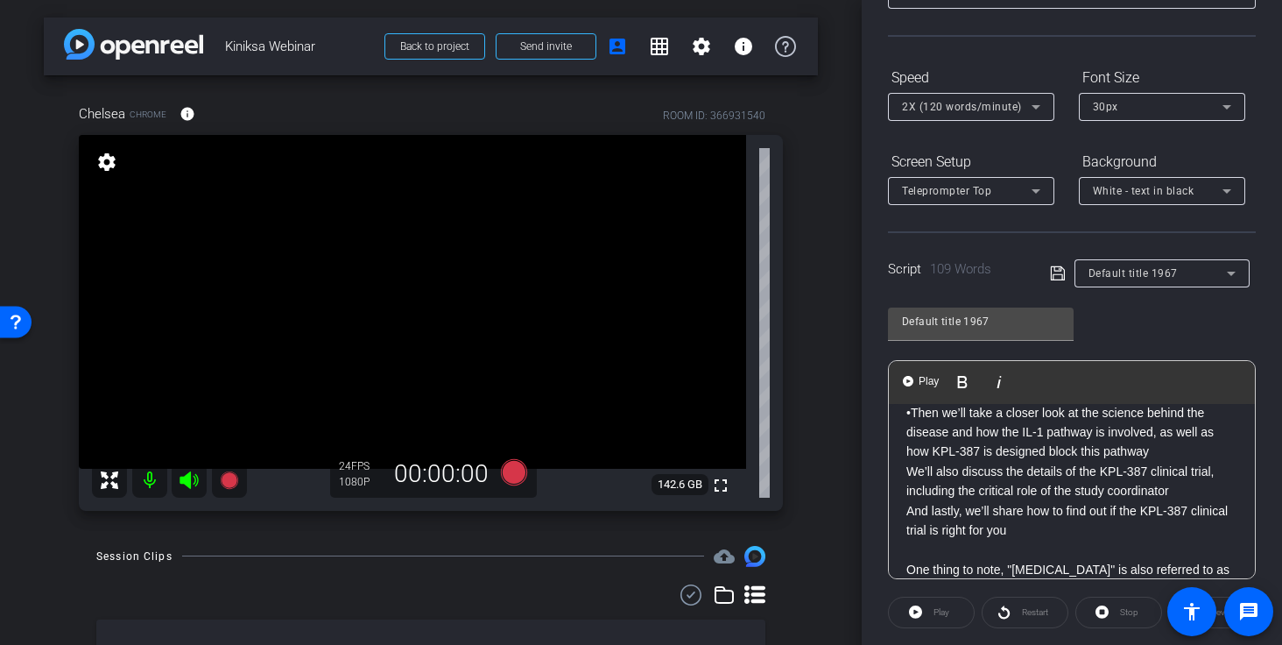
click at [1065, 520] on p "And lastly, we’ll share how to find out if the KPL-387 clinical trial is right …" at bounding box center [1071, 520] width 331 height 39
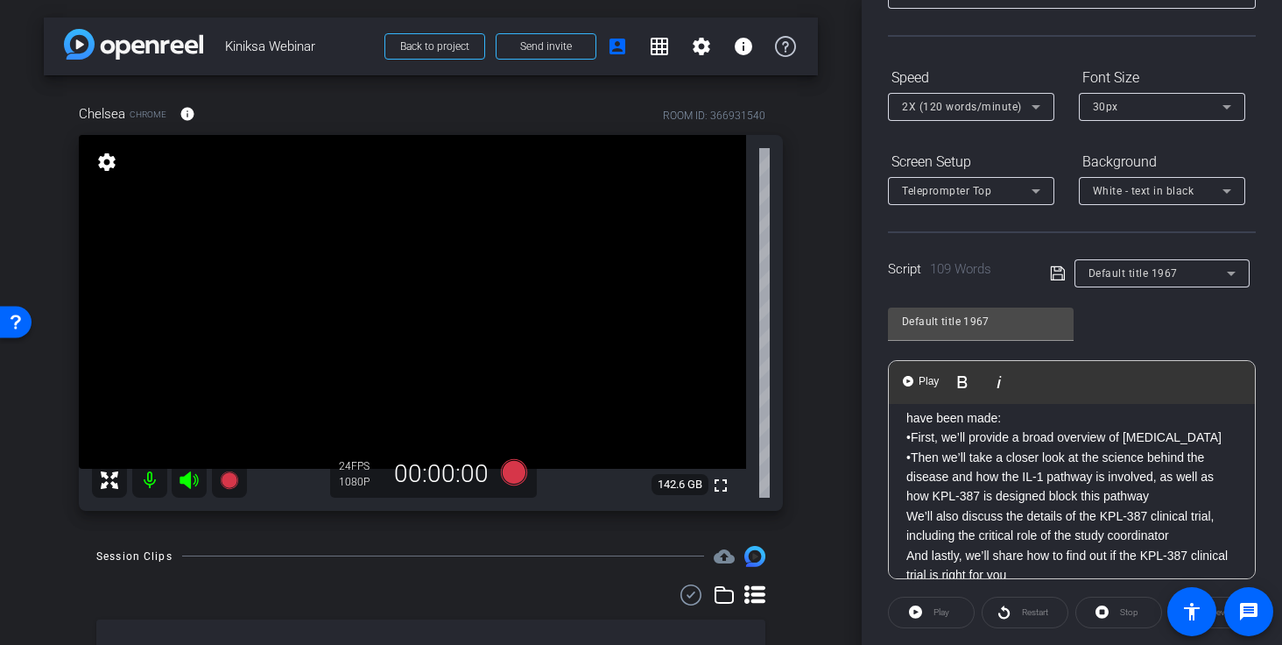
click at [912, 477] on p "•Then we’ll take a closer look at the science behind the disease and how the IL…" at bounding box center [1071, 476] width 331 height 59
click at [909, 436] on p "•First, we’ll provide a broad overview of [MEDICAL_DATA]" at bounding box center [1071, 436] width 331 height 19
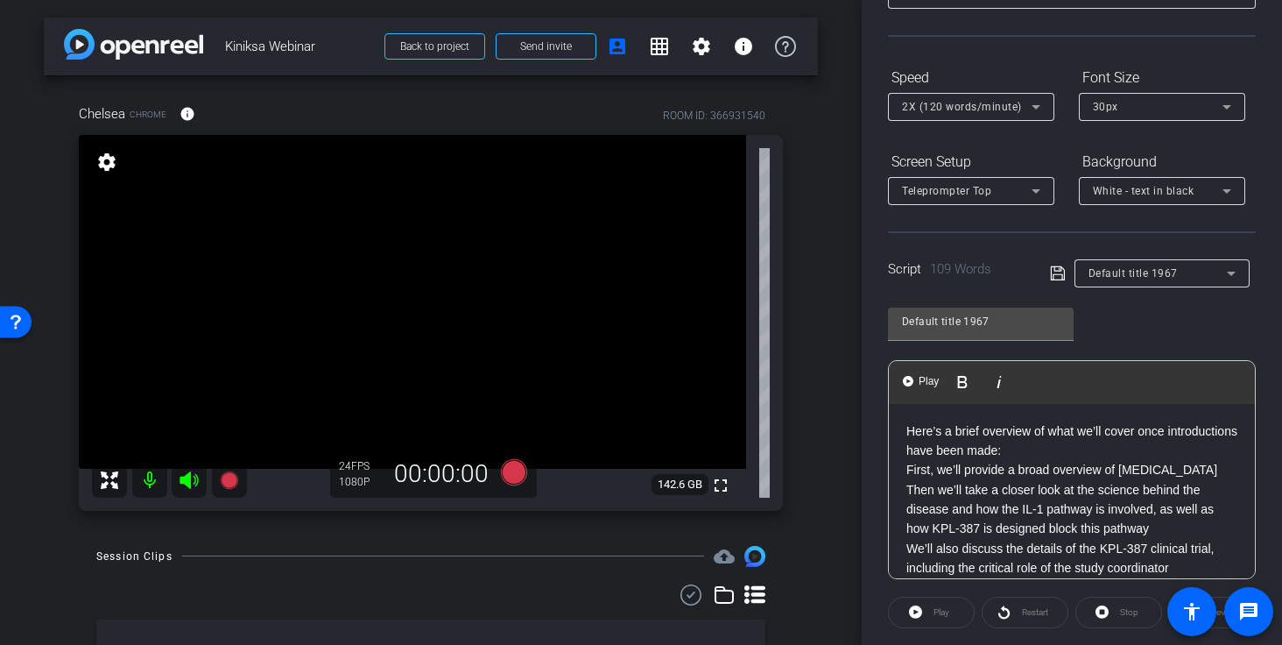
click at [1065, 450] on p "Here’s a brief overview of what we’ll cover once introductions have been made:" at bounding box center [1071, 440] width 331 height 39
click at [842, 376] on div "arrow_back Kiniksa Webinar Back to project Send invite account_box grid_on sett…" at bounding box center [431, 322] width 862 height 645
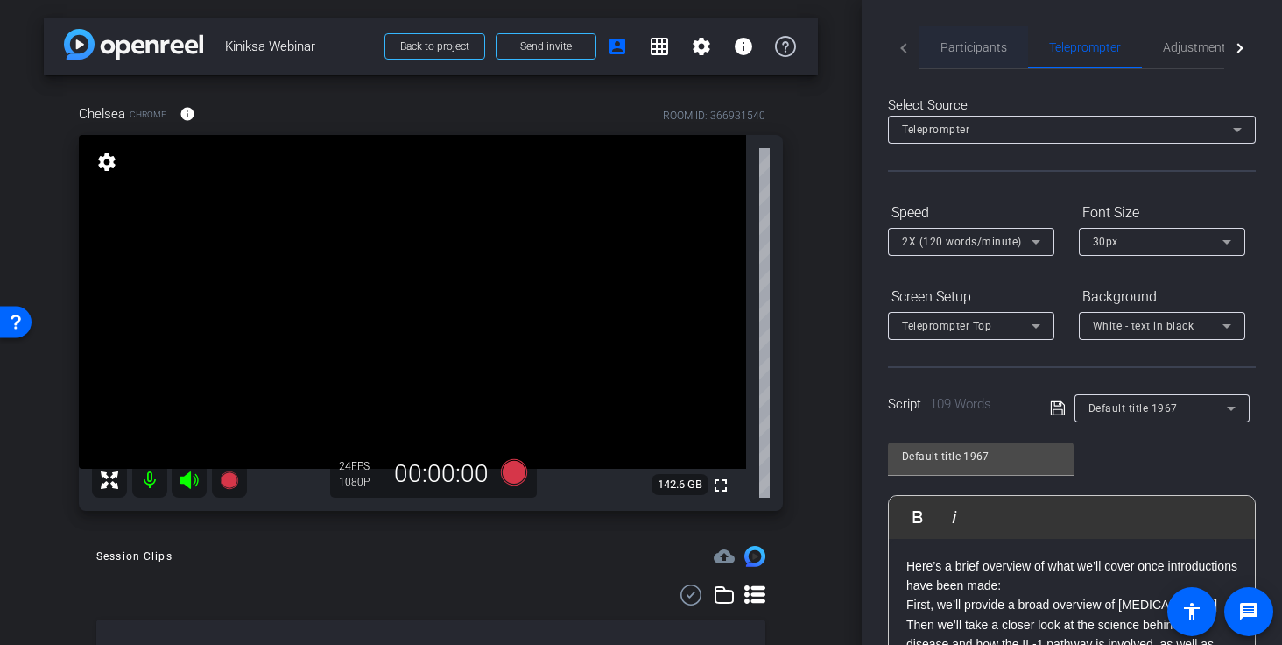
click at [983, 46] on span "Participants" at bounding box center [973, 47] width 67 height 12
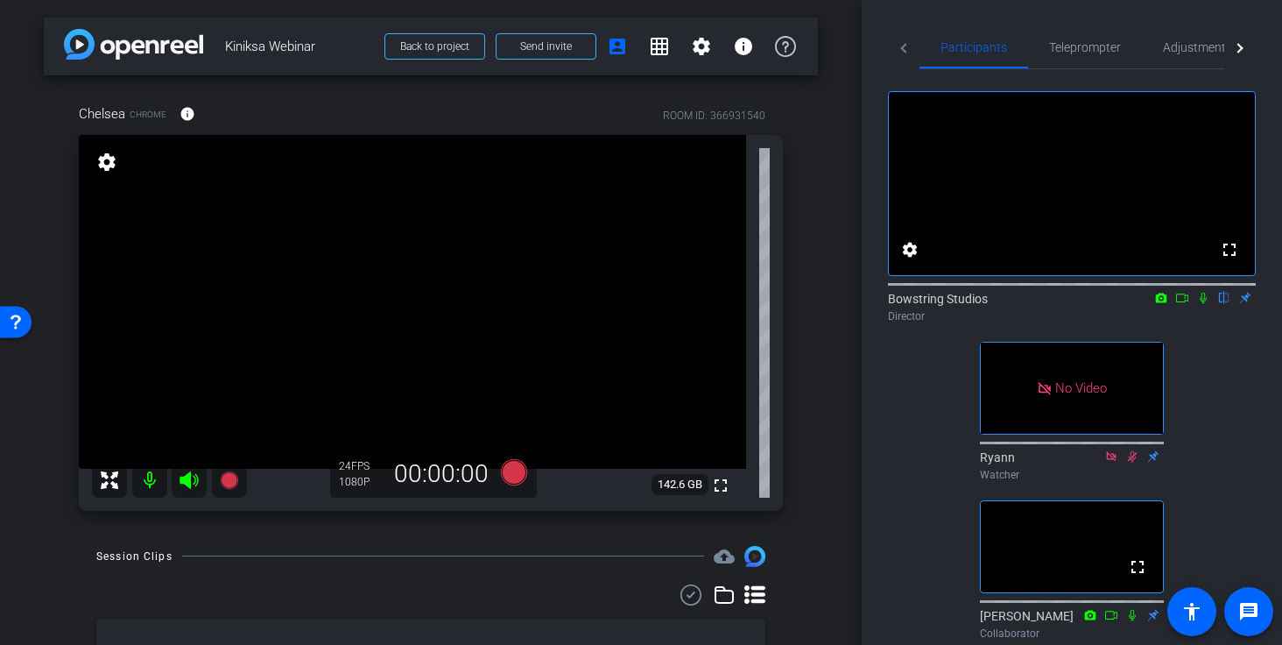
click at [1065, 304] on icon at bounding box center [1203, 297] width 7 height 11
click at [1065, 304] on icon at bounding box center [1203, 298] width 14 height 12
click at [829, 273] on div "arrow_back Kiniksa Webinar Back to project Send invite account_box grid_on sett…" at bounding box center [431, 322] width 862 height 645
click at [1065, 411] on div "fullscreen settings Bowstring Studios flip Director fullscreen Ryann Watcher fu…" at bounding box center [1072, 357] width 368 height 577
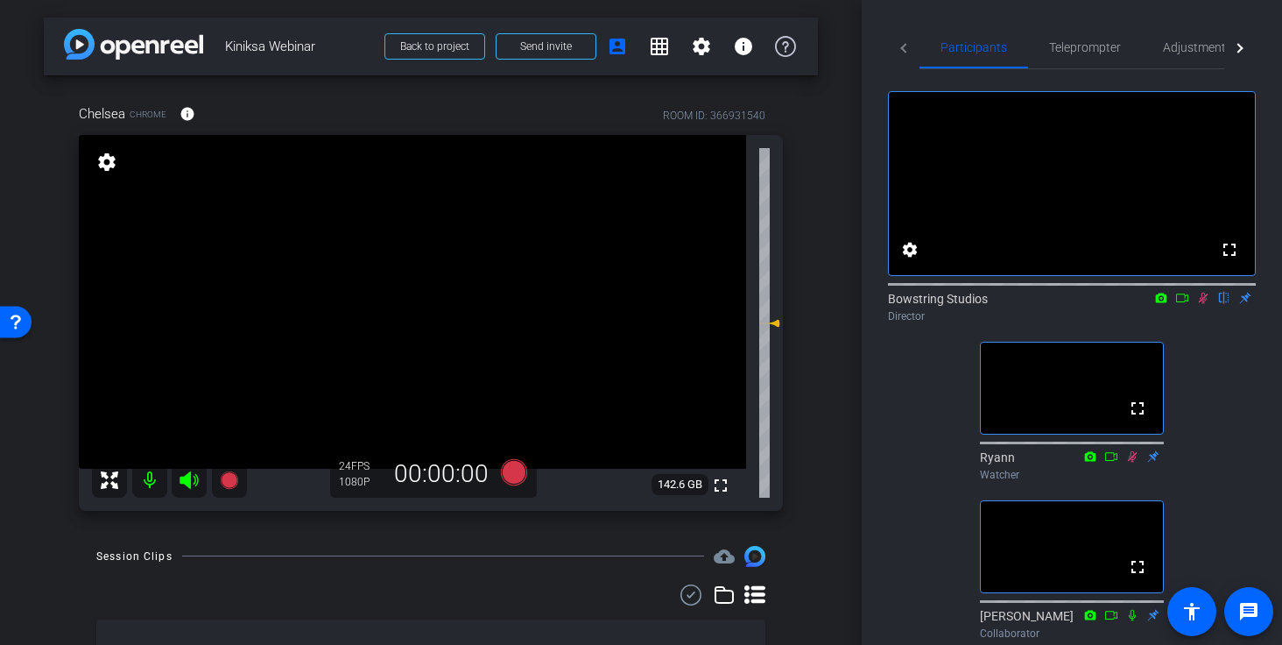
click at [1065, 304] on icon at bounding box center [1203, 298] width 14 height 12
click at [911, 461] on div "fullscreen settings Bowstring Studios flip Director fullscreen Ryann Watcher fu…" at bounding box center [1072, 357] width 368 height 577
click at [1065, 304] on icon at bounding box center [1203, 298] width 14 height 12
click at [1065, 304] on icon at bounding box center [1203, 297] width 7 height 11
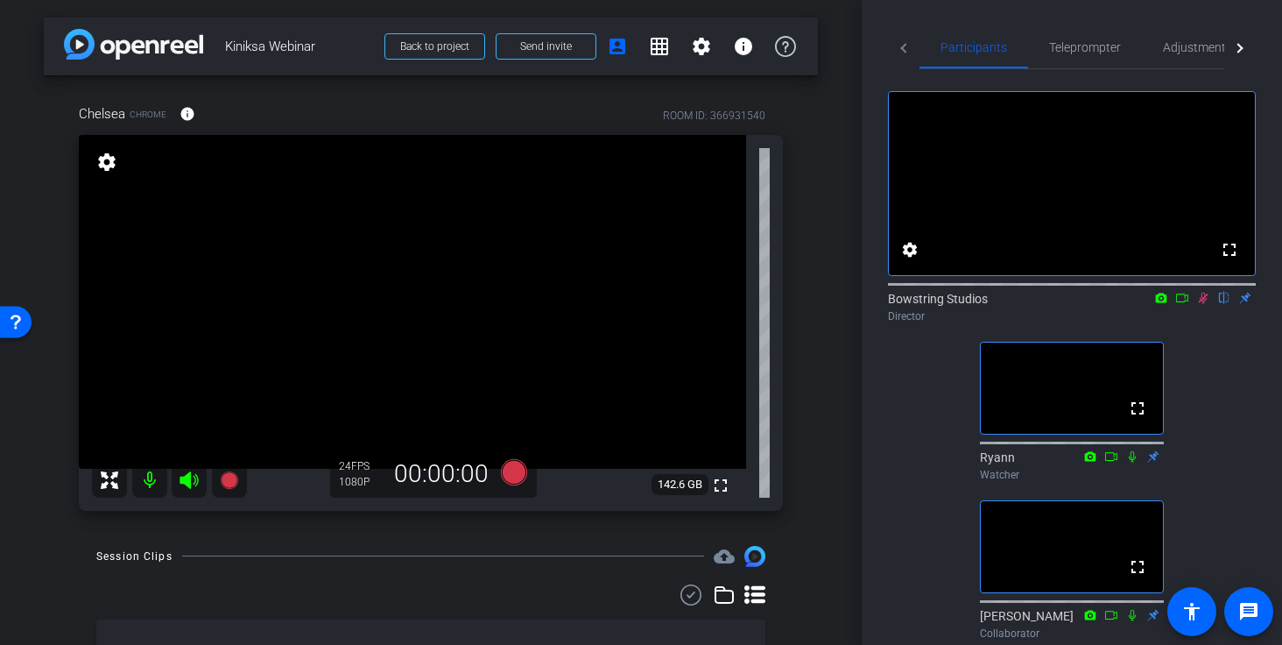
click at [1065, 365] on div "fullscreen settings Bowstring Studios flip Director fullscreen Ryann Watcher fu…" at bounding box center [1072, 357] width 368 height 577
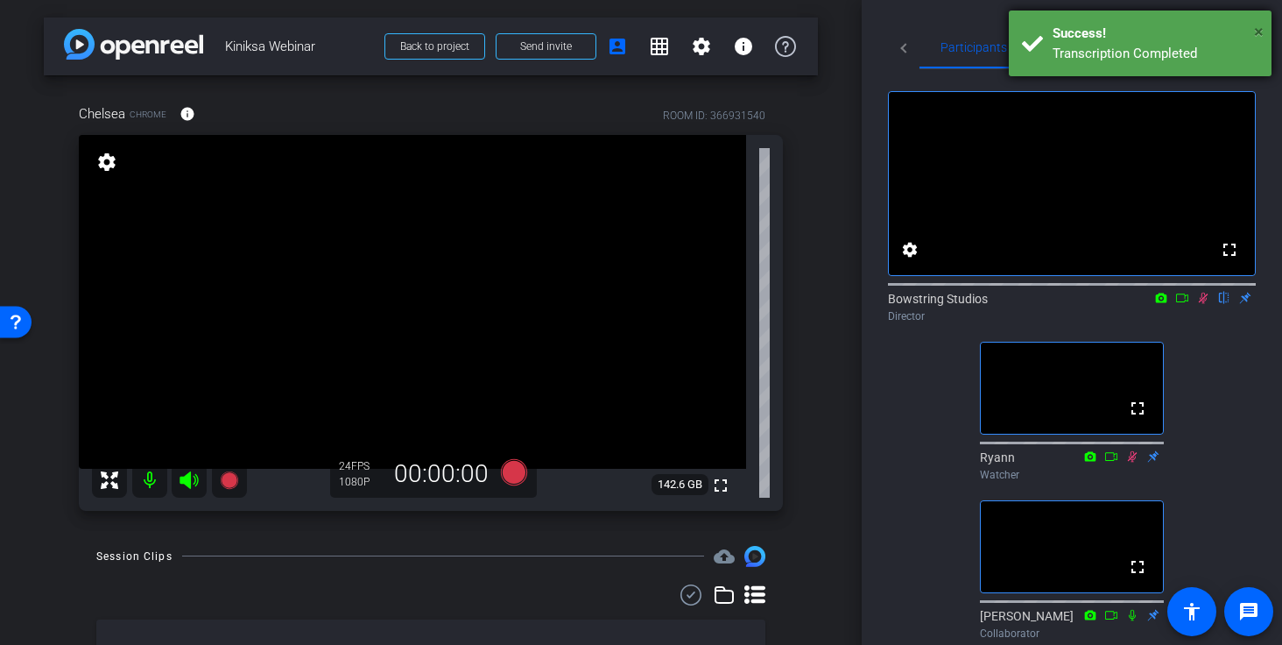
click at [1065, 28] on span "×" at bounding box center [1259, 31] width 10 height 21
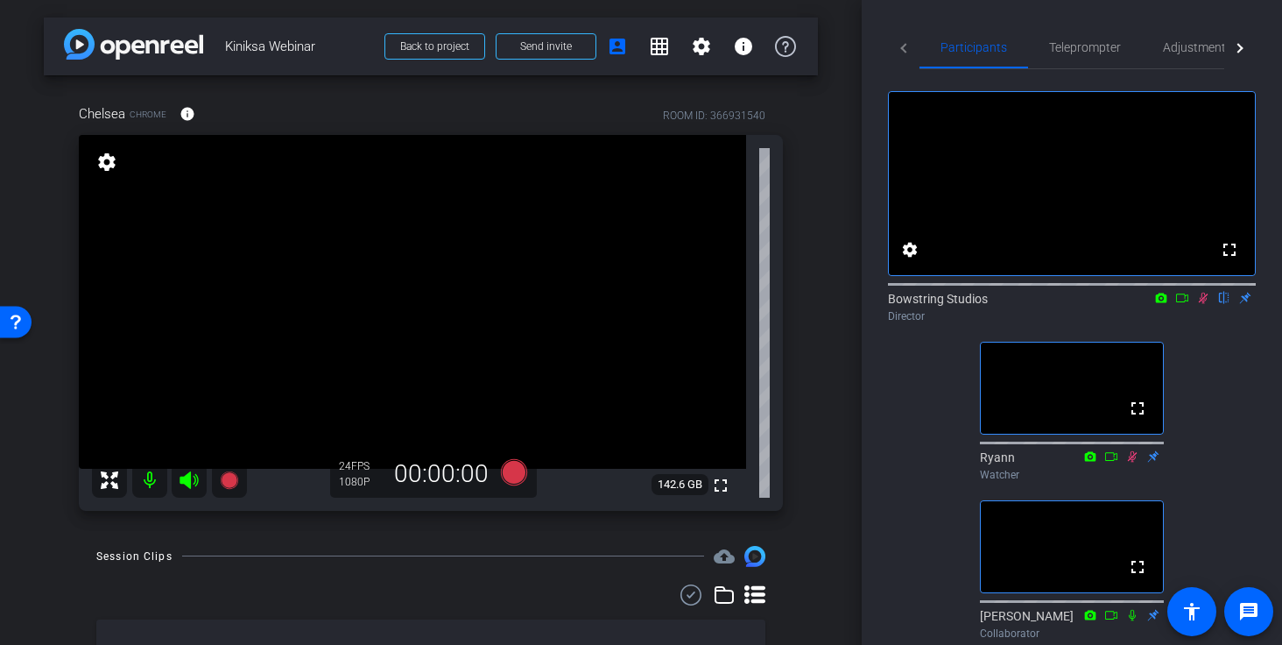
click at [836, 278] on div "arrow_back Kiniksa Webinar Back to project Send invite account_box grid_on sett…" at bounding box center [431, 322] width 862 height 645
click at [823, 468] on div "arrow_back Kiniksa Webinar Back to project Send invite account_box grid_on sett…" at bounding box center [431, 322] width 862 height 645
click at [1065, 304] on icon at bounding box center [1203, 298] width 14 height 12
click at [823, 450] on div "arrow_back Kiniksa Webinar Back to project Send invite account_box grid_on sett…" at bounding box center [431, 322] width 862 height 645
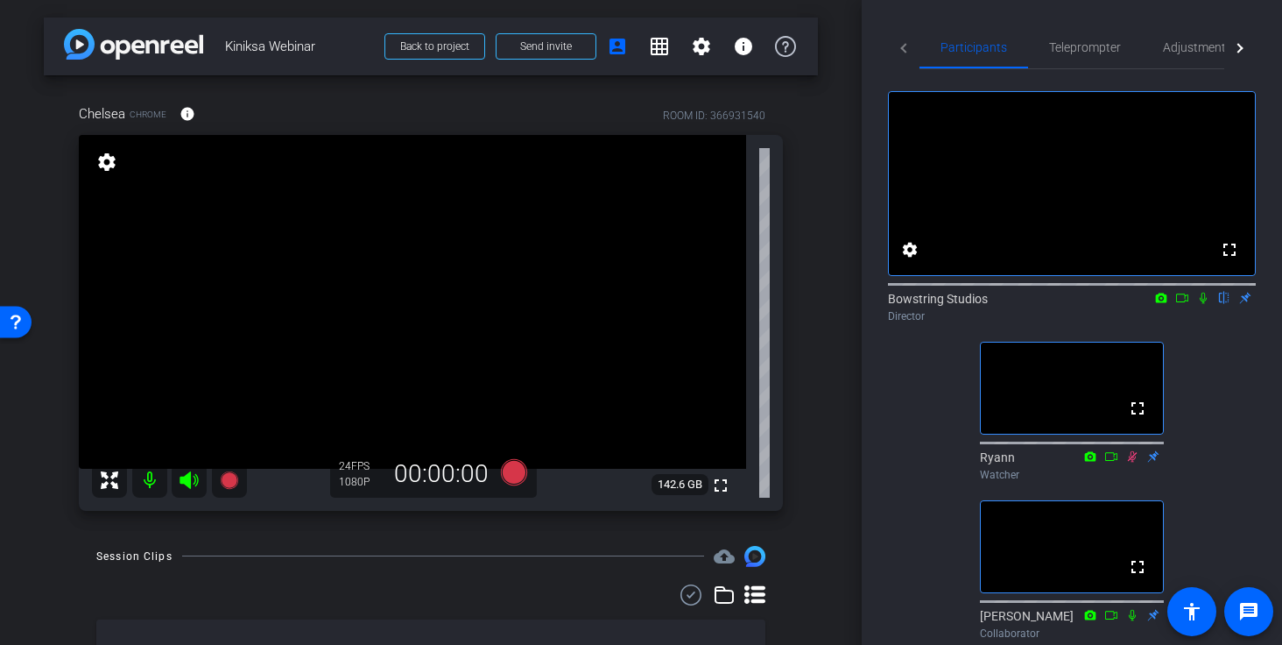
click at [1065, 417] on div "fullscreen settings Bowstring Studios flip Director fullscreen Ryann Watcher fu…" at bounding box center [1072, 357] width 368 height 577
click at [1065, 304] on icon at bounding box center [1203, 298] width 14 height 12
click at [1065, 304] on icon at bounding box center [1203, 297] width 7 height 11
click at [1065, 304] on icon at bounding box center [1204, 297] width 10 height 11
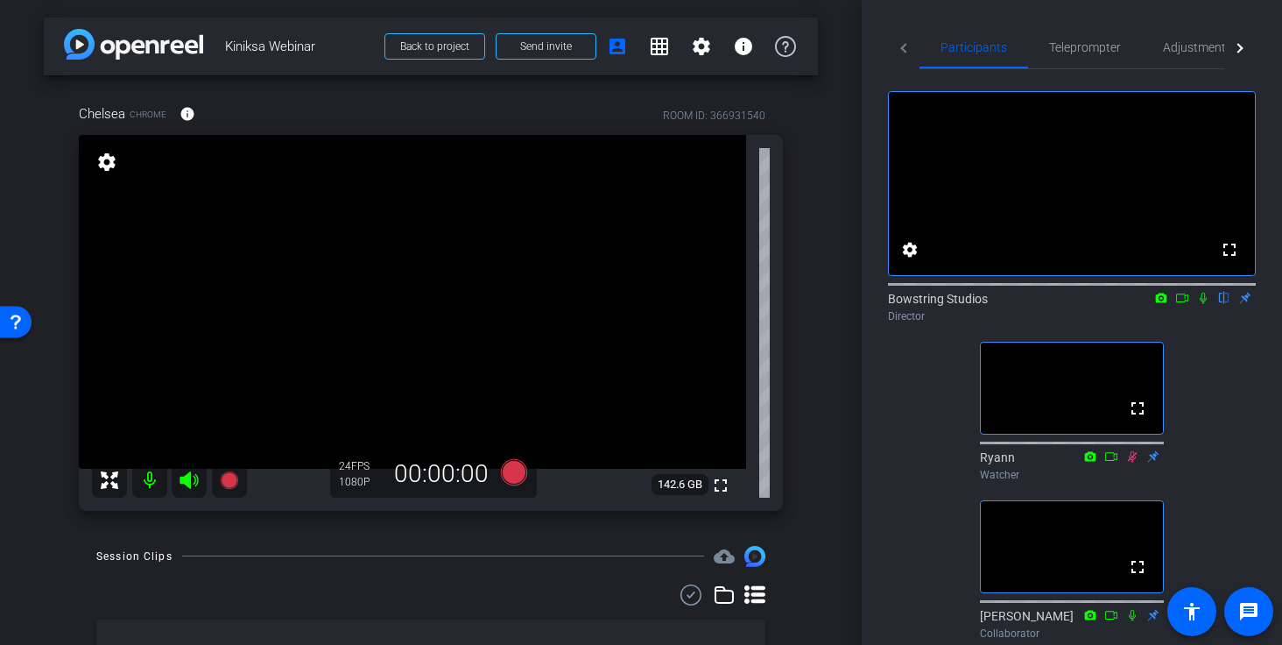
click at [849, 384] on div "arrow_back Kiniksa Webinar Back to project Send invite account_box grid_on sett…" at bounding box center [431, 322] width 862 height 645
click at [821, 220] on div "arrow_back Kiniksa Webinar Back to project Send invite account_box grid_on sett…" at bounding box center [431, 322] width 862 height 645
click at [804, 419] on div "Chelsea Chrome info ROOM ID: 366931540 fullscreen settings 142.6 GB 24 FPS 1080…" at bounding box center [431, 301] width 774 height 453
drag, startPoint x: 1173, startPoint y: 385, endPoint x: 1182, endPoint y: 387, distance: 9.8
click at [1065, 385] on div "fullscreen settings Bowstring Studios flip Director fullscreen Ryann Watcher fu…" at bounding box center [1072, 357] width 368 height 577
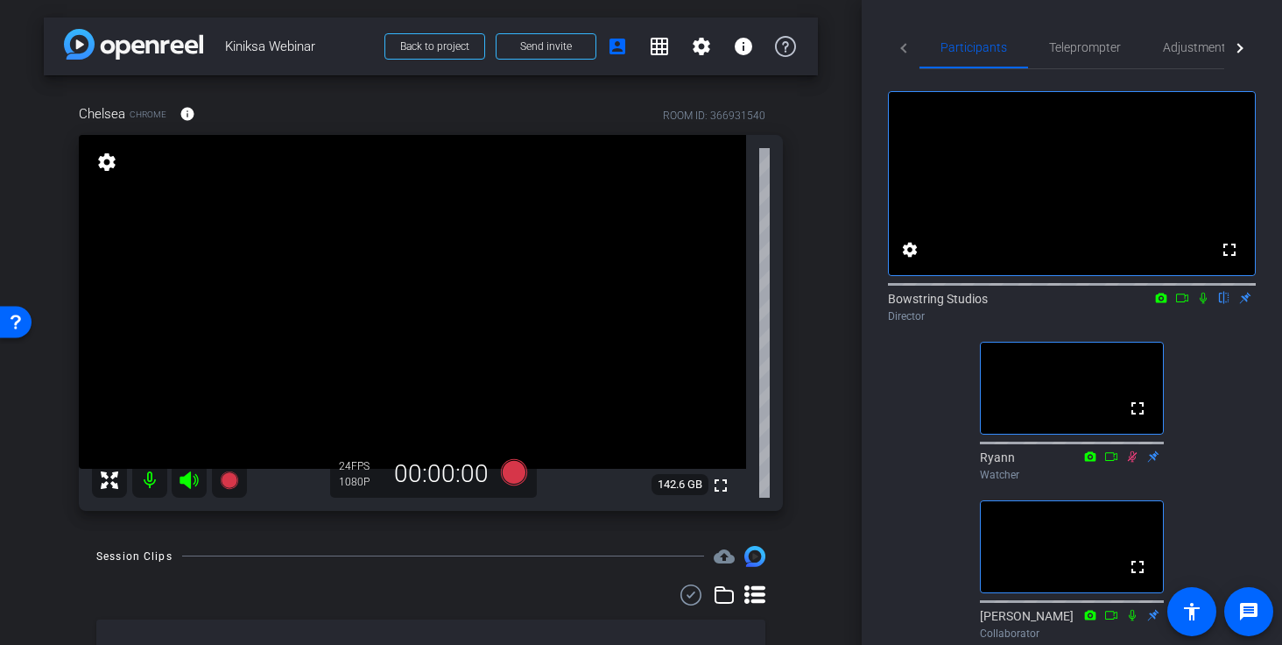
click at [814, 461] on div "Chelsea Chrome info ROOM ID: 366931540 fullscreen settings 142.6 GB 24 FPS 1080…" at bounding box center [431, 301] width 774 height 453
click at [828, 349] on div "arrow_back Kiniksa Webinar Back to project Send invite account_box grid_on sett…" at bounding box center [431, 322] width 862 height 645
click at [836, 363] on div "arrow_back Kiniksa Webinar Back to project Send invite account_box grid_on sett…" at bounding box center [431, 322] width 862 height 645
click at [801, 345] on div "Chelsea Chrome info ROOM ID: 366931540 fullscreen settings 142.6 GB 24 FPS 1080…" at bounding box center [431, 301] width 774 height 453
click at [793, 298] on div "Chelsea Chrome info ROOM ID: 366931540 fullscreen settings 142.6 GB 24 FPS 1080…" at bounding box center [431, 301] width 774 height 453
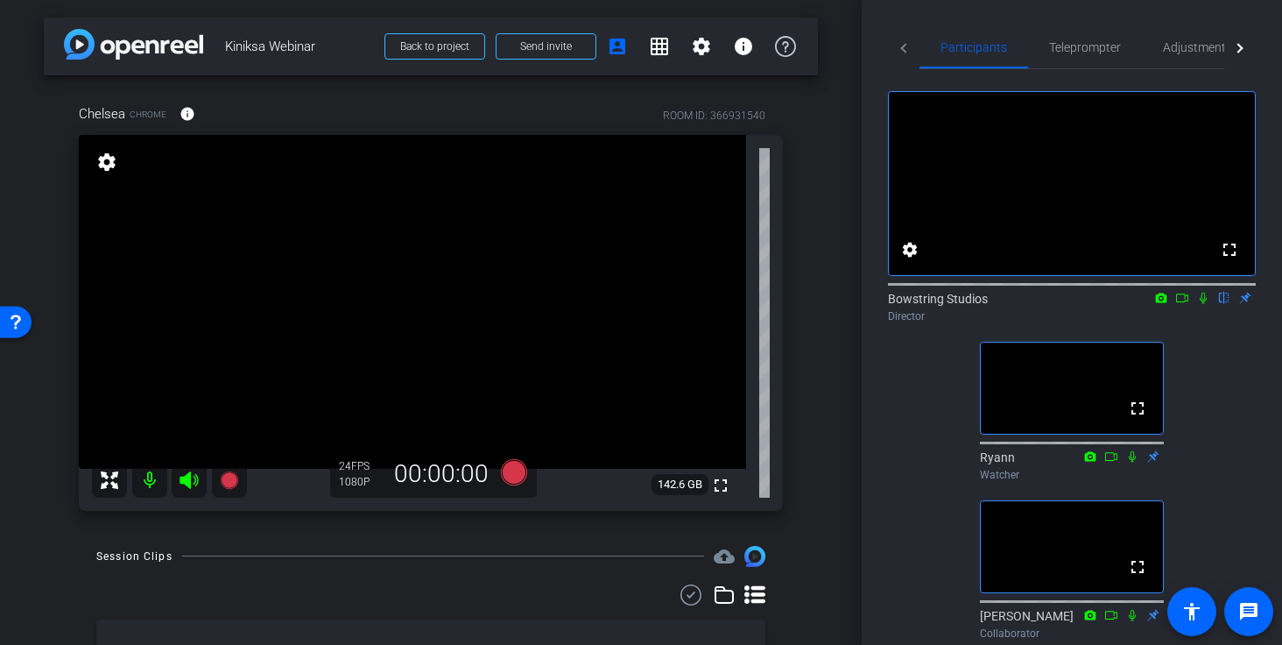
click at [1065, 304] on icon at bounding box center [1203, 298] width 14 height 12
click at [1065, 304] on icon at bounding box center [1203, 297] width 7 height 11
click at [1065, 304] on icon at bounding box center [1204, 297] width 10 height 11
click at [842, 294] on div "arrow_back Kiniksa Webinar Back to project Send invite account_box grid_on sett…" at bounding box center [431, 322] width 862 height 645
